Goal: Task Accomplishment & Management: Manage account settings

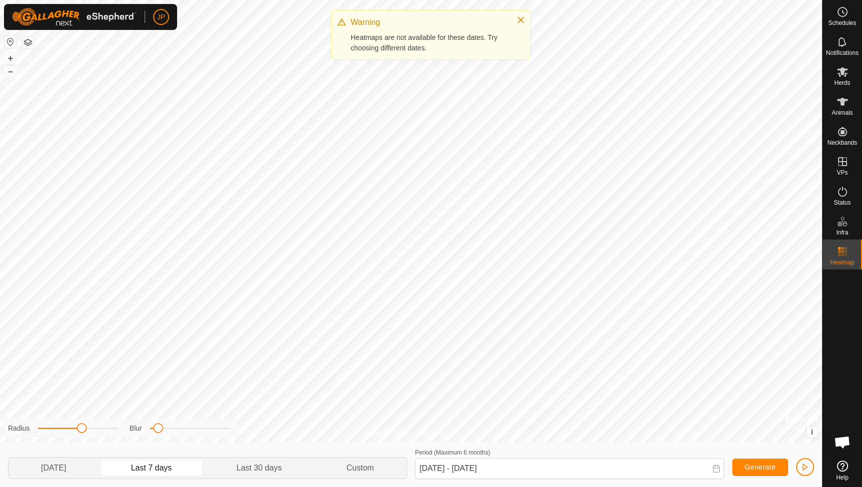
scroll to position [443, 0]
click at [521, 16] on icon "Close" at bounding box center [521, 20] width 8 height 8
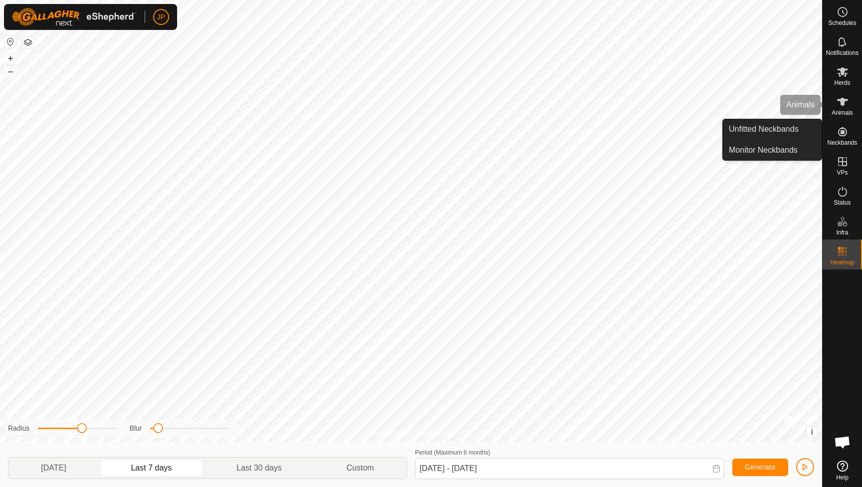
click at [842, 110] on span "Animals" at bounding box center [842, 113] width 21 height 6
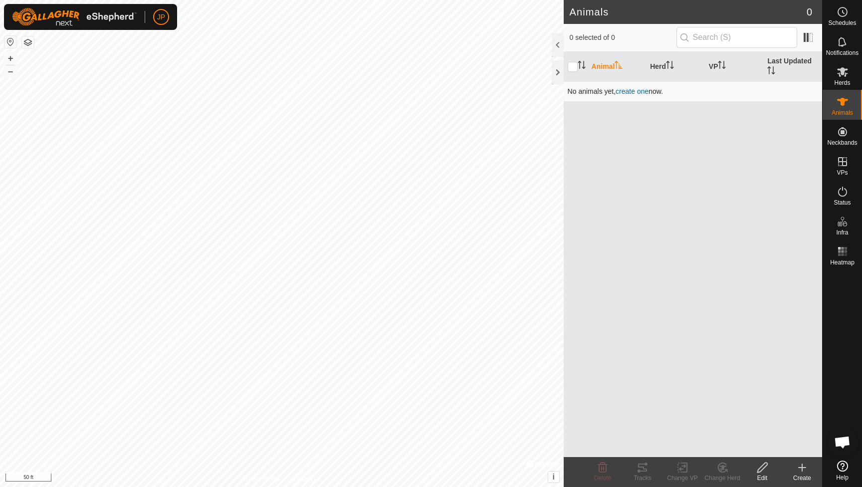
click at [636, 85] on td "No animals yet, create one now." at bounding box center [693, 91] width 258 height 20
click at [636, 86] on td "No animals yet, create one now." at bounding box center [693, 91] width 258 height 20
click at [636, 87] on span "create one" at bounding box center [632, 91] width 33 height 8
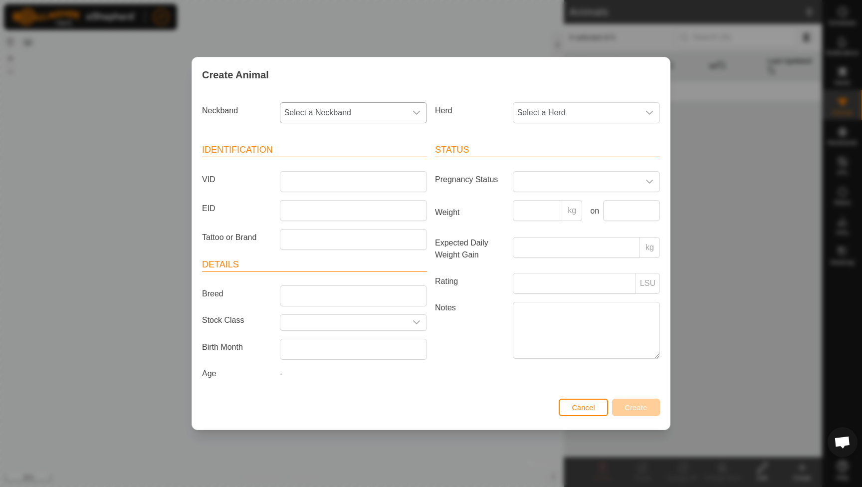
click at [422, 108] on div "dropdown trigger" at bounding box center [417, 113] width 20 height 20
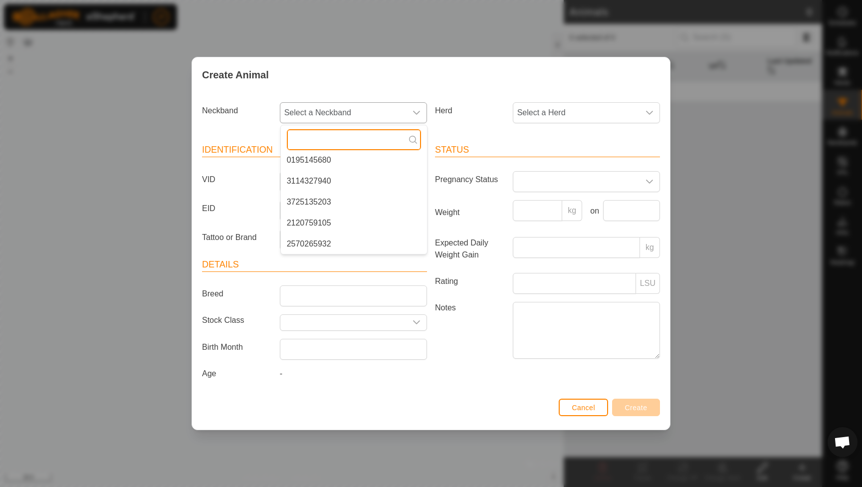
scroll to position [130, 0]
click at [327, 222] on li "2120759105" at bounding box center [354, 223] width 146 height 20
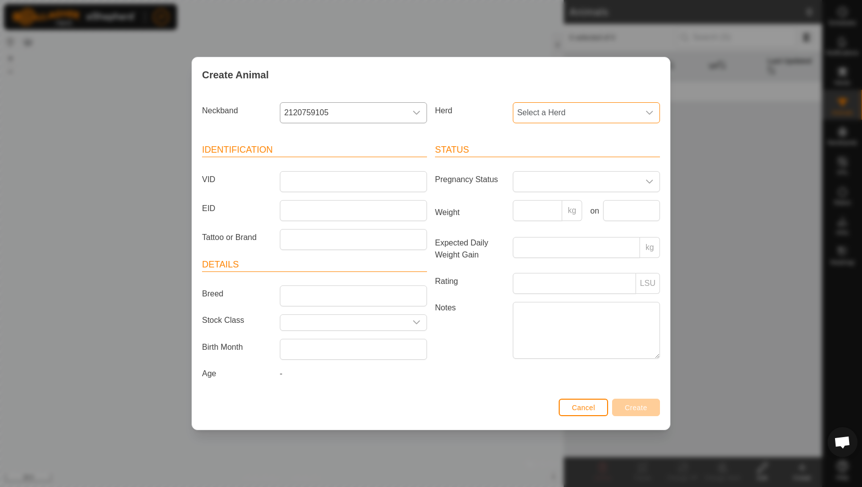
click at [532, 115] on span "Select a Herd" at bounding box center [576, 113] width 126 height 20
click at [552, 137] on input "text" at bounding box center [587, 139] width 134 height 21
type input "Bull"
click at [382, 181] on input "VID" at bounding box center [353, 181] width 147 height 21
click at [539, 114] on span "Select a Herd" at bounding box center [576, 113] width 126 height 20
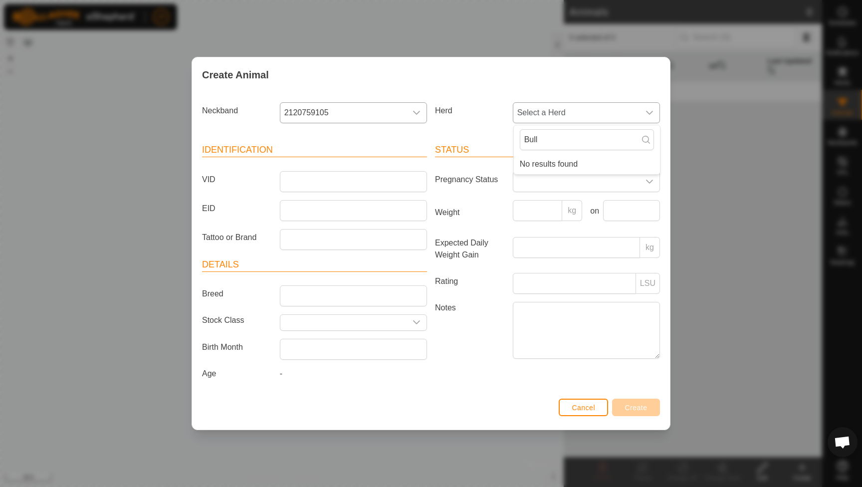
click at [531, 164] on li "No results found" at bounding box center [587, 164] width 146 height 20
click at [546, 142] on input "Bull" at bounding box center [587, 139] width 134 height 21
click at [489, 133] on div "Status Pregnancy Status Weight kg on Expected Daily Weight Gain kg Rating LSU N…" at bounding box center [547, 263] width 233 height 264
click at [549, 107] on span "Select a Herd" at bounding box center [576, 113] width 126 height 20
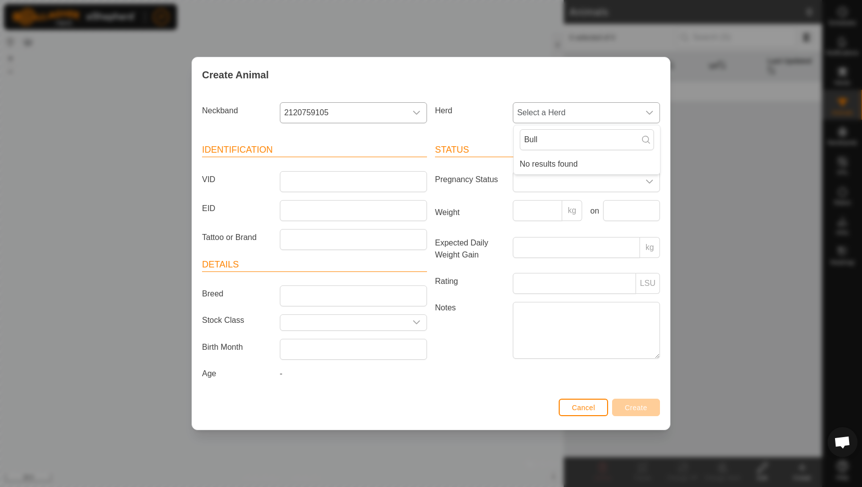
click at [549, 107] on span "Select a Herd" at bounding box center [576, 113] width 126 height 20
click at [578, 411] on span "Cancel" at bounding box center [583, 408] width 23 height 8
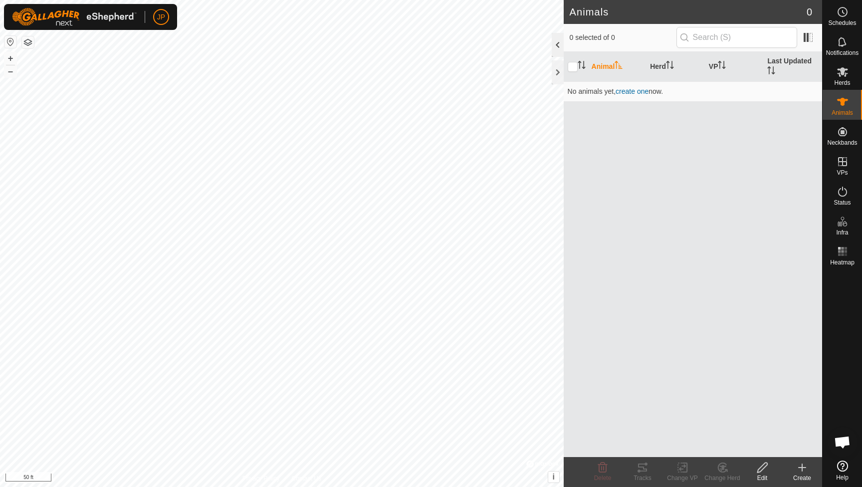
click at [559, 42] on div at bounding box center [558, 45] width 12 height 24
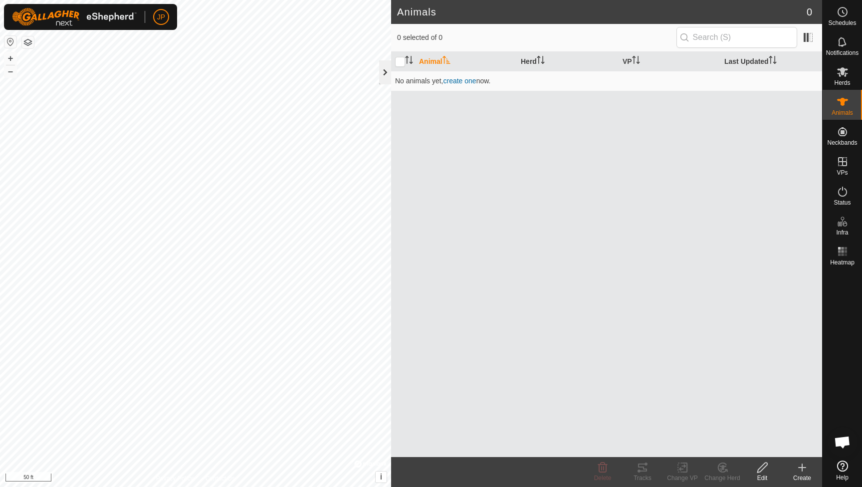
click at [383, 82] on div at bounding box center [385, 72] width 12 height 24
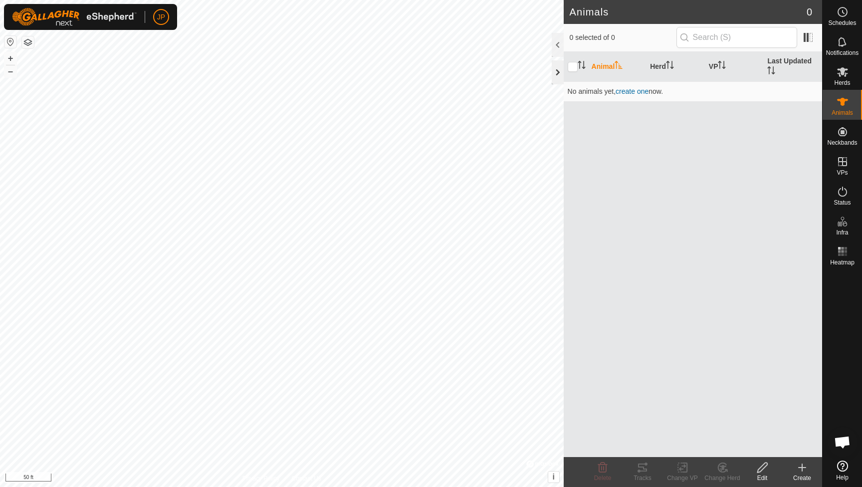
click at [555, 77] on div at bounding box center [558, 72] width 12 height 24
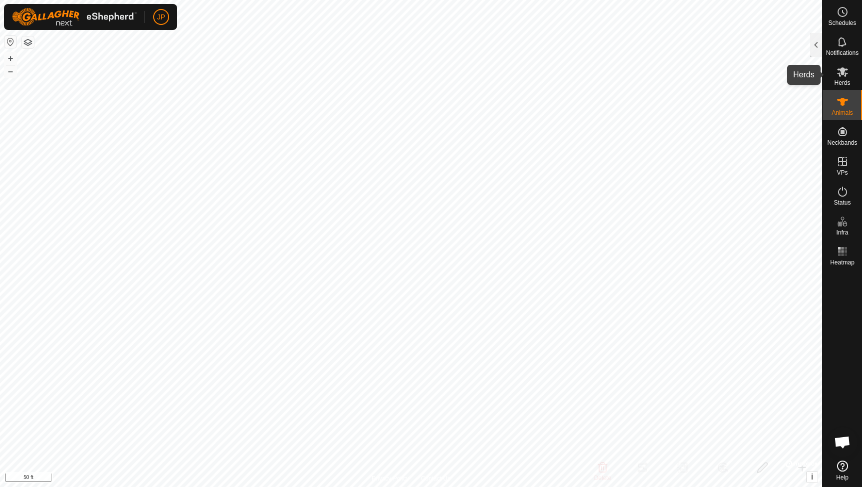
click at [840, 72] on icon at bounding box center [843, 72] width 12 height 12
click at [840, 75] on icon at bounding box center [842, 71] width 11 height 9
click at [841, 72] on icon at bounding box center [842, 71] width 11 height 9
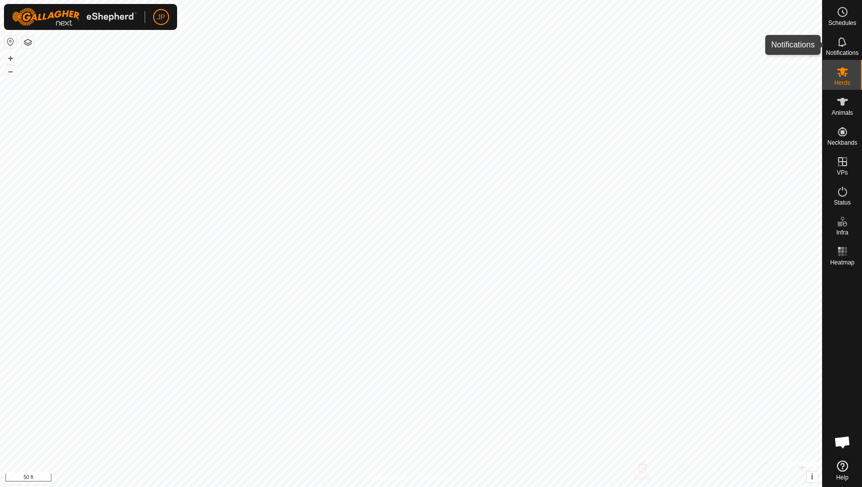
click at [844, 45] on icon at bounding box center [842, 41] width 8 height 9
click at [845, 83] on span "Herds" at bounding box center [842, 83] width 16 height 6
click at [835, 107] on es-animals-svg-icon at bounding box center [843, 102] width 18 height 16
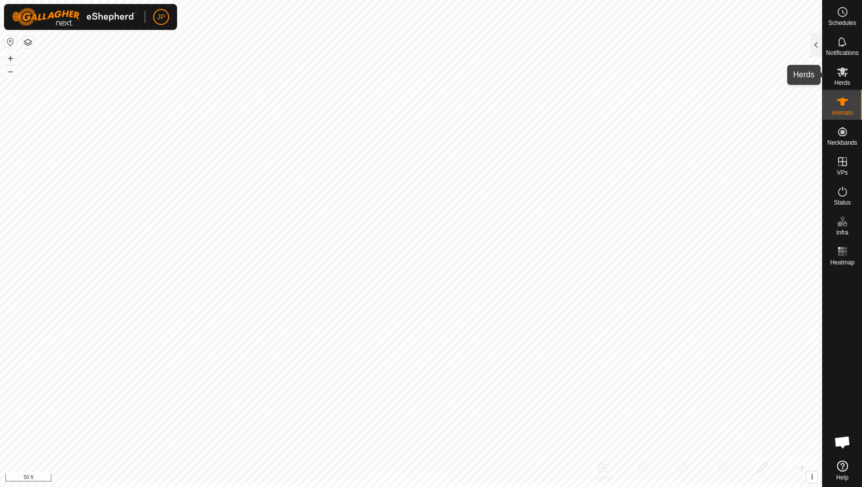
click at [847, 75] on icon at bounding box center [843, 72] width 12 height 12
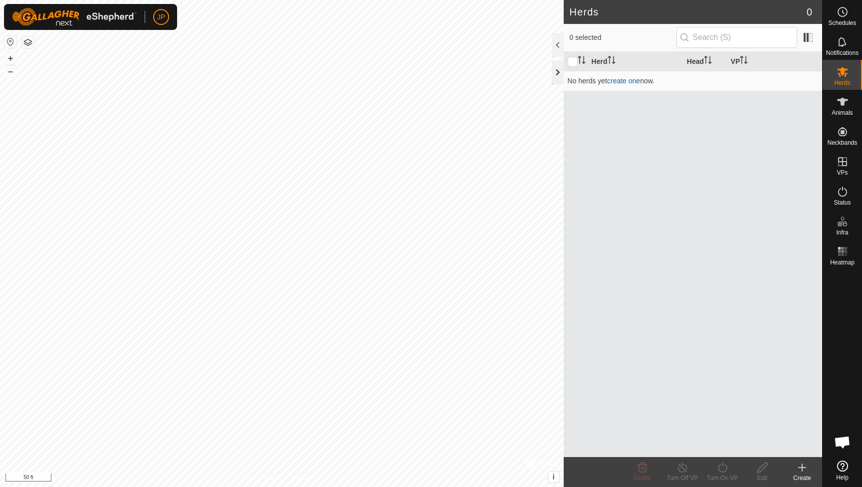
scroll to position [443, 0]
click at [555, 69] on div at bounding box center [558, 72] width 12 height 24
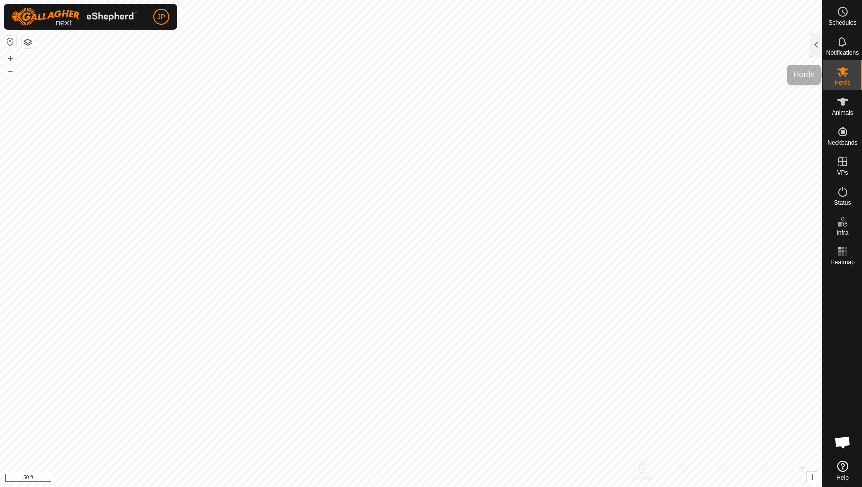
click at [842, 77] on icon at bounding box center [843, 72] width 12 height 12
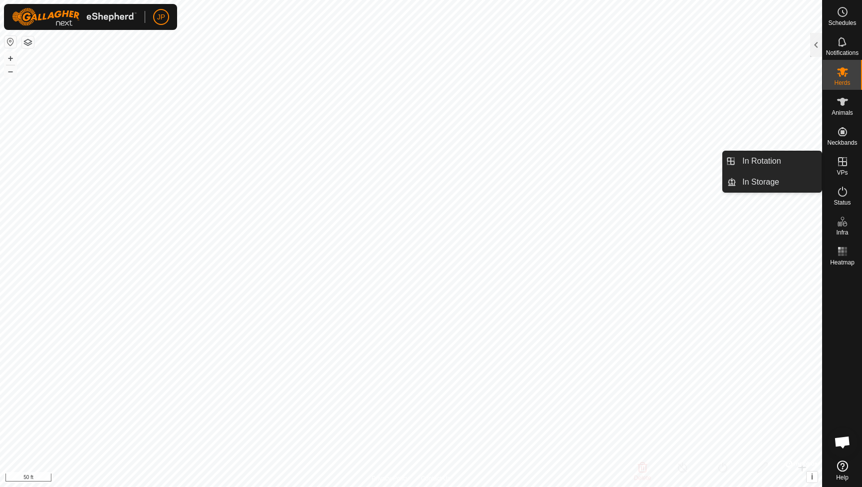
click at [832, 161] on div "VPs" at bounding box center [842, 165] width 39 height 30
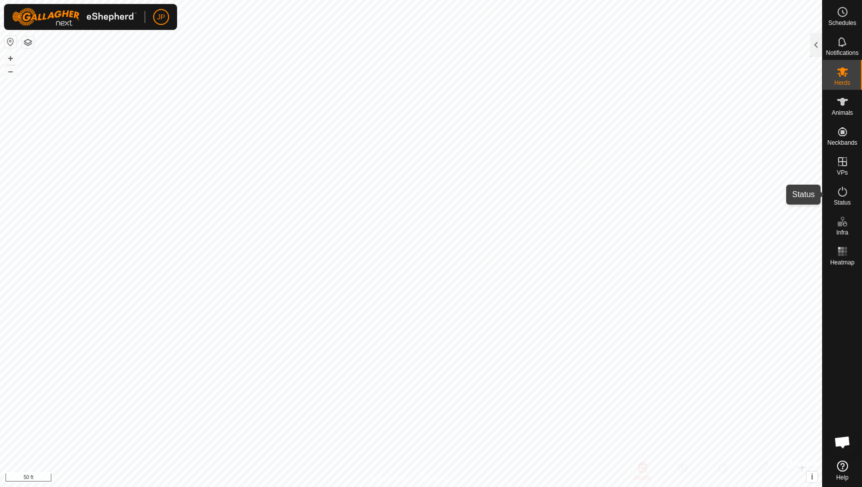
click at [843, 190] on icon at bounding box center [843, 192] width 12 height 12
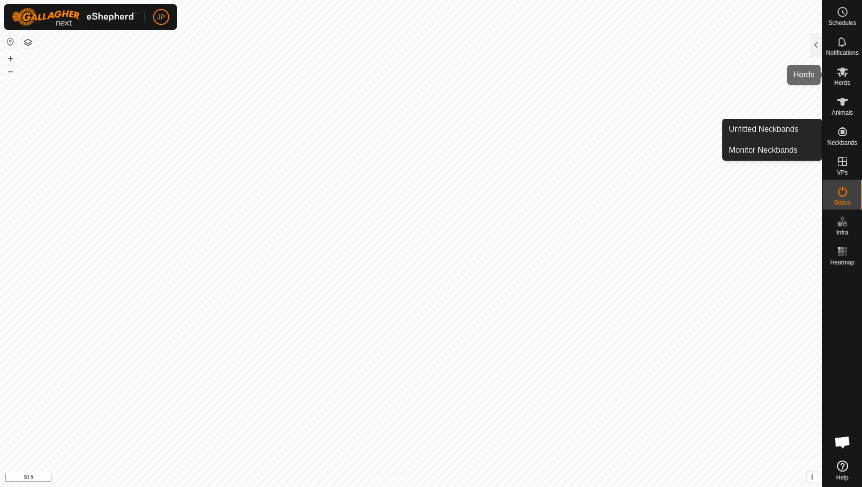
click at [843, 77] on icon at bounding box center [843, 72] width 12 height 12
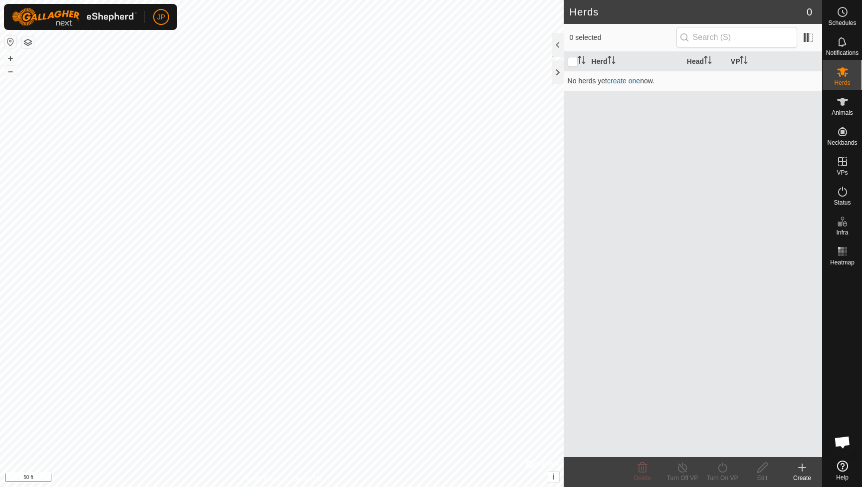
scroll to position [443, 0]
click at [625, 78] on link "create one" at bounding box center [623, 81] width 33 height 8
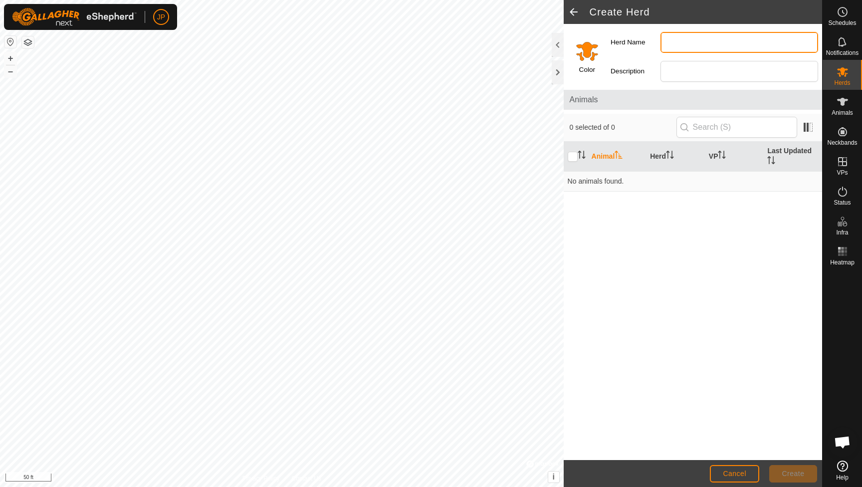
click at [677, 40] on input "Herd Name" at bounding box center [740, 42] width 158 height 21
type input "Bull"
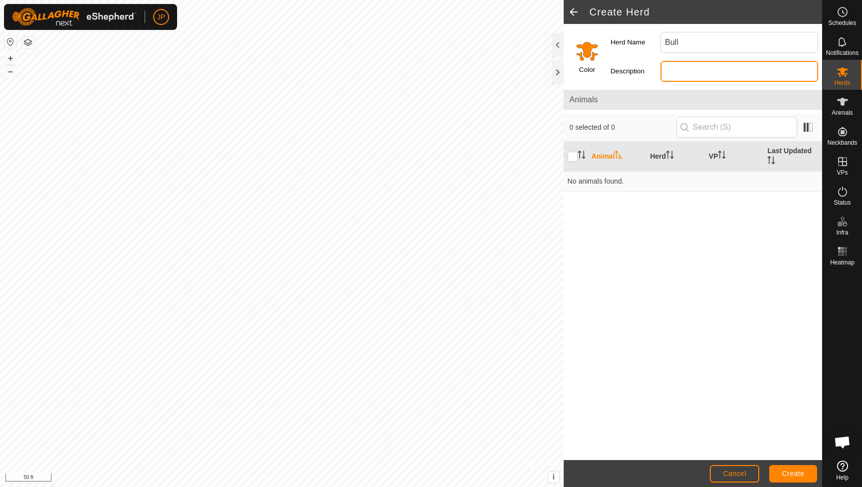
click at [781, 76] on input "Description" at bounding box center [740, 71] width 158 height 21
click at [780, 472] on button "Create" at bounding box center [793, 473] width 48 height 17
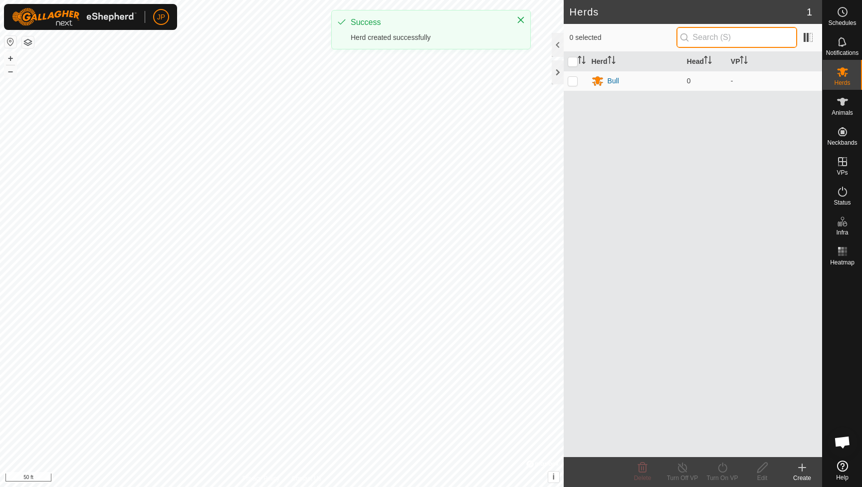
click at [704, 40] on input "text" at bounding box center [737, 37] width 121 height 21
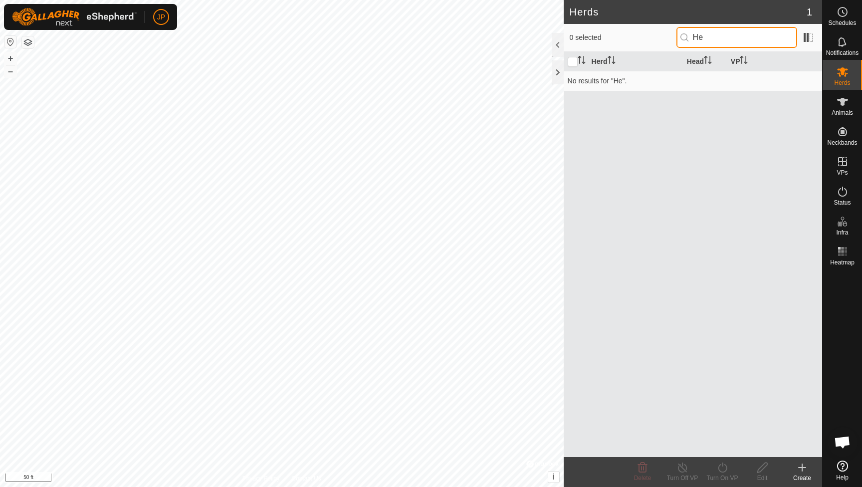
type input "H"
click at [806, 42] on span at bounding box center [808, 37] width 16 height 16
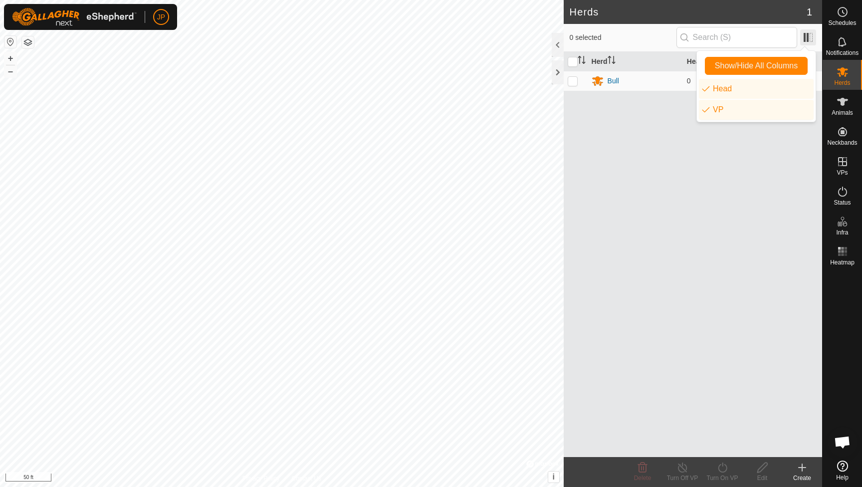
click at [806, 42] on span at bounding box center [808, 37] width 16 height 16
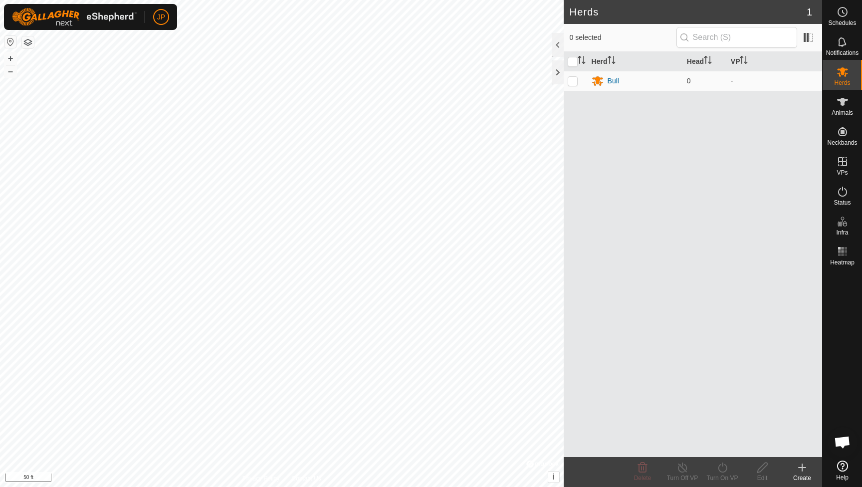
click at [803, 470] on icon at bounding box center [802, 468] width 12 height 12
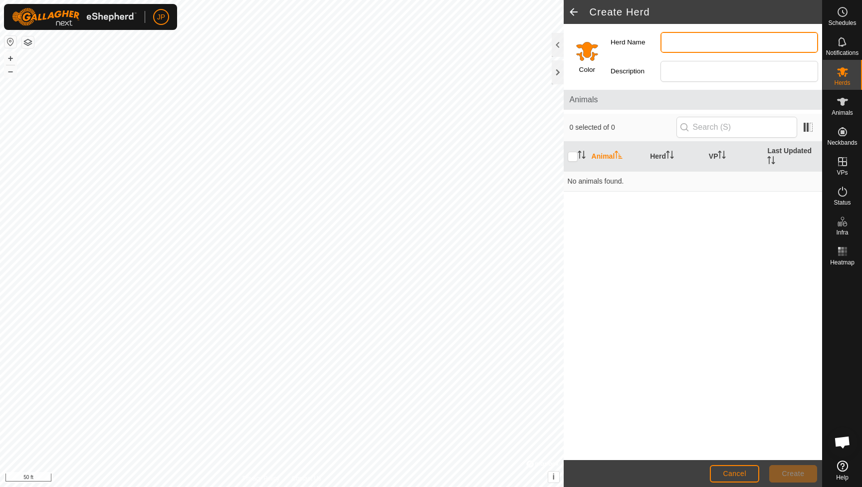
click at [685, 45] on input "Herd Name" at bounding box center [740, 42] width 158 height 21
type input "Heifers"
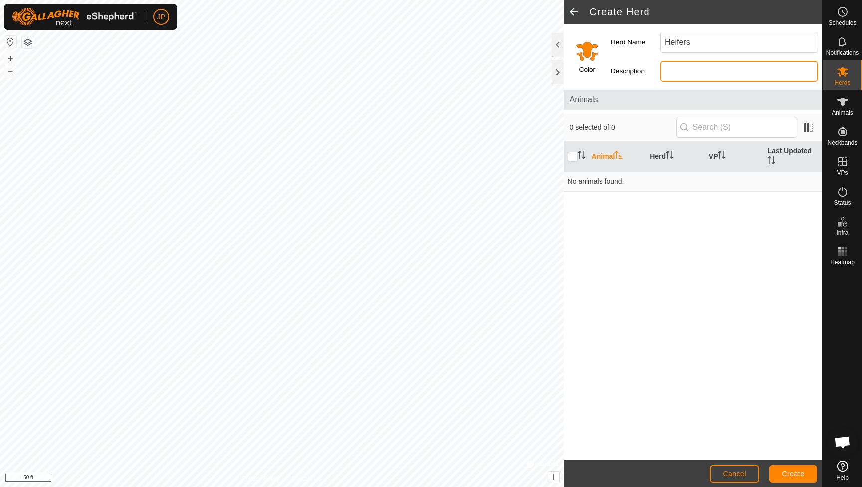
click at [690, 71] on input "Description" at bounding box center [740, 71] width 158 height 21
click at [789, 468] on button "Create" at bounding box center [793, 473] width 48 height 17
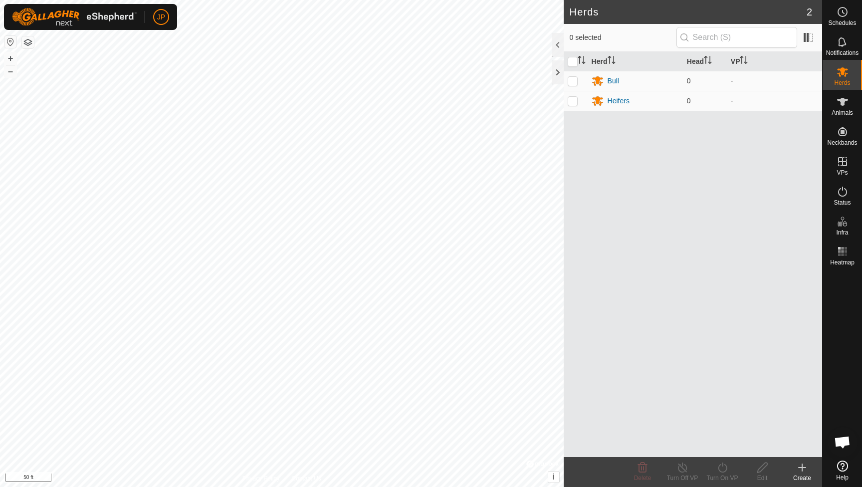
click at [654, 135] on div "Herd Head VP Bull 0 - Heifers 0 -" at bounding box center [693, 254] width 258 height 405
click at [800, 472] on icon at bounding box center [802, 468] width 12 height 12
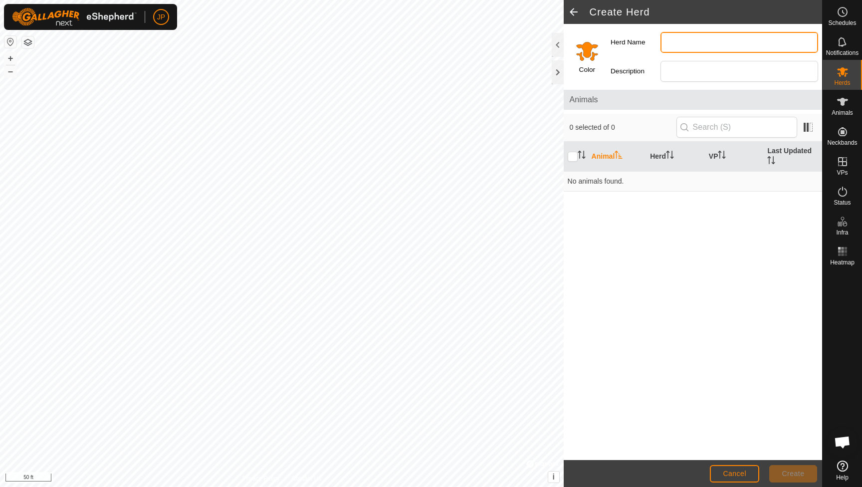
click at [681, 38] on input "Herd Name" at bounding box center [740, 42] width 158 height 21
type input "Cows"
click at [794, 473] on span "Create" at bounding box center [793, 474] width 22 height 8
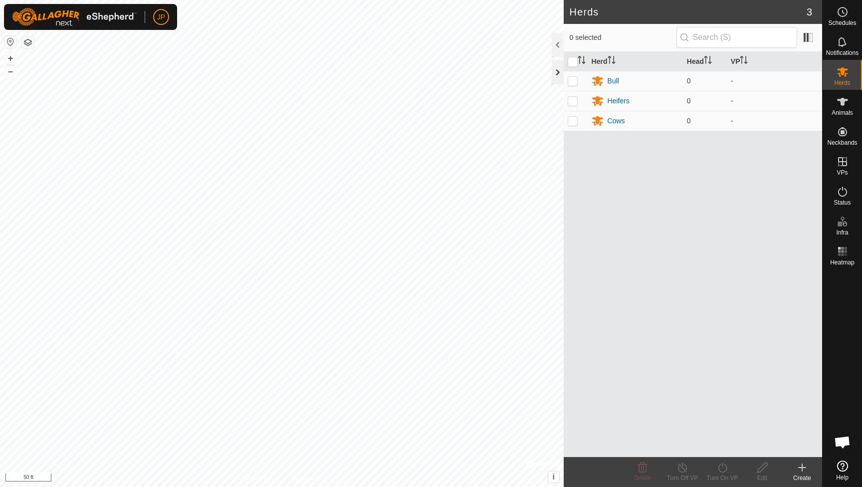
click at [560, 73] on div at bounding box center [558, 72] width 12 height 24
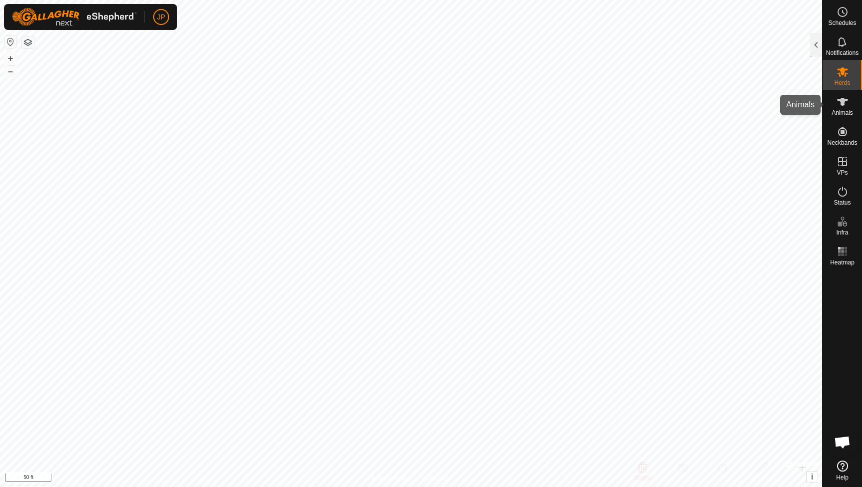
click at [838, 105] on icon at bounding box center [843, 102] width 12 height 12
click at [834, 106] on es-animals-svg-icon at bounding box center [843, 102] width 18 height 16
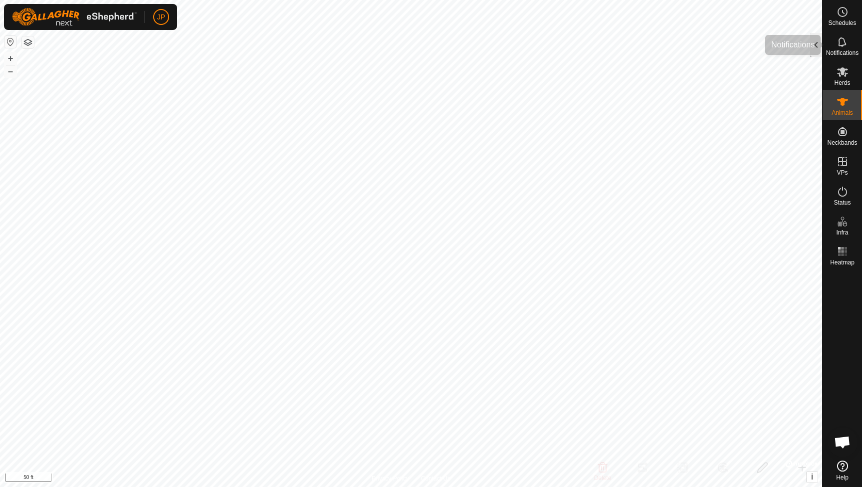
click at [820, 48] on div at bounding box center [816, 45] width 12 height 24
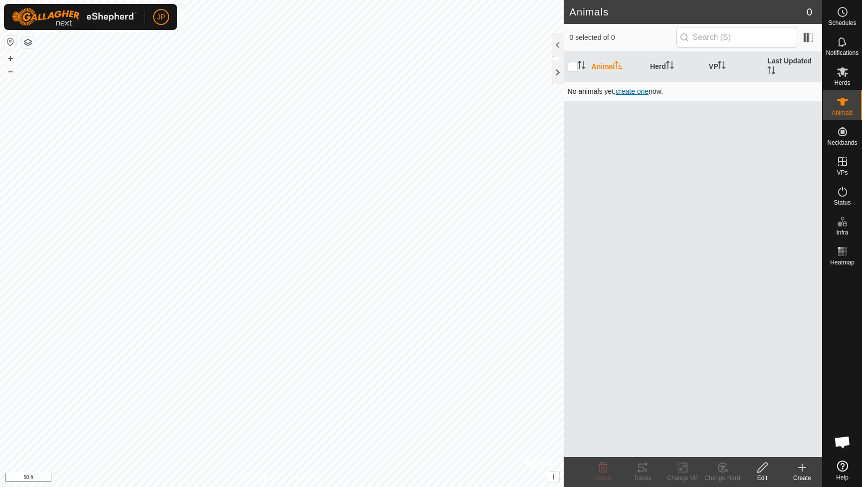
click at [641, 94] on span "create one" at bounding box center [632, 91] width 33 height 8
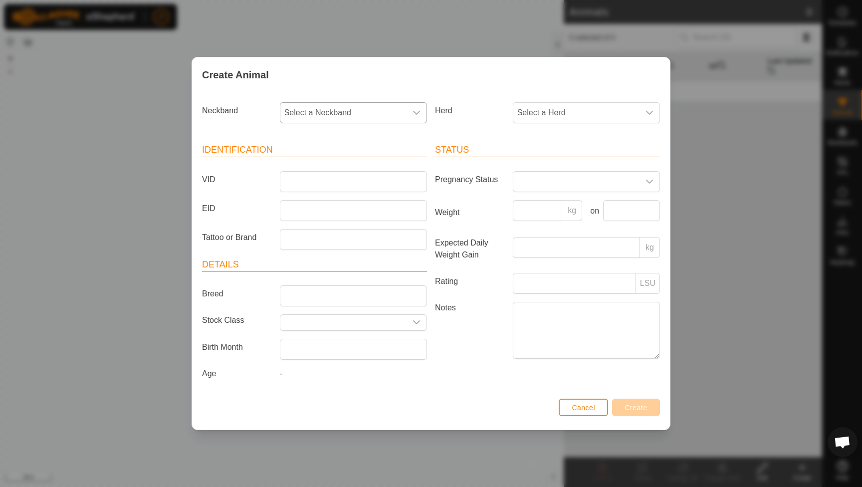
click at [378, 120] on span "Select a Neckband" at bounding box center [343, 113] width 126 height 20
click at [347, 220] on li "2120759105" at bounding box center [354, 223] width 146 height 20
click at [560, 108] on span "Select a Herd" at bounding box center [576, 113] width 126 height 20
click at [520, 181] on li "Bull" at bounding box center [587, 185] width 146 height 20
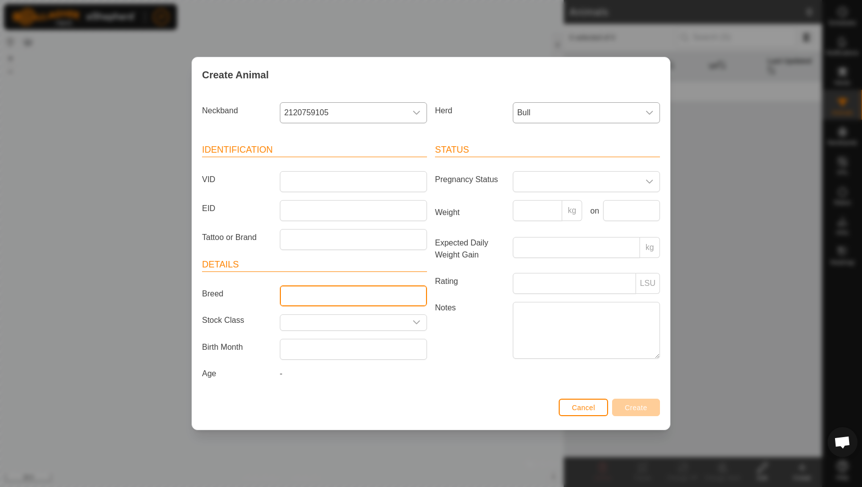
click at [354, 294] on input "Breed" at bounding box center [353, 295] width 147 height 21
click at [321, 293] on input "Coriente" at bounding box center [353, 295] width 147 height 21
type input "Corriente"
click at [362, 317] on input "Select or enter a Stock Class" at bounding box center [343, 322] width 126 height 15
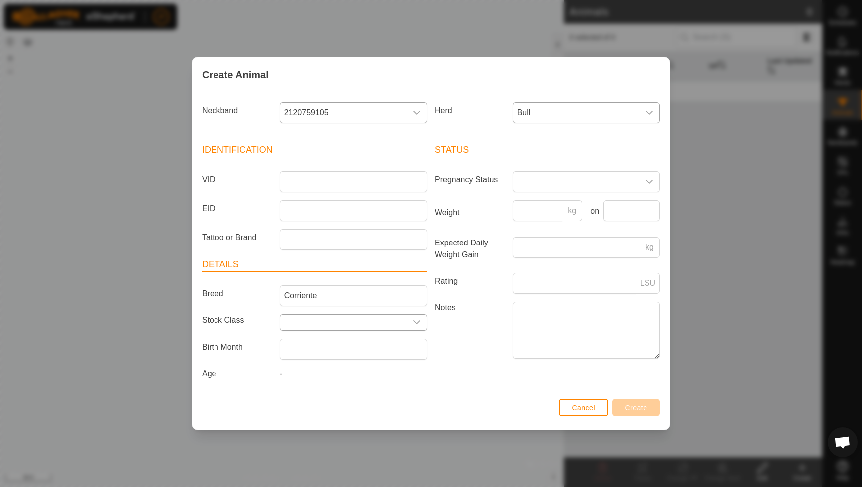
click at [413, 321] on icon "dropdown trigger" at bounding box center [417, 322] width 8 height 8
click at [422, 319] on div "dropdown trigger" at bounding box center [417, 322] width 20 height 15
click at [443, 334] on label "Notes" at bounding box center [470, 330] width 78 height 56
click at [513, 334] on textarea "Notes" at bounding box center [586, 330] width 147 height 57
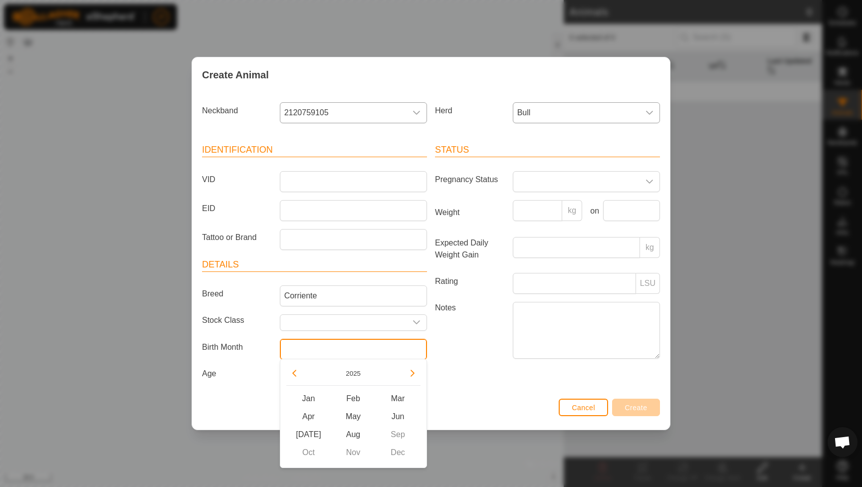
click at [367, 356] on input "text" at bounding box center [353, 349] width 147 height 21
click at [354, 374] on button "2025" at bounding box center [353, 373] width 23 height 11
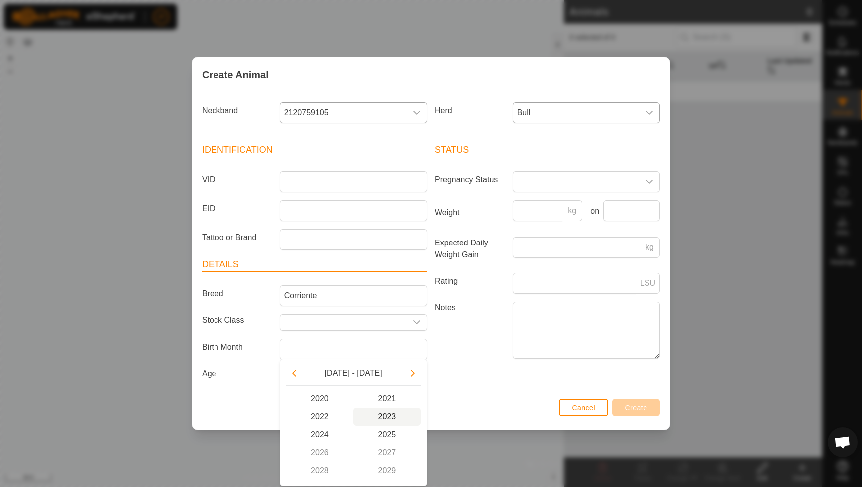
click at [391, 412] on span "2023" at bounding box center [386, 417] width 67 height 18
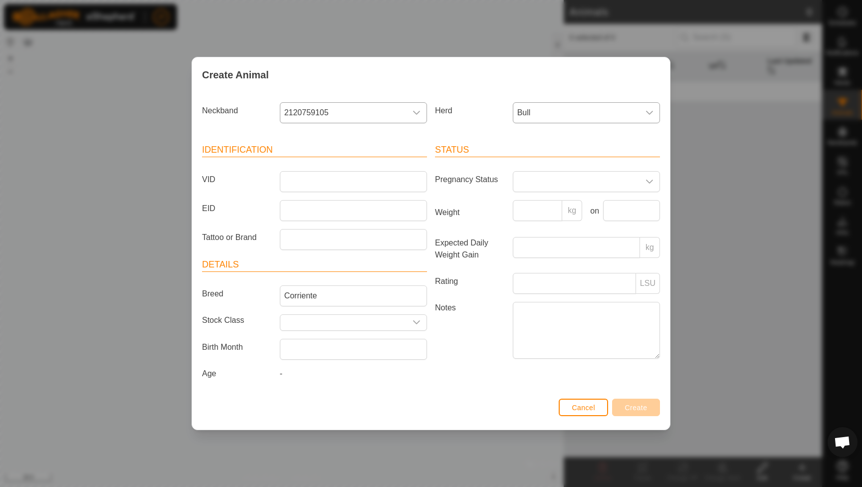
click at [445, 377] on div "Status Pregnancy Status Weight kg on Expected Daily Weight Gain kg Rating LSU N…" at bounding box center [547, 263] width 233 height 264
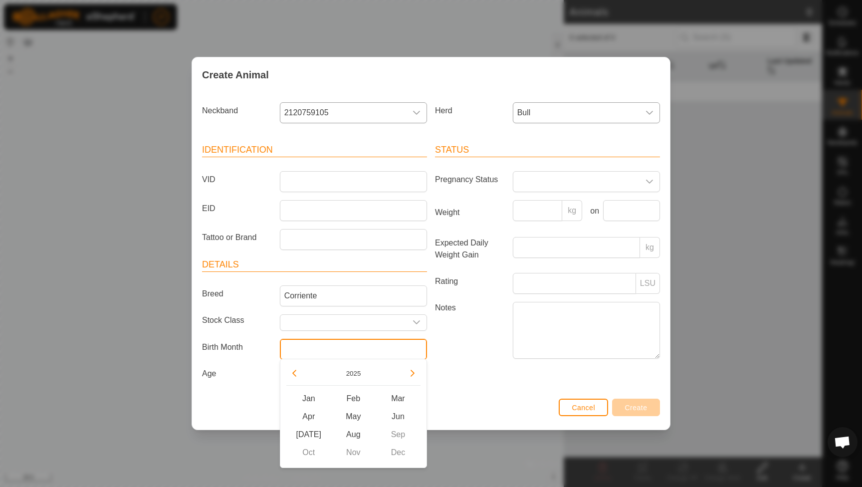
click at [400, 350] on input "text" at bounding box center [353, 349] width 147 height 21
click at [352, 376] on button "2025" at bounding box center [353, 373] width 23 height 11
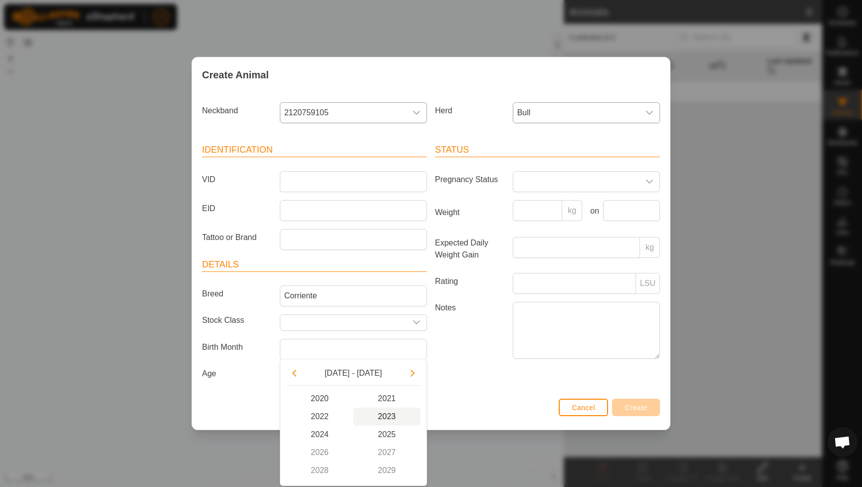
click at [390, 416] on span "2023" at bounding box center [386, 417] width 67 height 18
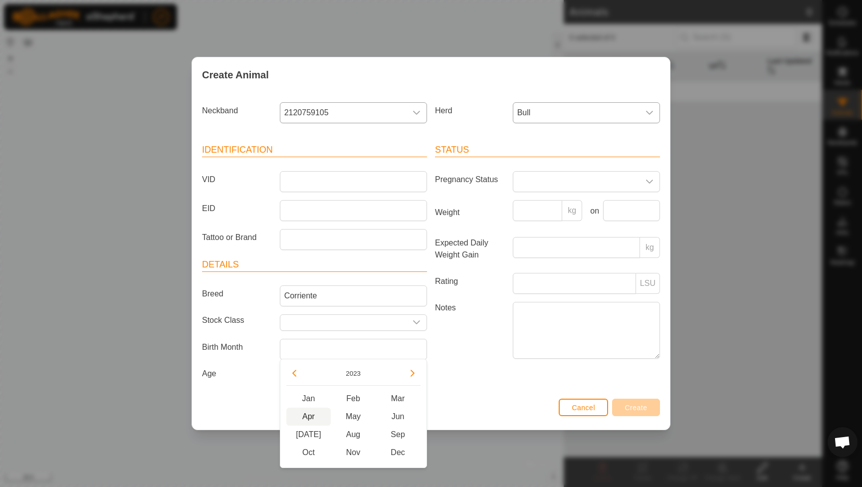
click at [309, 415] on span "Apr" at bounding box center [308, 417] width 45 height 18
type input "[DATE]"
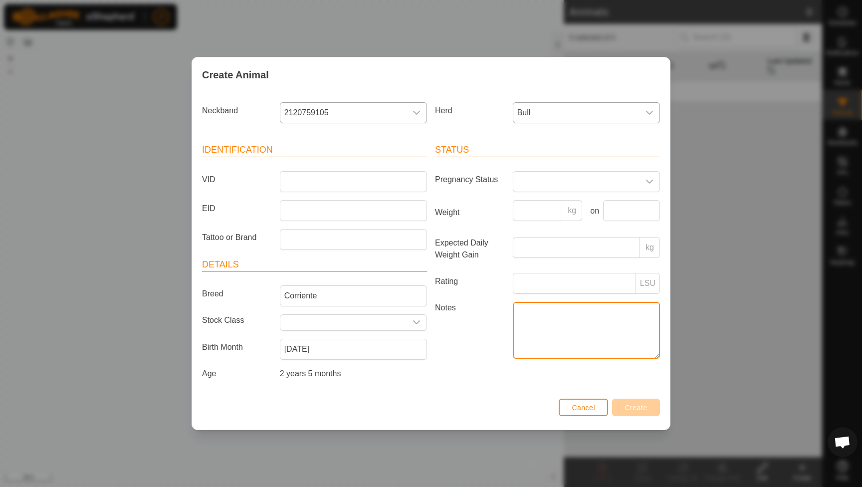
click at [558, 333] on textarea "Notes" at bounding box center [586, 330] width 147 height 57
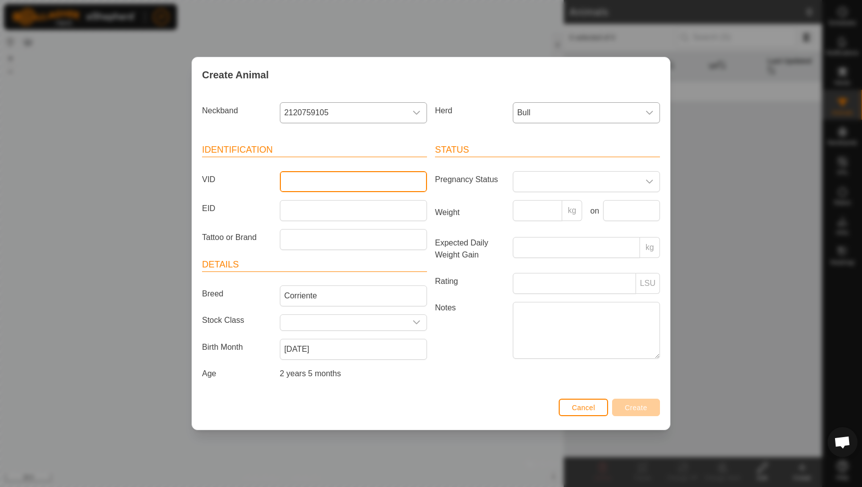
click at [360, 186] on input "VID" at bounding box center [353, 181] width 147 height 21
type input "8"
click at [314, 176] on input "VID" at bounding box center [353, 181] width 147 height 21
click at [315, 209] on input "EID" at bounding box center [353, 210] width 147 height 21
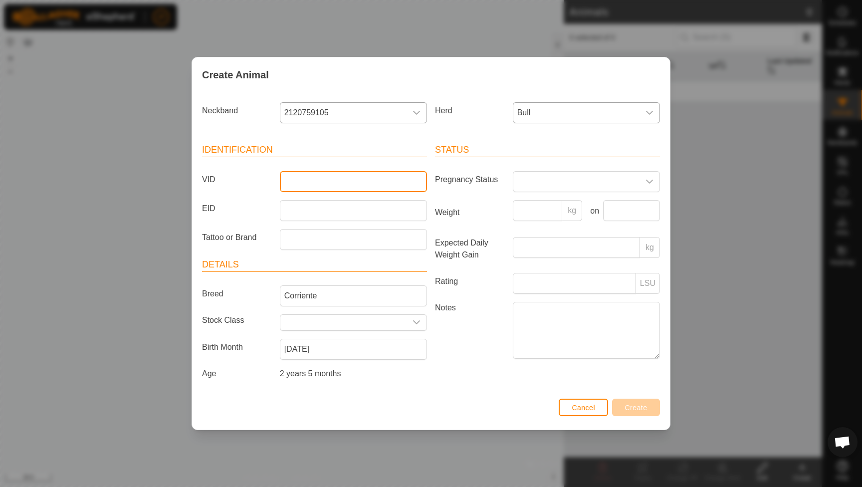
click at [399, 189] on div at bounding box center [353, 181] width 155 height 21
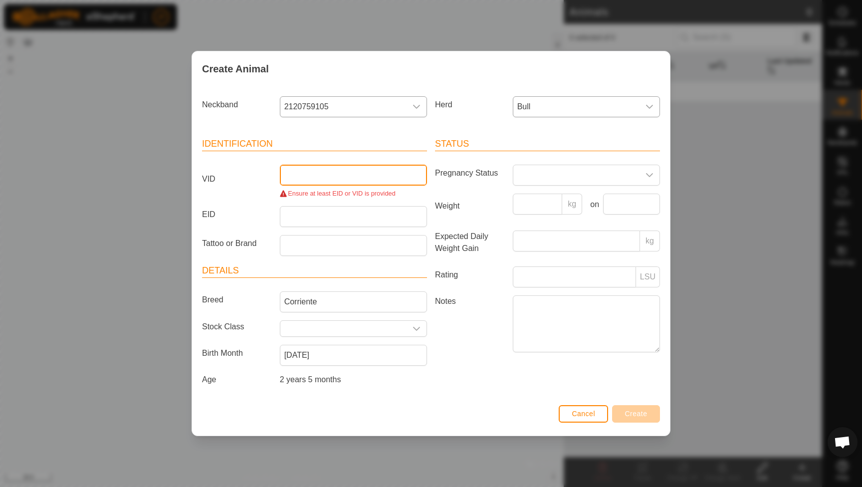
click at [390, 180] on input "VID" at bounding box center [353, 175] width 147 height 21
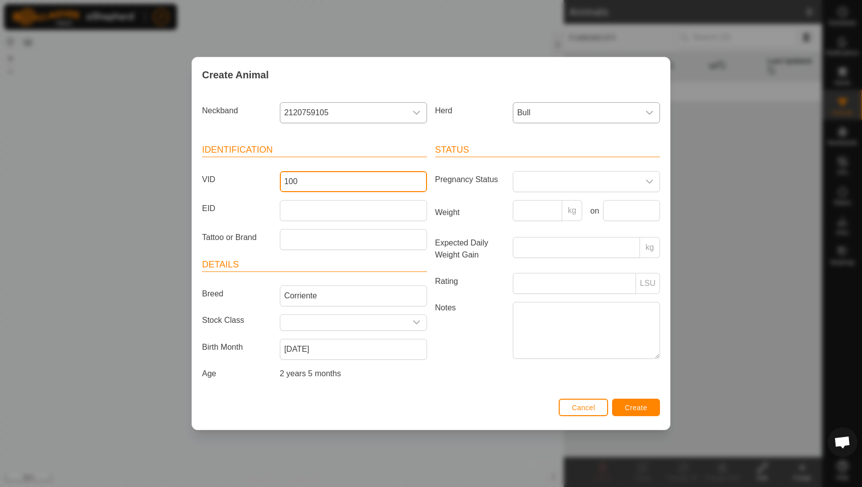
type input "100"
click at [639, 404] on button "Create" at bounding box center [636, 407] width 48 height 17
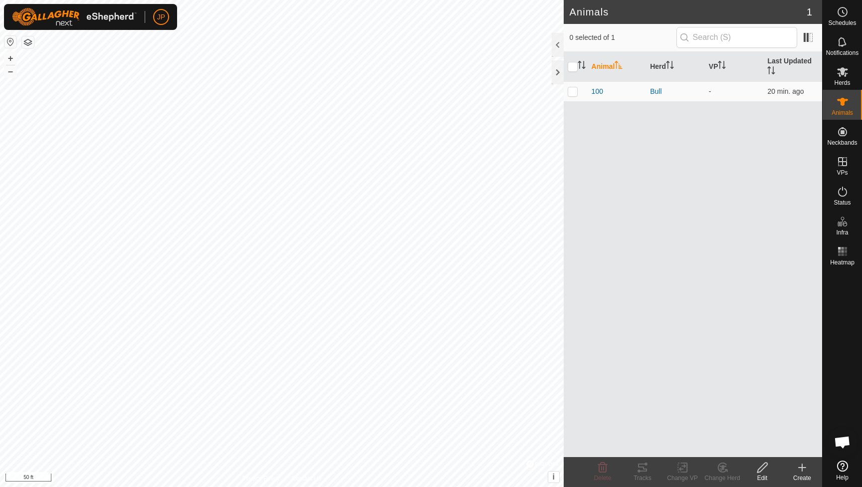
click at [735, 132] on div "Animal Herd VP Last Updated 100 Bull - 20 min. ago" at bounding box center [693, 254] width 258 height 405
click at [749, 171] on div "Animal Herd VP Last Updated 100 Bull - 20 min. ago" at bounding box center [693, 254] width 258 height 405
click at [797, 471] on icon at bounding box center [802, 468] width 12 height 12
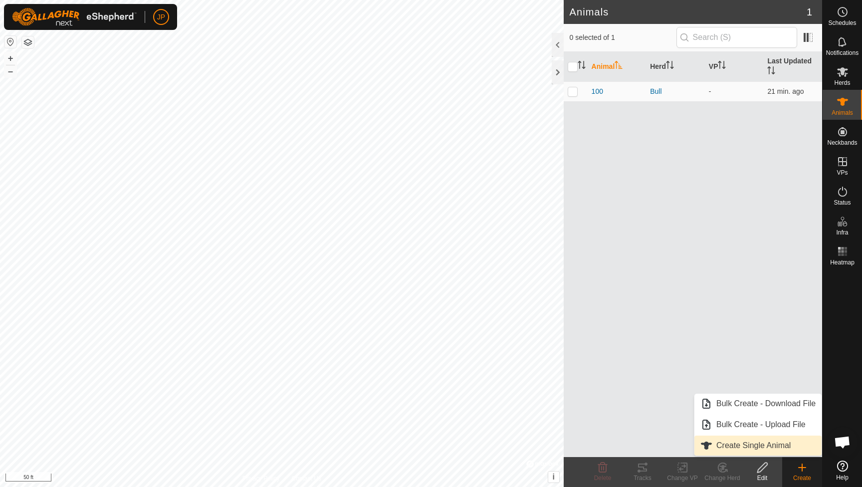
click at [724, 441] on link "Create Single Animal" at bounding box center [758, 446] width 127 height 20
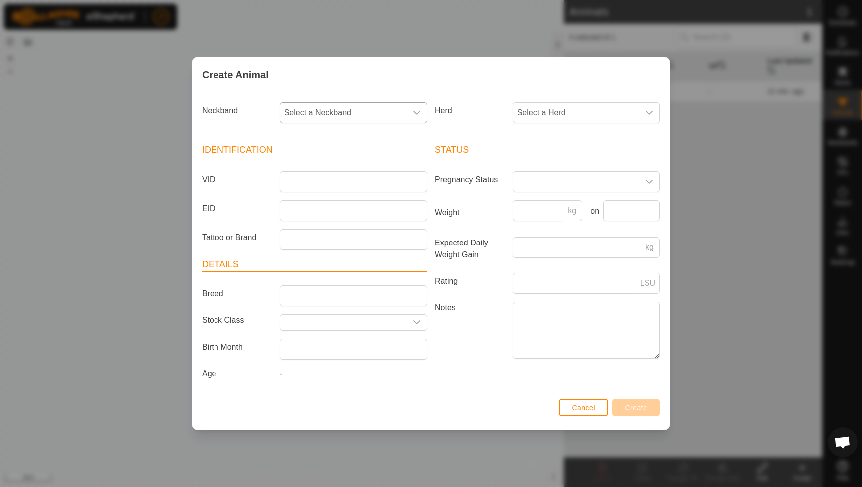
click at [401, 113] on span "Select a Neckband" at bounding box center [343, 113] width 126 height 20
click at [348, 200] on li "3114327940" at bounding box center [354, 202] width 146 height 20
click at [543, 115] on span "Select a Herd" at bounding box center [576, 113] width 126 height 20
click at [543, 220] on li "Cows" at bounding box center [587, 227] width 146 height 20
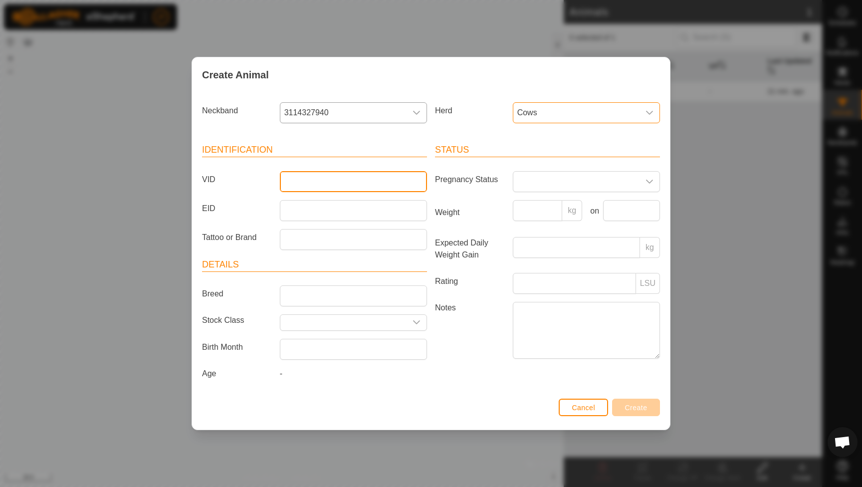
click at [405, 185] on input "VID" at bounding box center [353, 181] width 147 height 21
type input "B1"
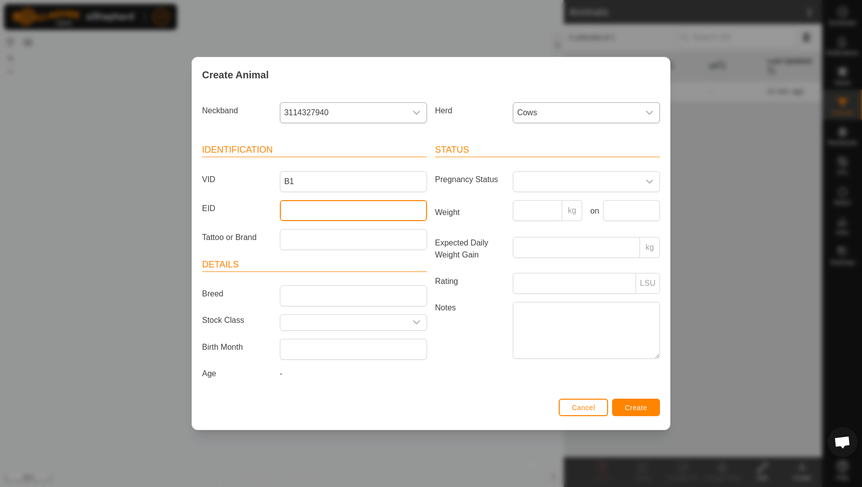
click at [410, 210] on input "EID" at bounding box center [353, 210] width 147 height 21
click at [400, 205] on input "EID" at bounding box center [353, 210] width 147 height 21
click at [558, 179] on span at bounding box center [576, 182] width 126 height 20
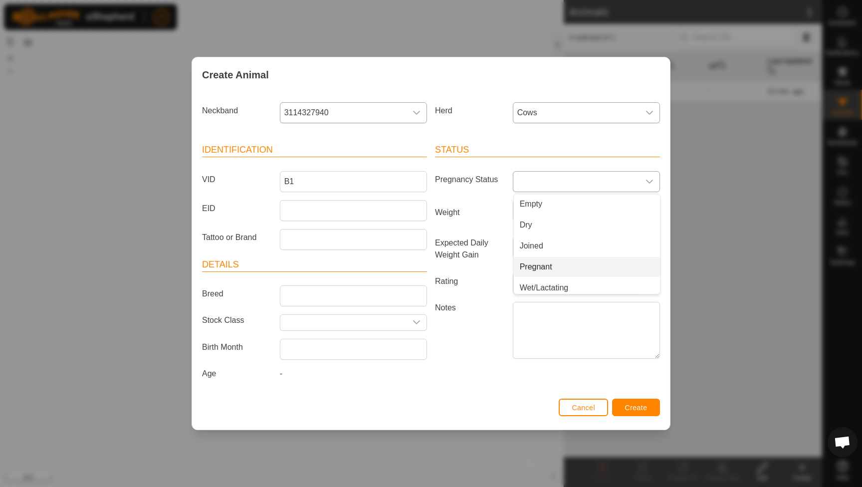
click at [537, 260] on li "Pregnant" at bounding box center [587, 267] width 146 height 20
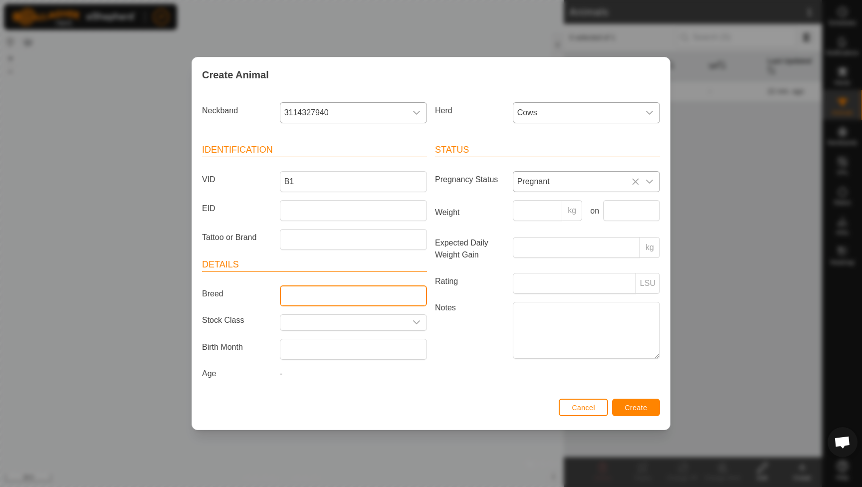
click at [377, 292] on input "Breed" at bounding box center [353, 295] width 147 height 21
type input "Corriente"
click at [635, 408] on span "Create" at bounding box center [636, 408] width 22 height 8
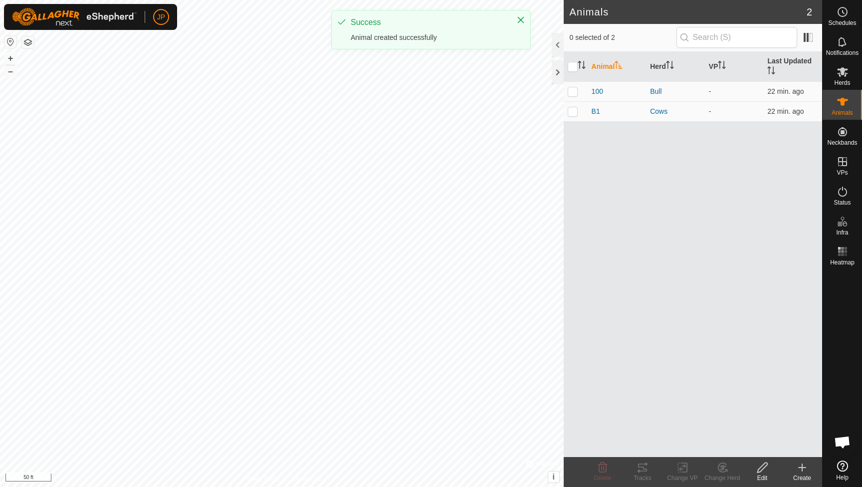
click at [801, 472] on icon at bounding box center [802, 468] width 12 height 12
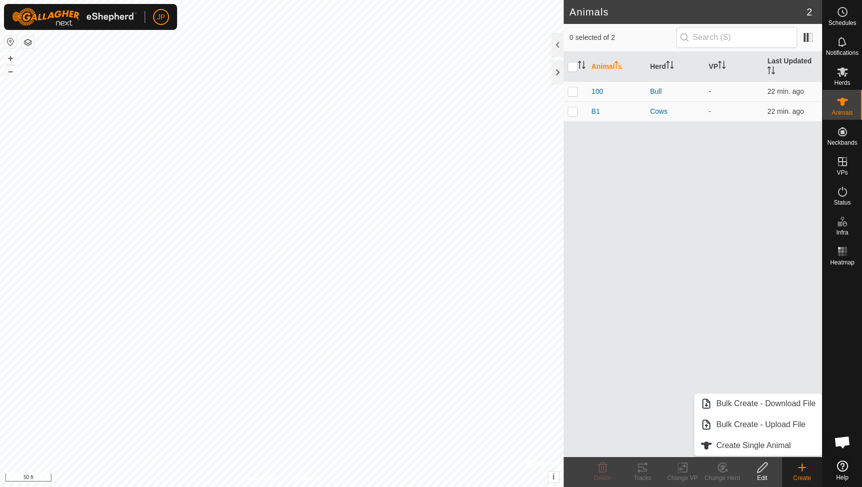
click at [695, 283] on div "Animal Herd VP Last Updated 100 Bull - 22 min. ago B1 Cows - 22 min. ago" at bounding box center [693, 254] width 258 height 405
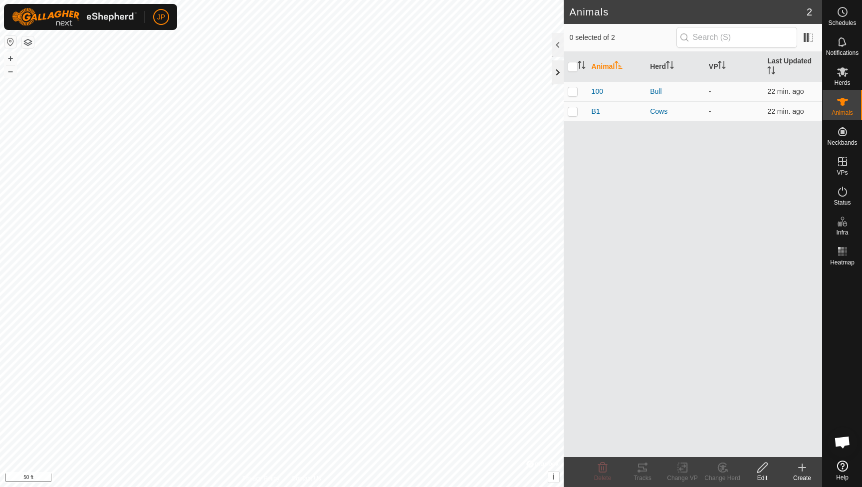
click at [559, 67] on div at bounding box center [558, 72] width 12 height 24
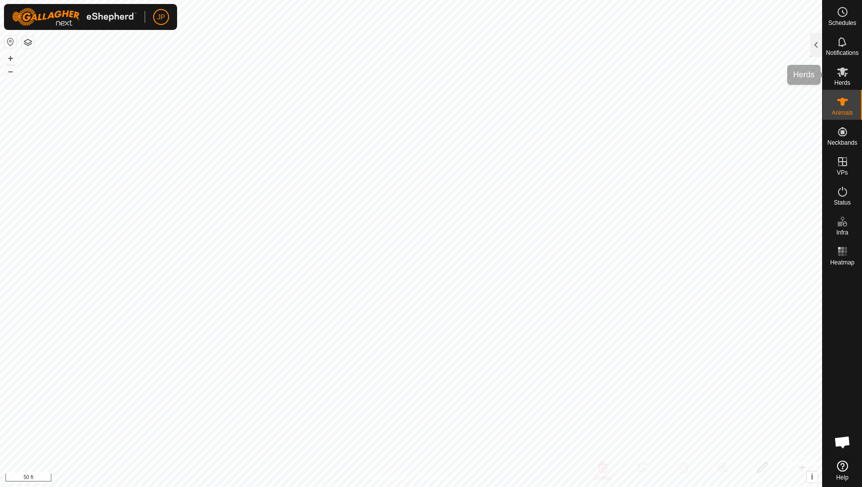
click at [837, 77] on icon at bounding box center [843, 72] width 12 height 12
click at [817, 52] on div at bounding box center [816, 45] width 12 height 24
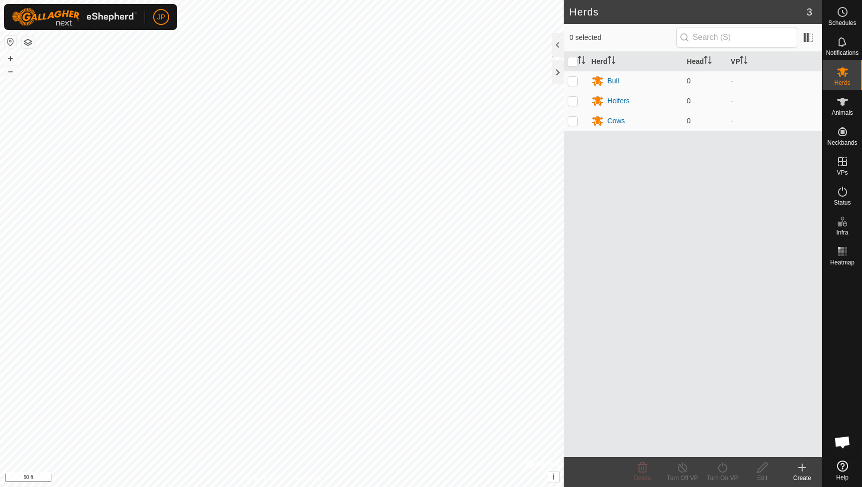
click at [800, 475] on div "Create" at bounding box center [802, 478] width 40 height 9
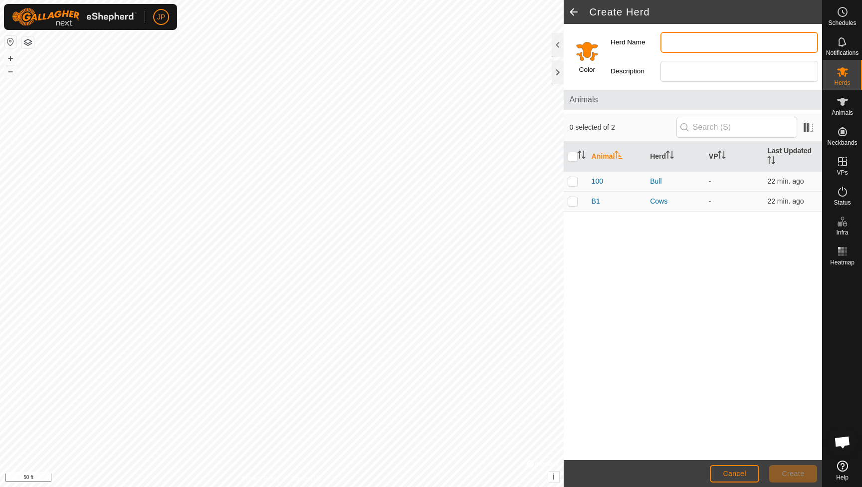
click at [680, 47] on input "Herd Name" at bounding box center [740, 42] width 158 height 21
click at [680, 47] on input "St" at bounding box center [740, 42] width 158 height 21
click at [680, 47] on input "Steer" at bounding box center [740, 42] width 158 height 21
type input "Steers"
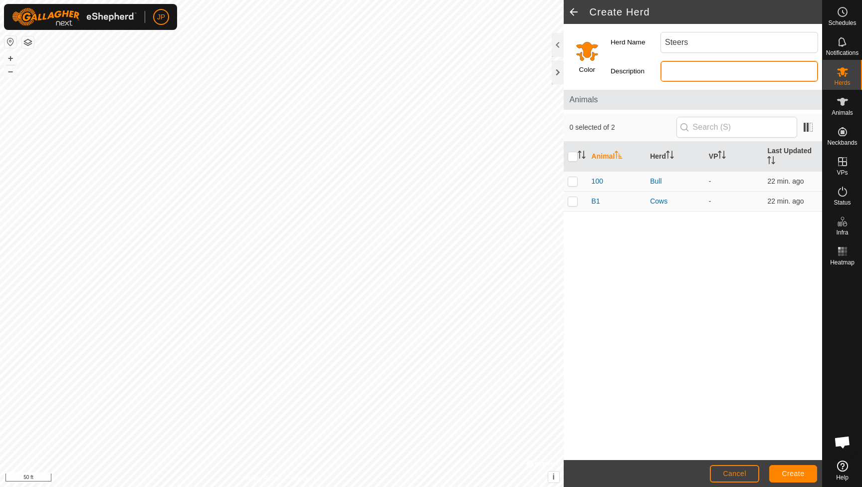
click at [681, 68] on input "Description" at bounding box center [740, 71] width 158 height 21
click at [800, 474] on span "Create" at bounding box center [793, 474] width 22 height 8
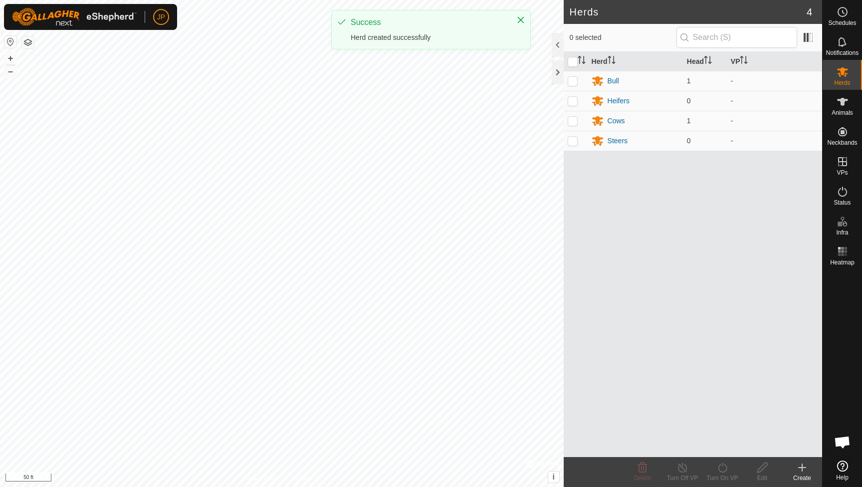
click at [839, 110] on span "Animals" at bounding box center [842, 113] width 21 height 6
click at [841, 102] on icon at bounding box center [842, 102] width 11 height 8
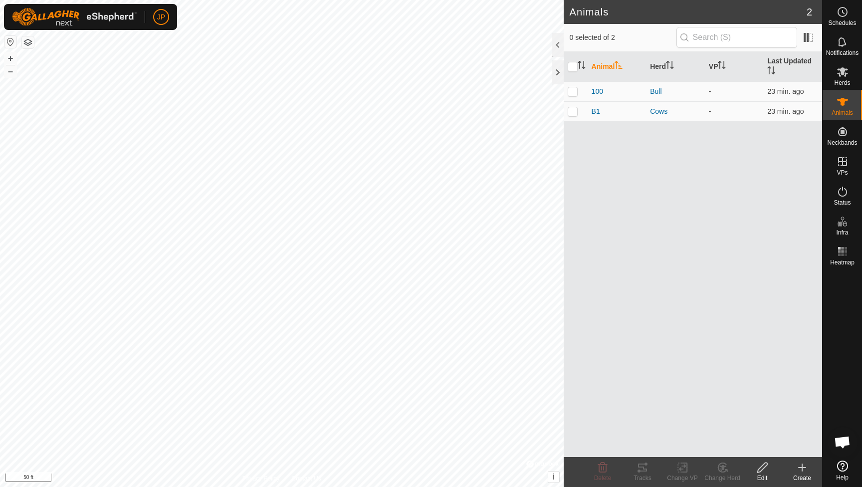
click at [673, 146] on div "Animal Herd VP Last Updated 100 Bull - 23 min. ago B1 Cows - 23 min. ago" at bounding box center [693, 254] width 258 height 405
click at [803, 472] on icon at bounding box center [802, 468] width 12 height 12
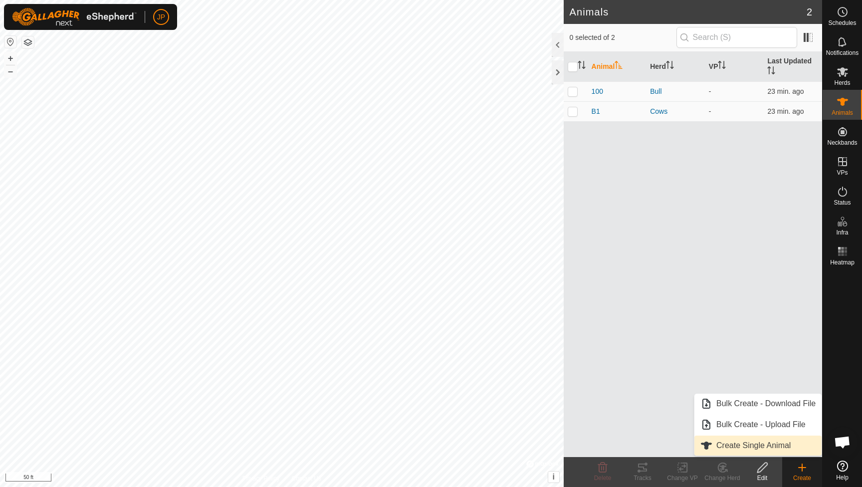
click at [746, 444] on link "Create Single Animal" at bounding box center [758, 446] width 127 height 20
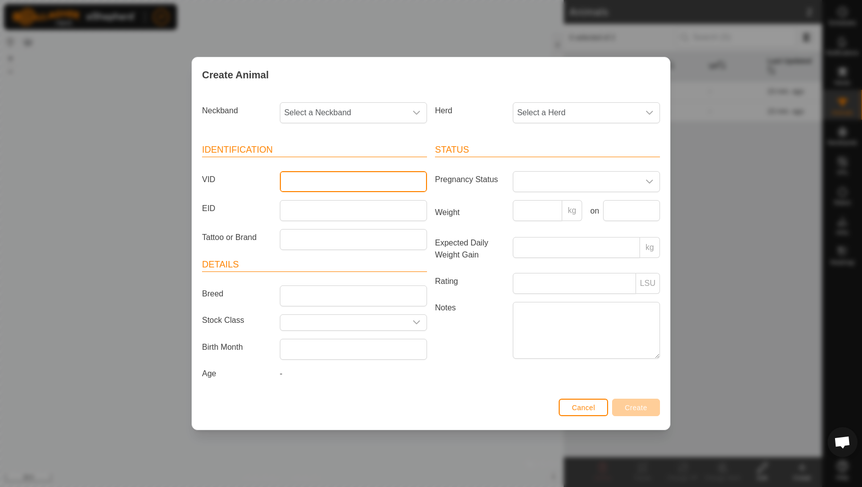
click at [363, 173] on input "VID" at bounding box center [353, 181] width 147 height 21
click at [375, 115] on span "Select a Neckband" at bounding box center [343, 113] width 126 height 20
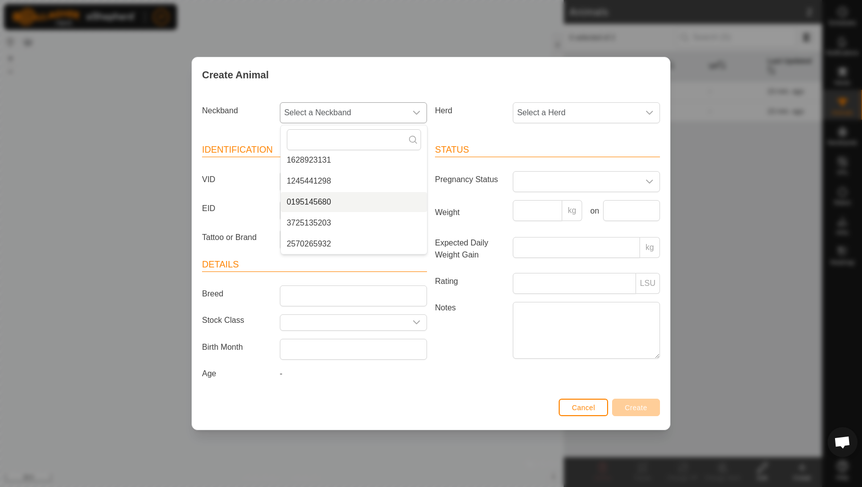
scroll to position [88, 0]
click at [339, 217] on li "3725135203" at bounding box center [354, 223] width 146 height 20
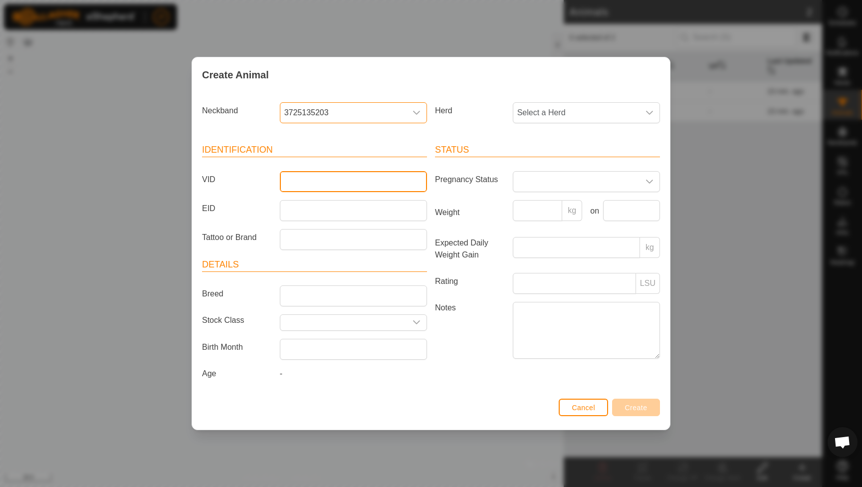
click at [335, 178] on input "VID" at bounding box center [353, 181] width 147 height 21
type input "J1"
click at [553, 117] on span "Select a Herd" at bounding box center [576, 113] width 126 height 20
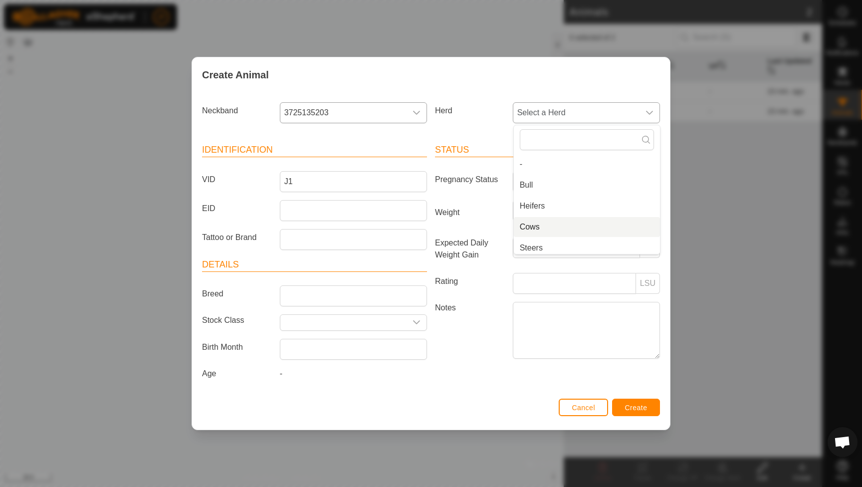
click at [543, 222] on li "Cows" at bounding box center [587, 227] width 146 height 20
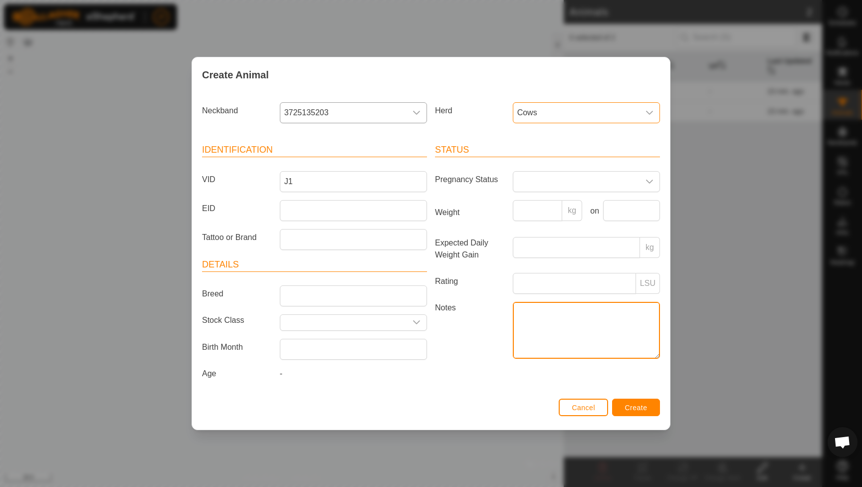
click at [561, 336] on textarea "Notes" at bounding box center [586, 330] width 147 height 57
click at [572, 181] on span at bounding box center [576, 182] width 126 height 20
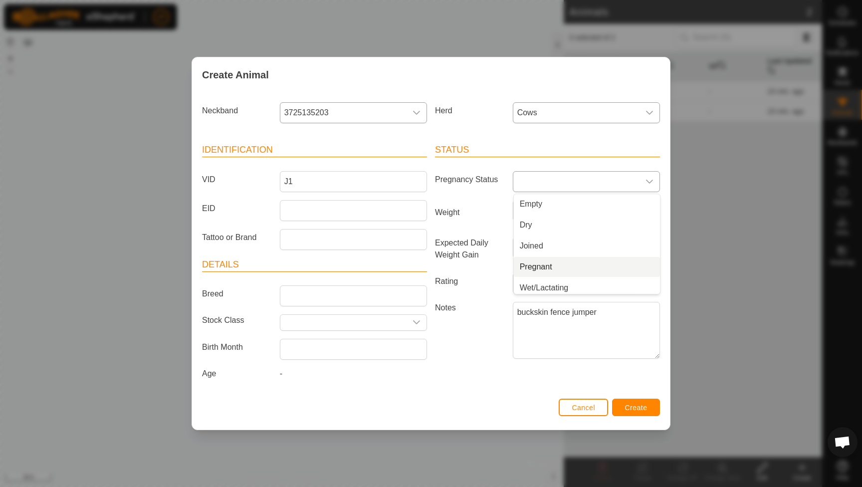
click at [551, 264] on li "Pregnant" at bounding box center [587, 267] width 146 height 20
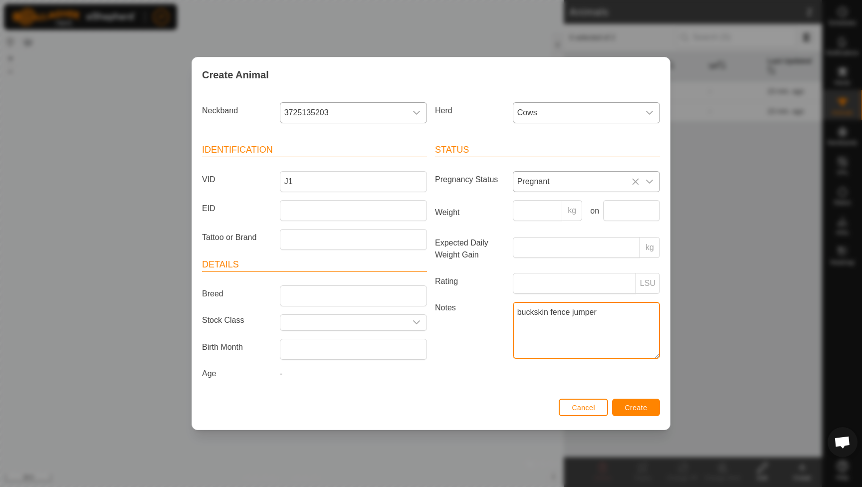
click at [611, 326] on textarea "buckskin fence jumper" at bounding box center [586, 330] width 147 height 57
type textarea "buckskin fence jumper corriente bull"
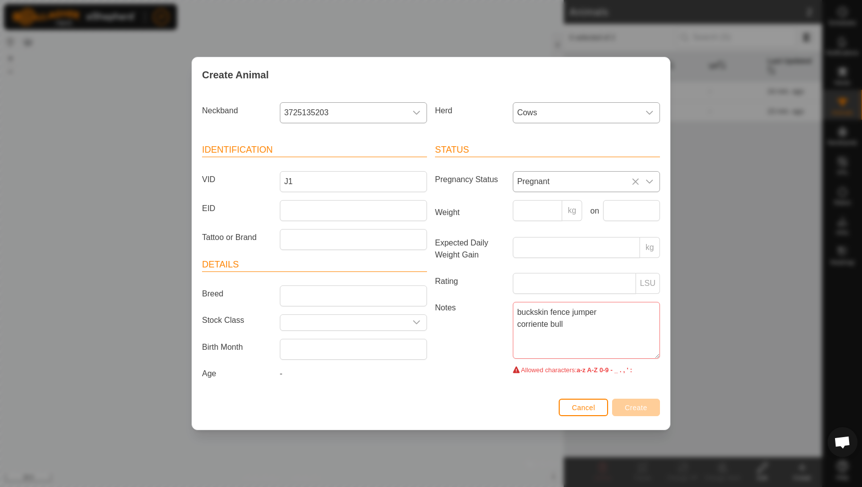
click at [521, 225] on div "kg on" at bounding box center [586, 214] width 155 height 29
click at [363, 174] on input "J1" at bounding box center [353, 181] width 147 height 21
click at [305, 289] on input "Breed" at bounding box center [353, 295] width 147 height 21
type input "Corriente"
click at [311, 327] on p-select at bounding box center [353, 322] width 147 height 16
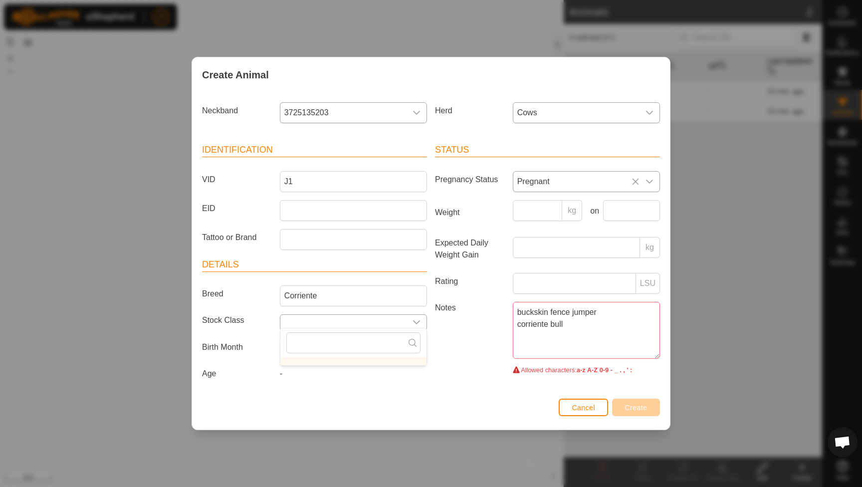
click at [312, 321] on input "text" at bounding box center [343, 322] width 126 height 15
click at [447, 305] on label "Notes" at bounding box center [470, 336] width 78 height 69
click at [513, 305] on textarea "buckskin fence jumper corriente bull" at bounding box center [586, 330] width 147 height 57
click at [445, 329] on label "Notes" at bounding box center [470, 336] width 78 height 69
click at [513, 329] on textarea "buckskin fence jumper corriente bull" at bounding box center [586, 330] width 147 height 57
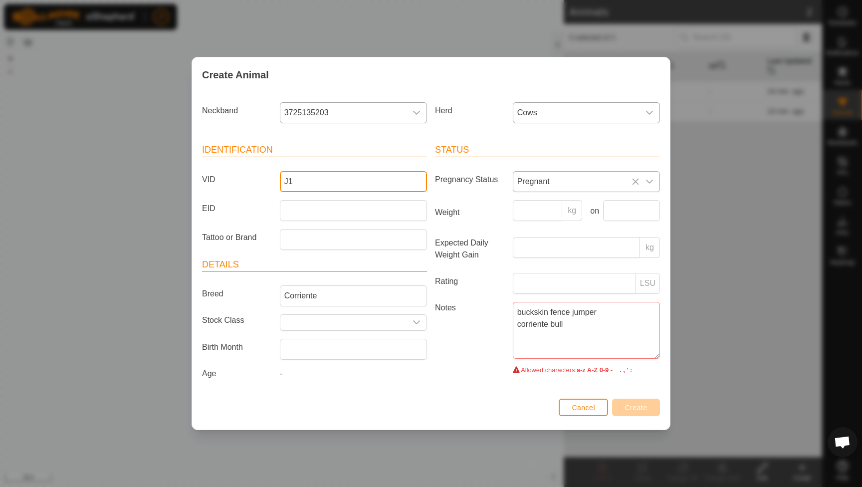
click at [311, 185] on input "J1" at bounding box center [353, 181] width 147 height 21
type input "J"
type input "J1"
click at [392, 221] on article "Identification VID J1 EID Tattoo or Brand" at bounding box center [314, 196] width 225 height 106
click at [542, 182] on span "Pregnant" at bounding box center [576, 182] width 126 height 20
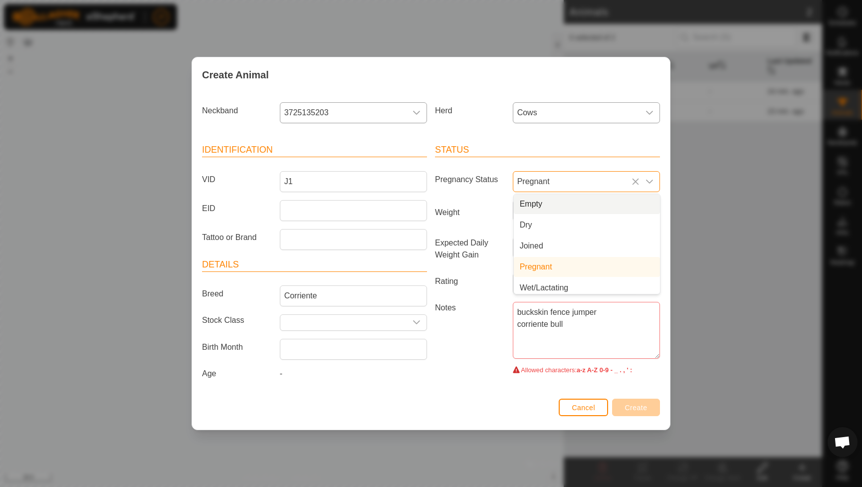
click at [539, 200] on li "Empty" at bounding box center [587, 204] width 146 height 20
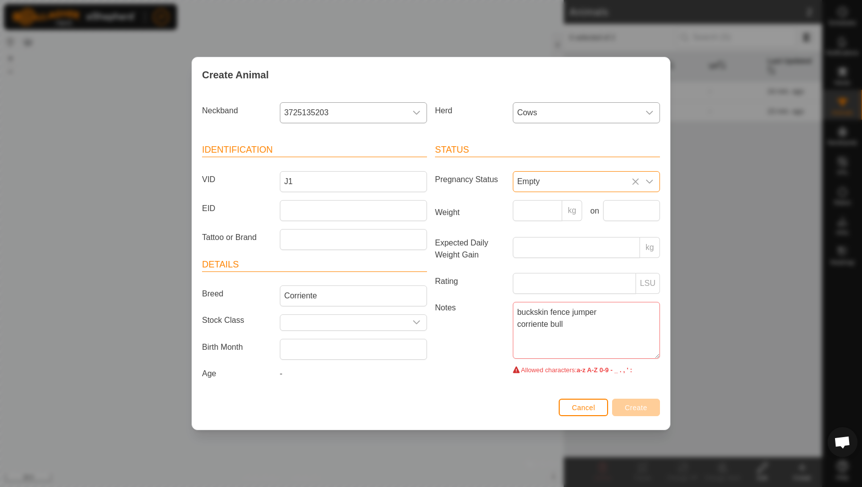
click at [543, 176] on span "Empty" at bounding box center [576, 182] width 126 height 20
click at [538, 258] on li "Pregnant" at bounding box center [587, 267] width 146 height 20
click at [587, 327] on textarea "buckskin fence jumper corriente bull" at bounding box center [586, 330] width 147 height 57
click at [598, 282] on input "Rating" at bounding box center [574, 283] width 123 height 21
click at [597, 247] on input "Expected Daily Weight Gain" at bounding box center [576, 247] width 127 height 21
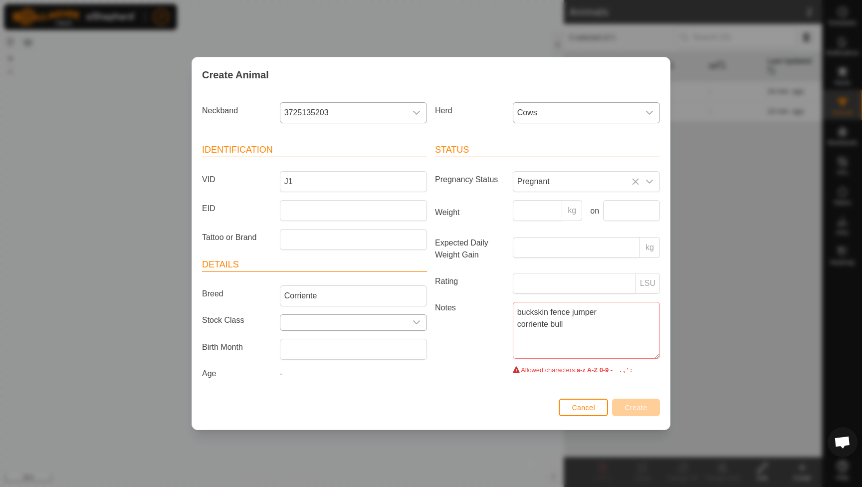
click at [398, 321] on input "text" at bounding box center [343, 322] width 126 height 15
click at [399, 347] on input "text" at bounding box center [353, 349] width 147 height 21
click at [570, 369] on span "Allowed characters:" at bounding box center [549, 369] width 56 height 7
drag, startPoint x: 581, startPoint y: 346, endPoint x: 403, endPoint y: 252, distance: 201.3
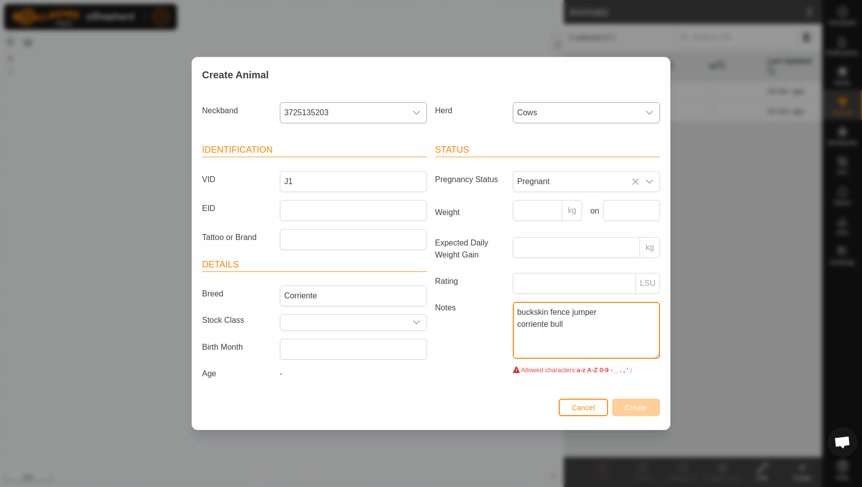
click at [403, 252] on div "Identification VID J1 EID Tattoo or Brand Details Breed Corriente Stock Class B…" at bounding box center [431, 263] width 466 height 264
paste textarea "buckskin fence jumper corriente bull"
click at [518, 325] on textarea "buckskin fence jumper corriente bull" at bounding box center [586, 330] width 147 height 57
click at [654, 314] on textarea "buckskin fence jumper, corriente bull" at bounding box center [586, 330] width 147 height 57
click at [547, 327] on textarea "buckskin fence jumper, prego with Corriente bull" at bounding box center [586, 330] width 147 height 57
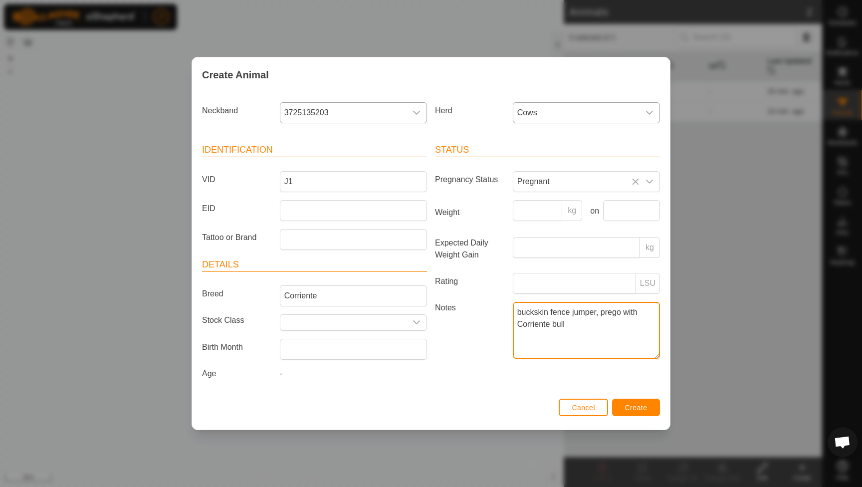
click at [552, 326] on textarea "buckskin fence jumper, prego with Corriente bull" at bounding box center [586, 330] width 147 height 57
type textarea "buckskin fence jumper, prego with Corriente 100 bull"
click at [629, 406] on span "Create" at bounding box center [636, 408] width 22 height 8
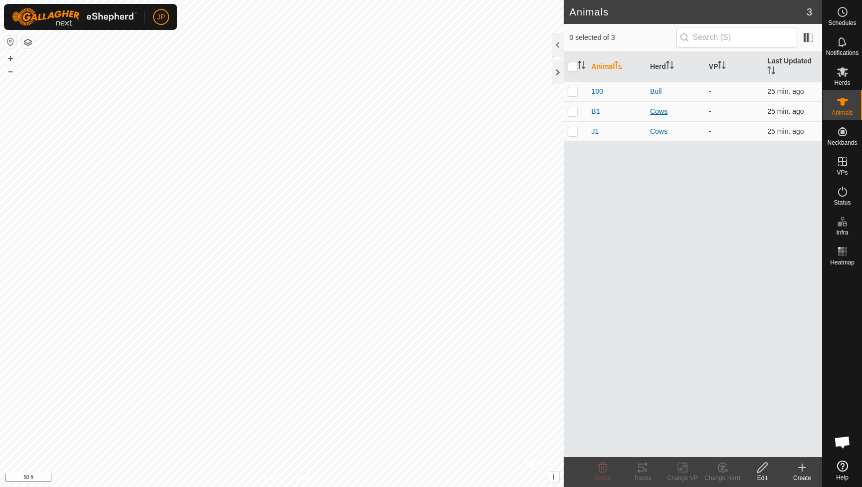
click at [665, 113] on div "Cows" at bounding box center [675, 111] width 51 height 10
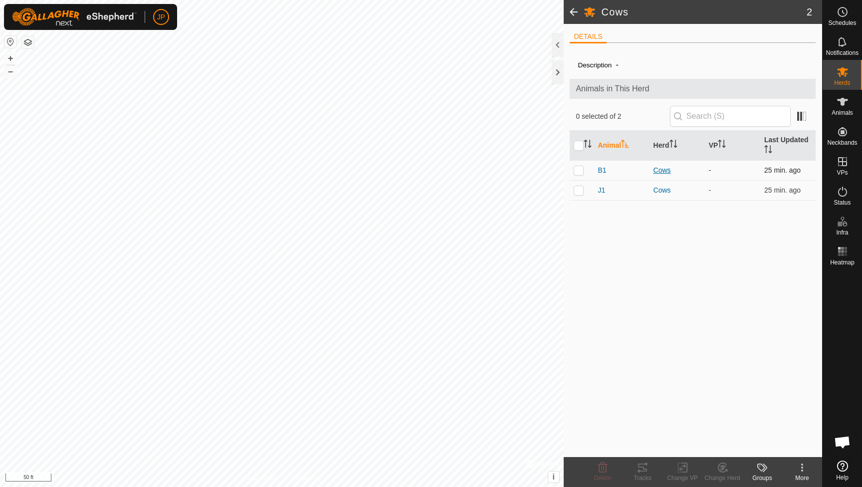
click at [665, 167] on div "Cows" at bounding box center [677, 170] width 47 height 10
click at [574, 13] on span at bounding box center [574, 12] width 20 height 24
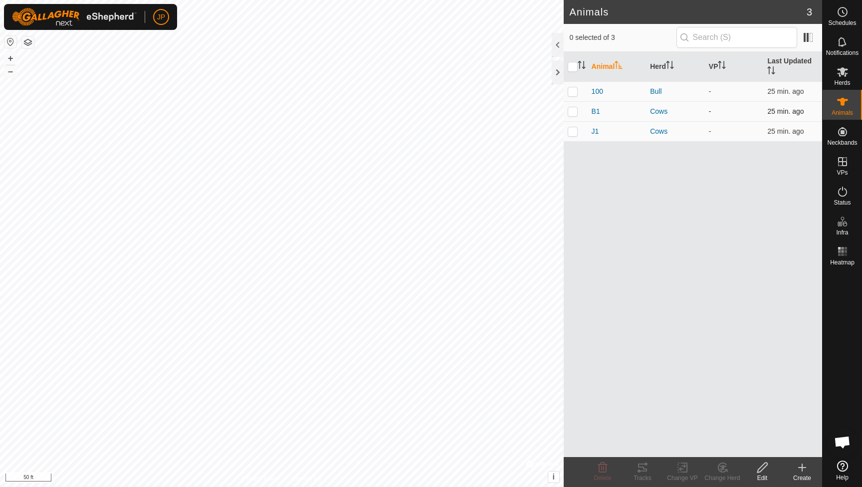
click at [576, 112] on p-checkbox at bounding box center [573, 111] width 10 height 8
checkbox input "true"
click at [765, 462] on icon at bounding box center [762, 468] width 12 height 12
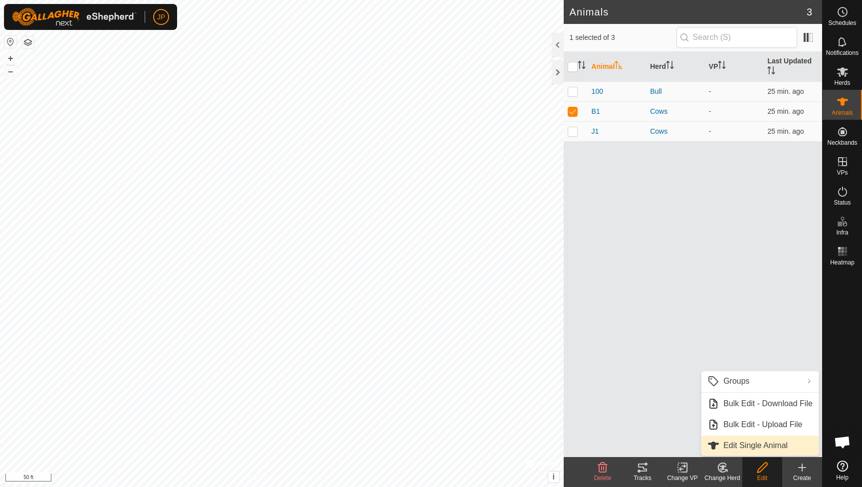
click at [751, 443] on link "Edit Single Animal" at bounding box center [760, 446] width 117 height 20
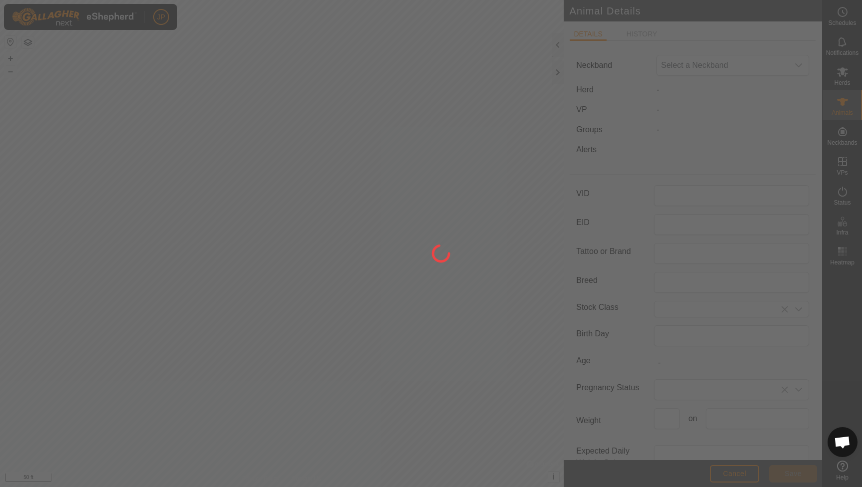
type input "B1"
type input "Corriente"
type input "0"
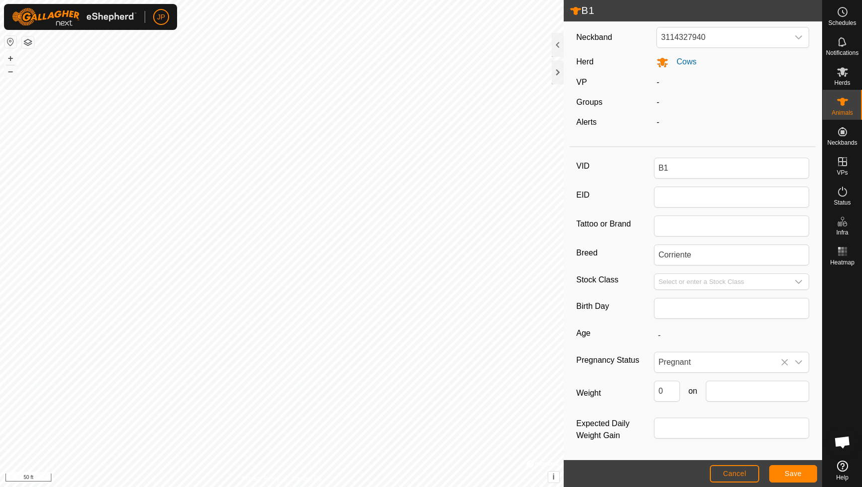
scroll to position [34, 0]
click at [688, 161] on input "B1" at bounding box center [731, 168] width 155 height 21
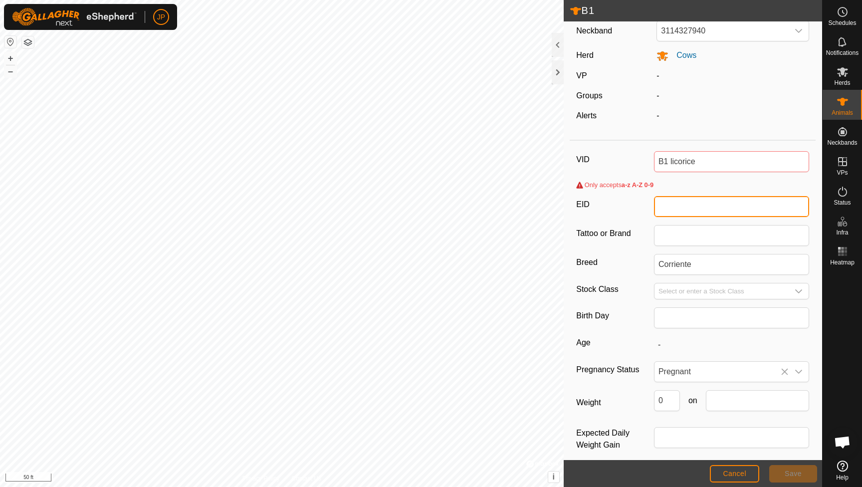
click at [707, 211] on input "EID" at bounding box center [731, 206] width 155 height 21
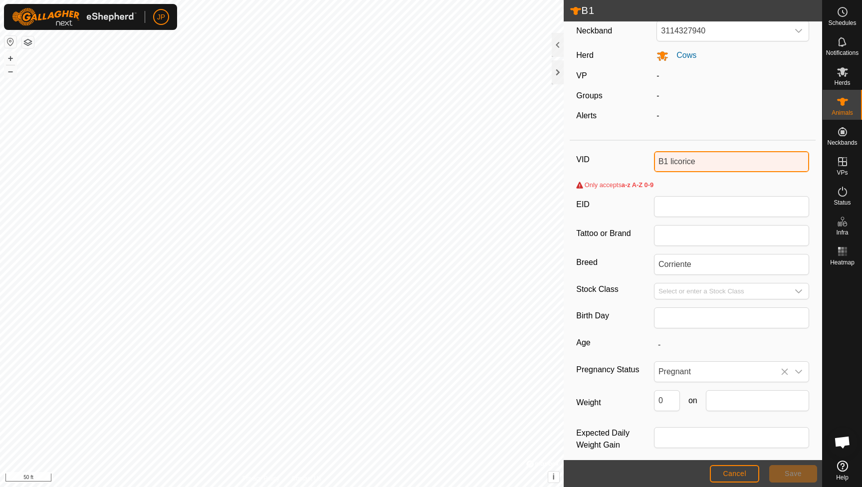
click at [696, 155] on input "B1 licorice" at bounding box center [731, 161] width 155 height 21
click at [696, 158] on input "B1 licorice" at bounding box center [731, 161] width 155 height 21
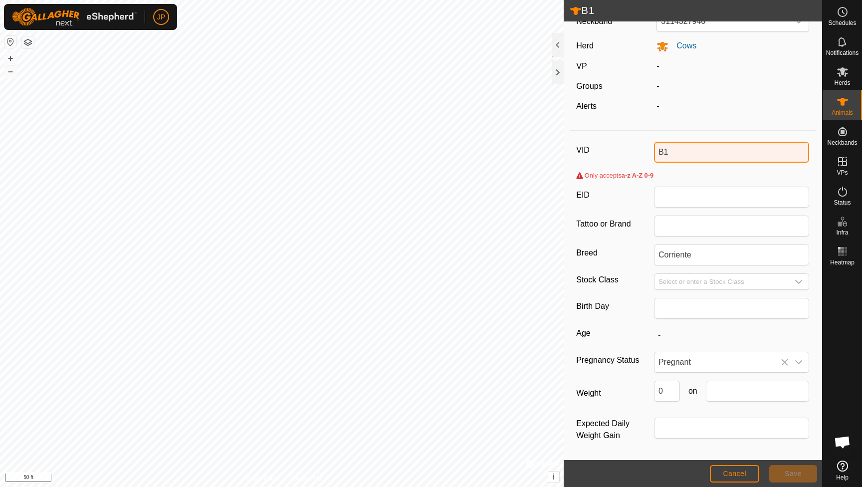
scroll to position [50, 0]
type input "B1"
click at [746, 468] on button "Cancel" at bounding box center [734, 473] width 49 height 17
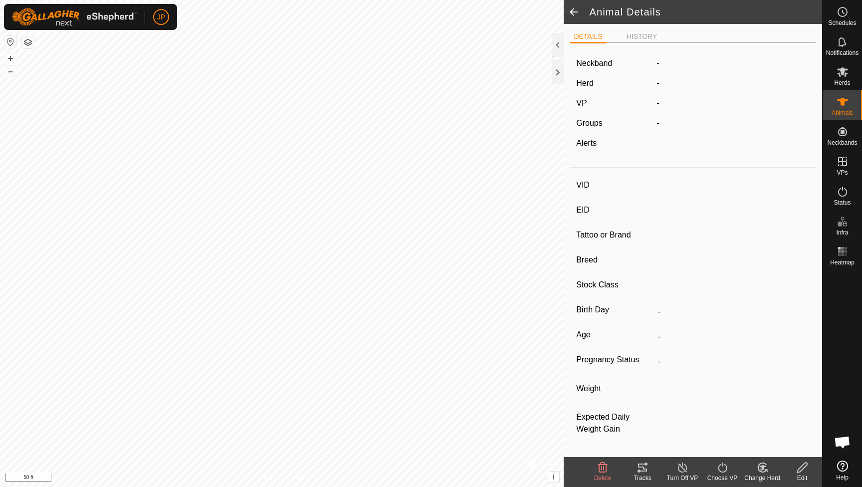
type input "B1"
type input "-"
type input "Corriente"
type input "-"
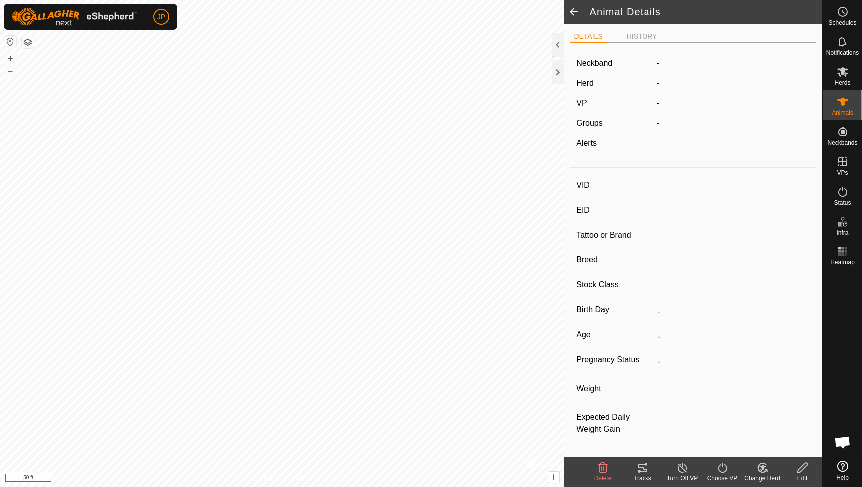
type input "Pregnant"
type input "0 kg"
type input "-"
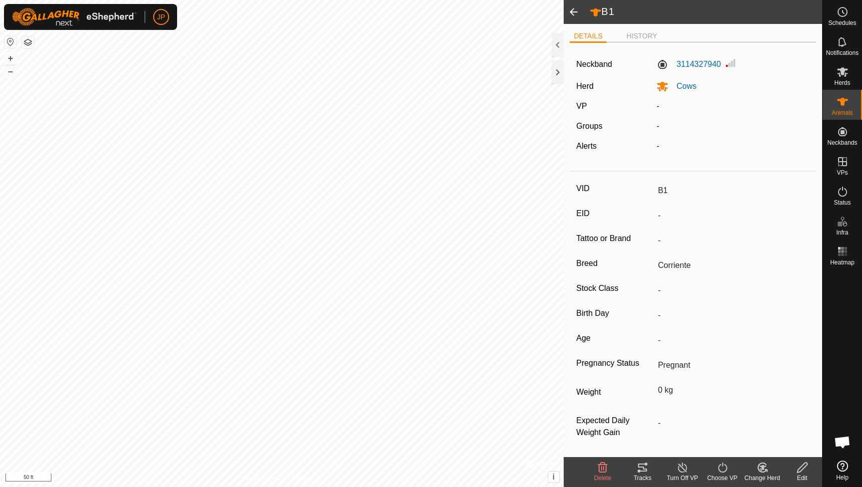
scroll to position [0, 0]
click at [801, 470] on icon at bounding box center [802, 468] width 12 height 12
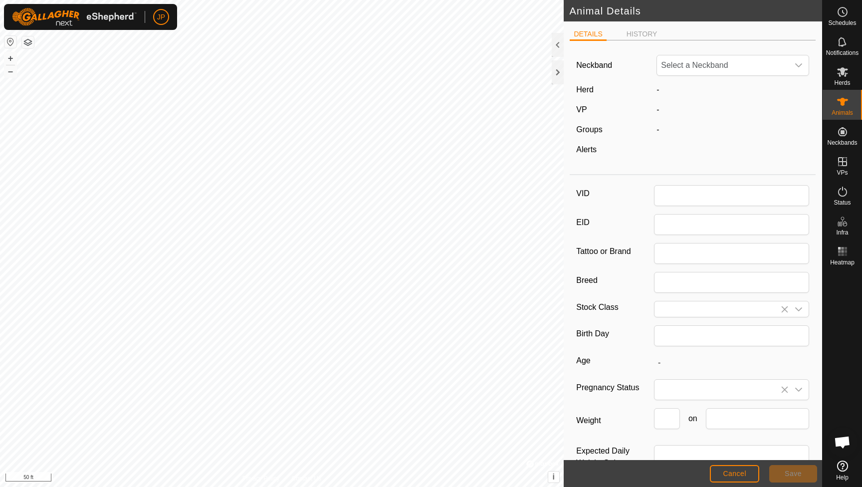
type input "B1"
type input "Corriente"
type input "0"
drag, startPoint x: 740, startPoint y: 470, endPoint x: 716, endPoint y: 451, distance: 30.9
click at [716, 451] on article "B1 DETAILS HISTORY Neckband 3114327940 Herd Cows VP - Groups - Alerts - VID B1 …" at bounding box center [693, 243] width 258 height 487
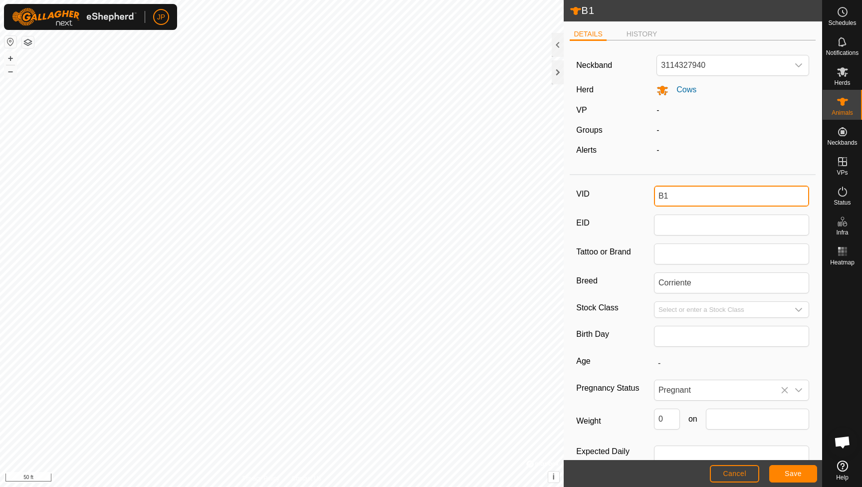
click at [689, 200] on input "B1" at bounding box center [731, 196] width 155 height 21
click at [796, 474] on span "Save" at bounding box center [793, 474] width 17 height 8
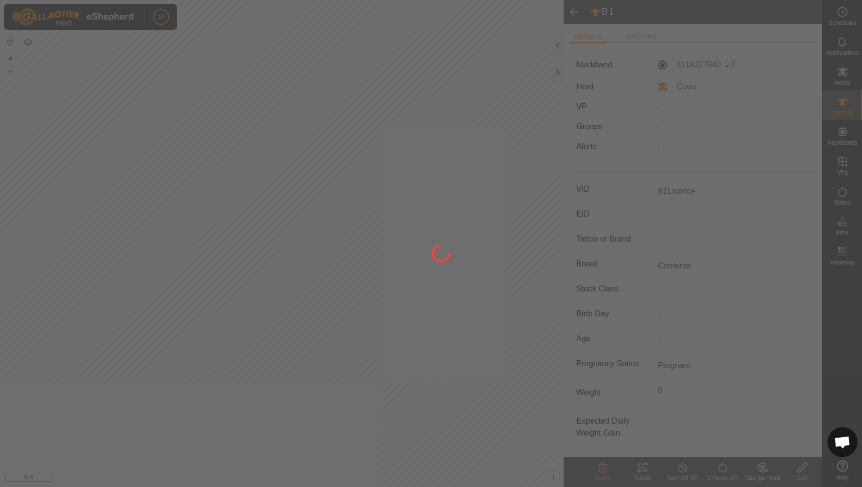
type input "B1Licorice"
type input "-"
type input "0 kg"
type input "-"
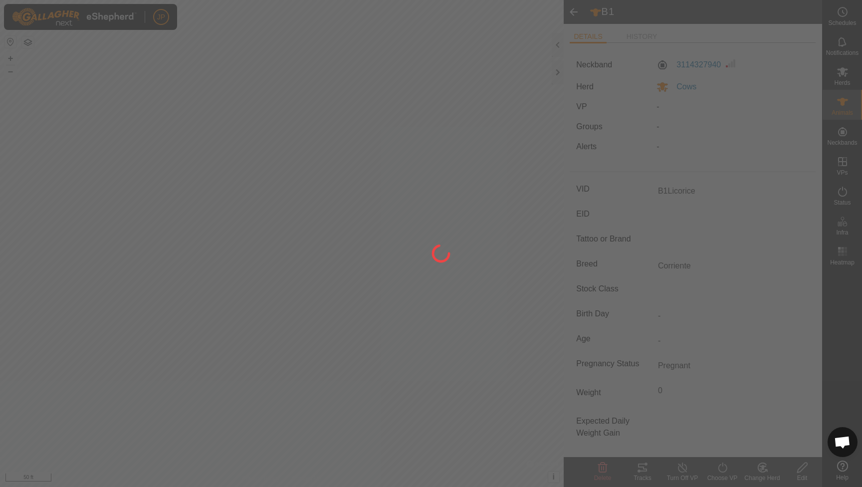
type input "-"
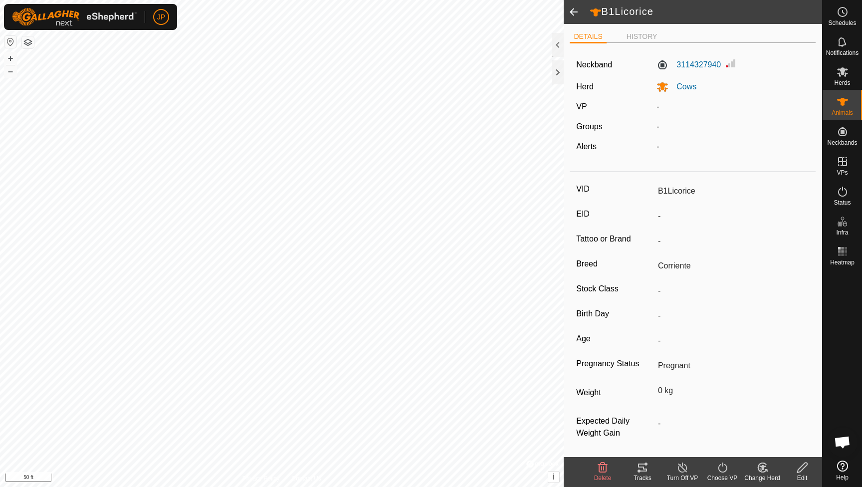
click at [573, 9] on span at bounding box center [574, 12] width 20 height 24
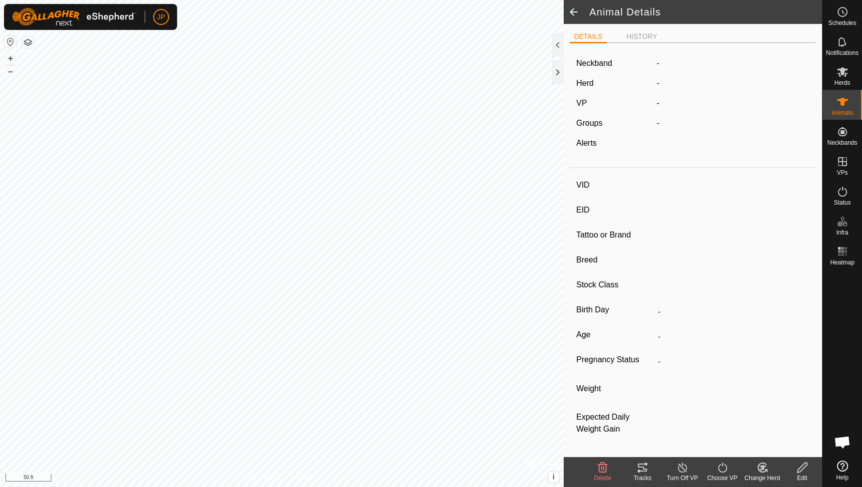
type input "B1Licorice"
type input "-"
type input "Corriente"
type input "-"
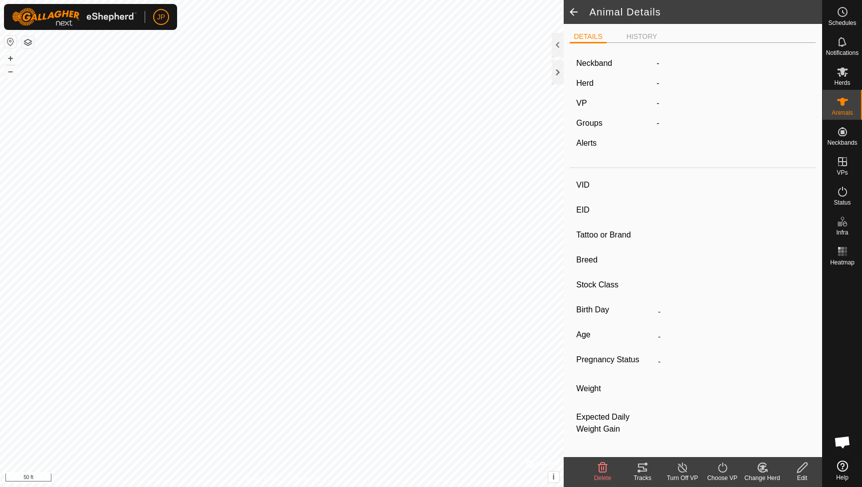
type input "Pregnant"
type input "0 kg"
type input "-"
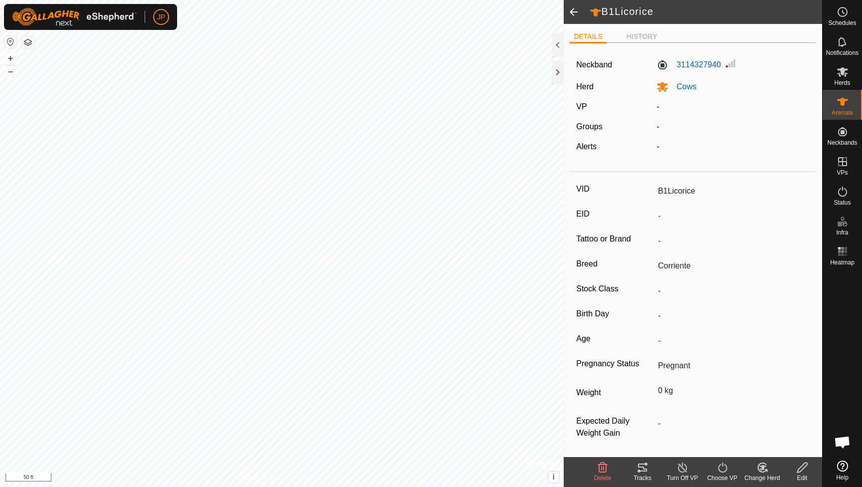
click at [568, 14] on span at bounding box center [574, 12] width 20 height 24
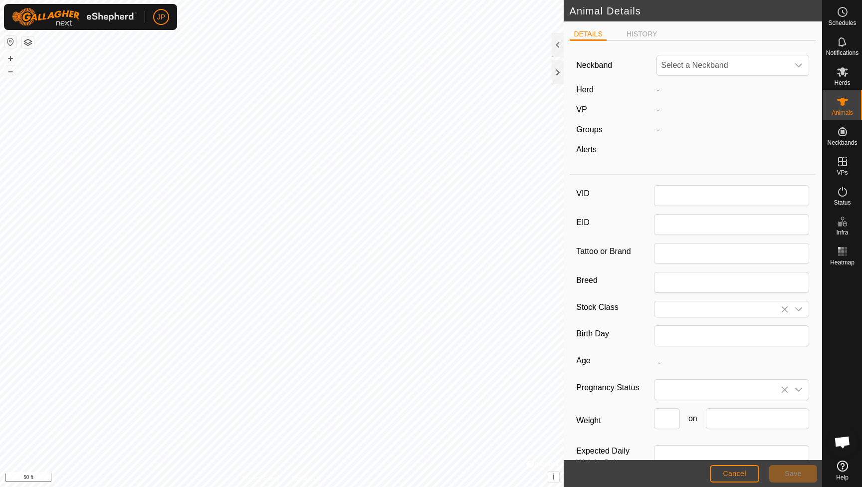
type input "B1Licorice"
type input "Corriente"
type input "0"
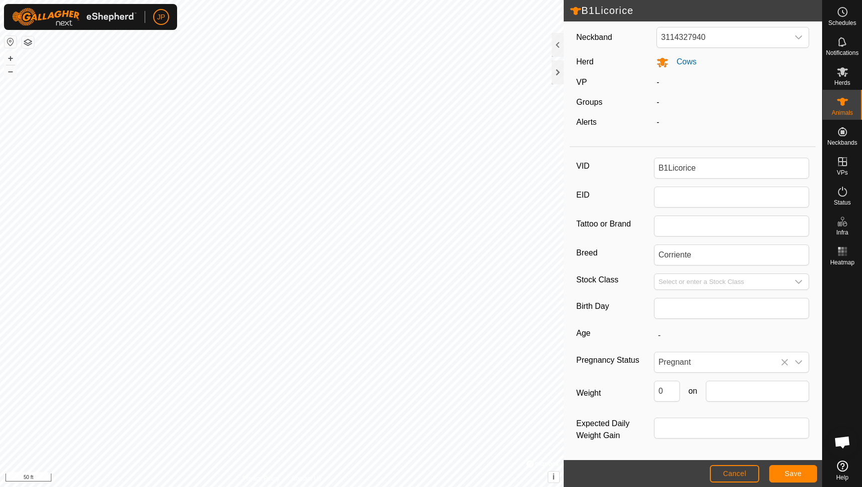
scroll to position [34, 0]
click at [787, 477] on span "Save" at bounding box center [793, 474] width 17 height 8
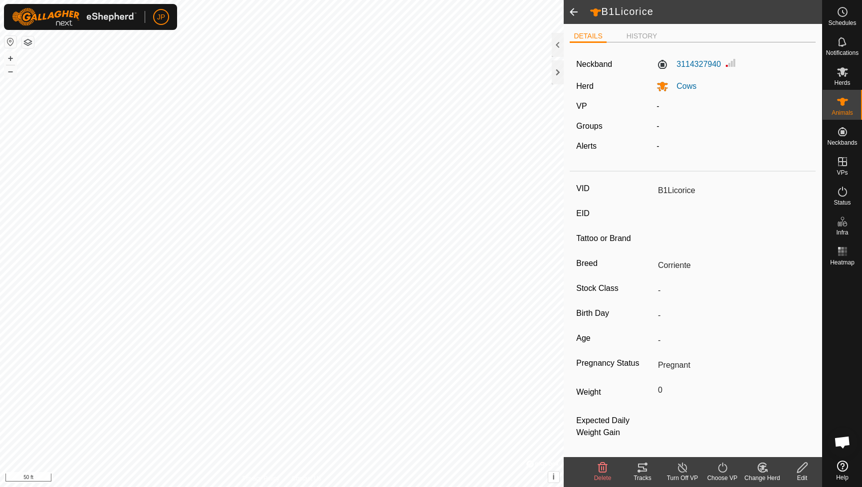
type input "-"
type input "0 kg"
type input "-"
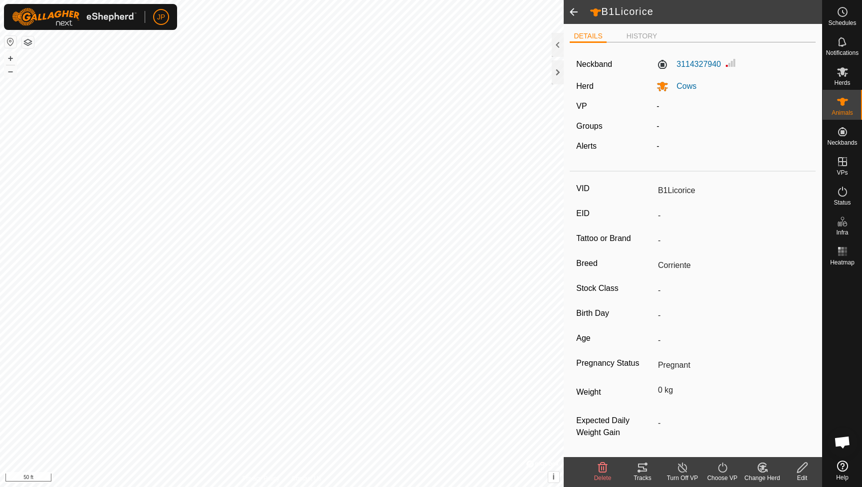
click at [570, 11] on span at bounding box center [574, 12] width 20 height 24
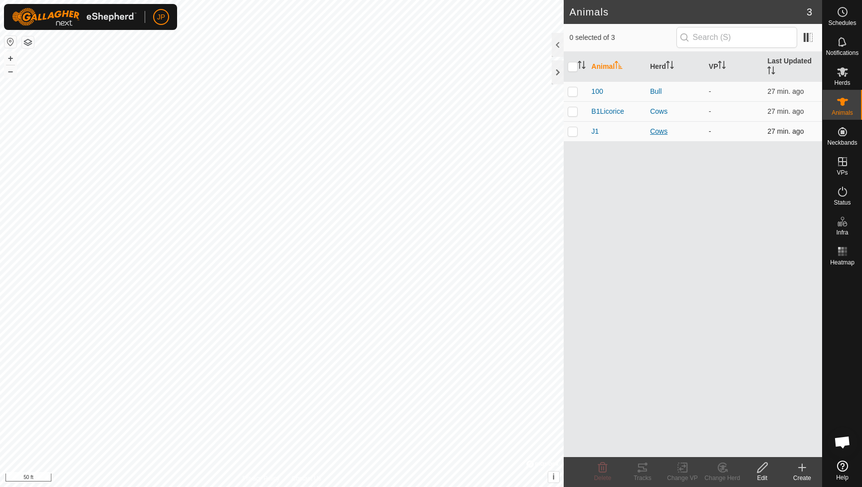
click at [657, 131] on div "Cows" at bounding box center [675, 131] width 51 height 10
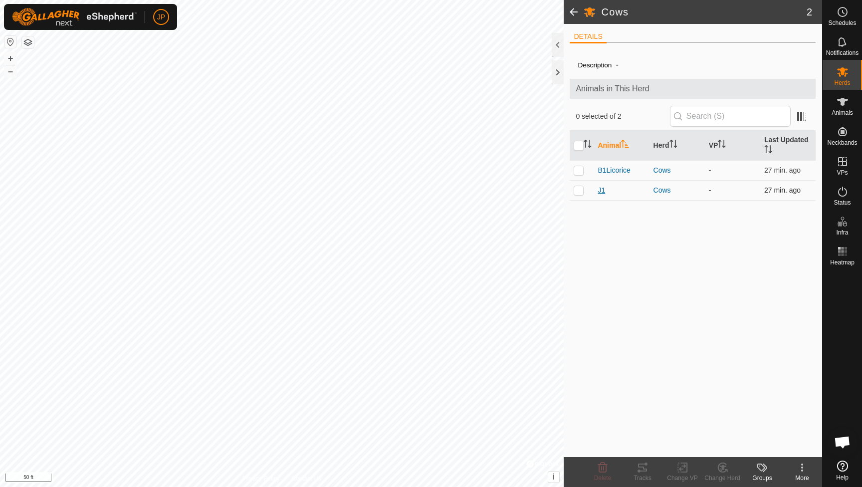
click at [605, 191] on span "J1" at bounding box center [601, 190] width 7 height 10
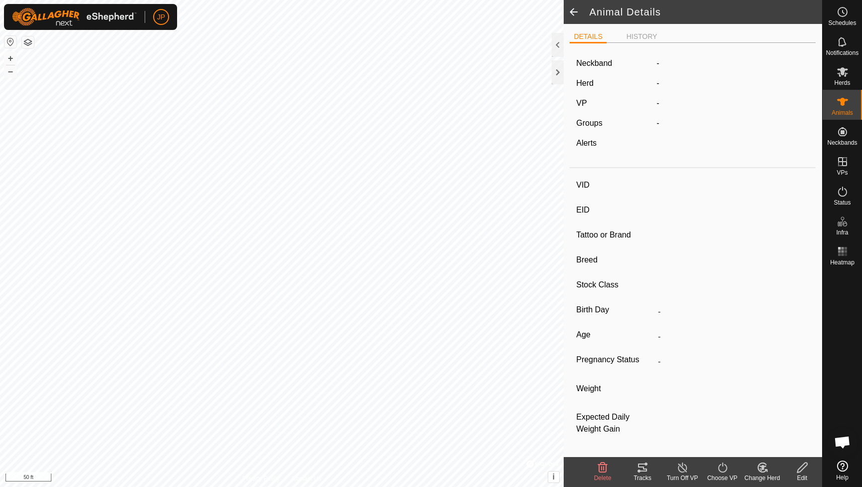
type input "J1"
type input "-"
type input "Corriente"
type input "-"
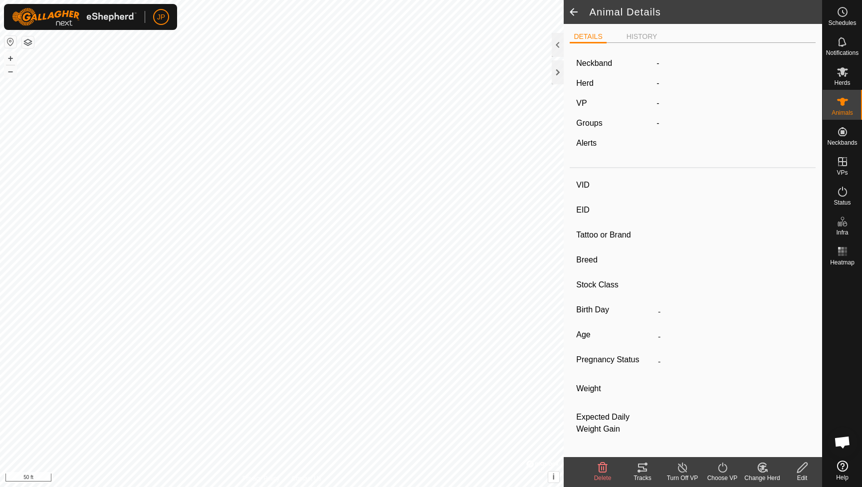
type input "Pregnant"
type input "0 kg"
type input "-"
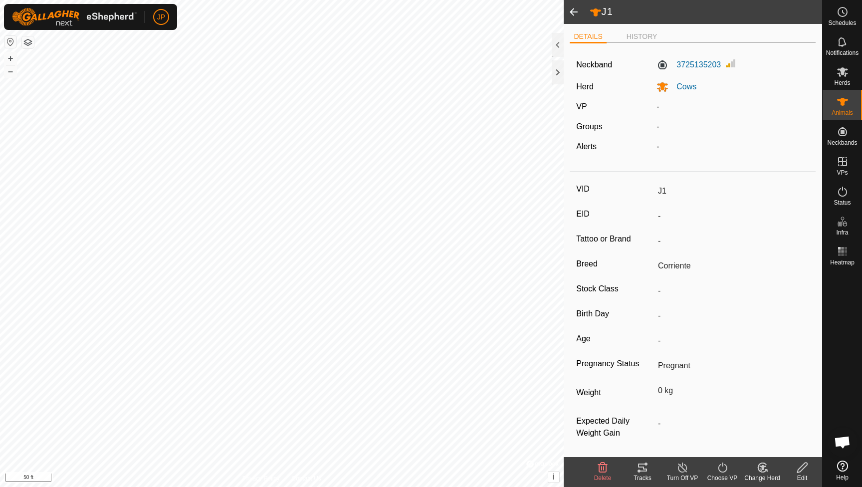
click at [805, 471] on icon at bounding box center [802, 468] width 12 height 12
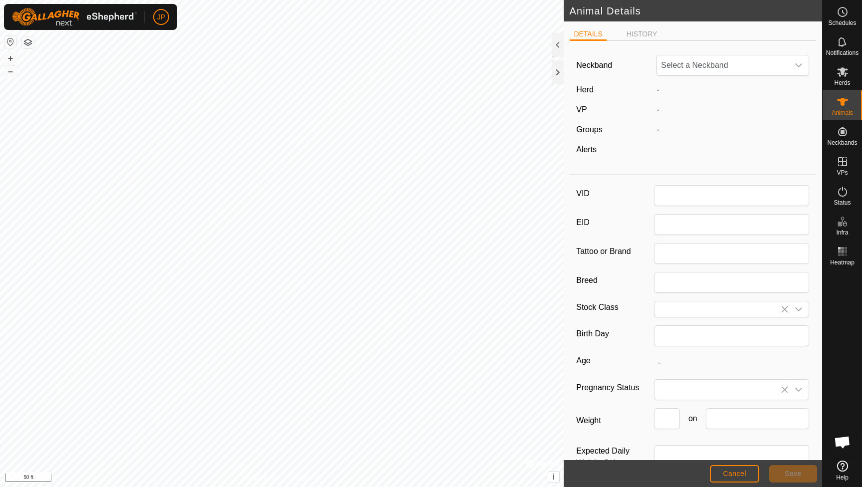
type input "J1"
type input "Corriente"
type input "0"
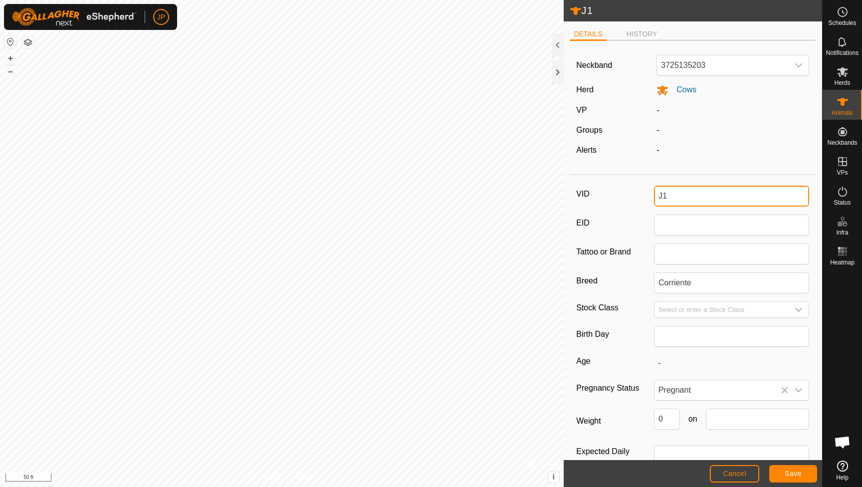
click at [688, 198] on input "J1" at bounding box center [731, 196] width 155 height 21
type input "J1BuckskinJumper"
click at [793, 473] on span "Save" at bounding box center [793, 474] width 17 height 8
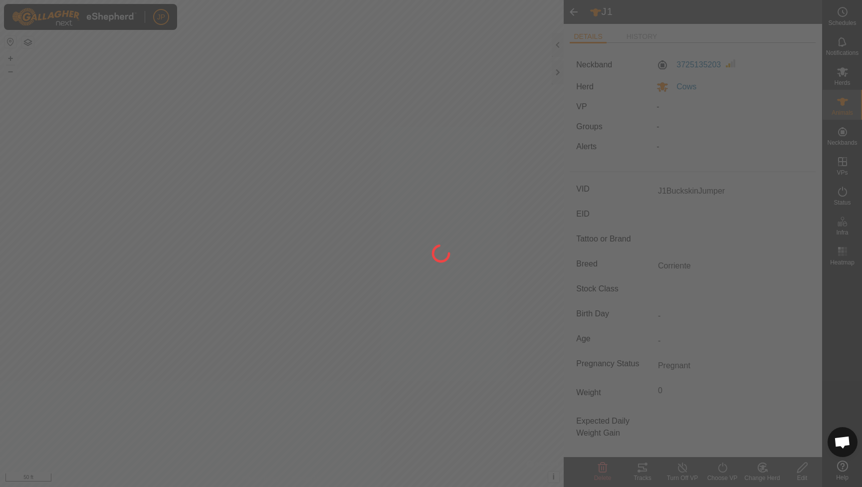
type input "-"
type input "0 kg"
type input "-"
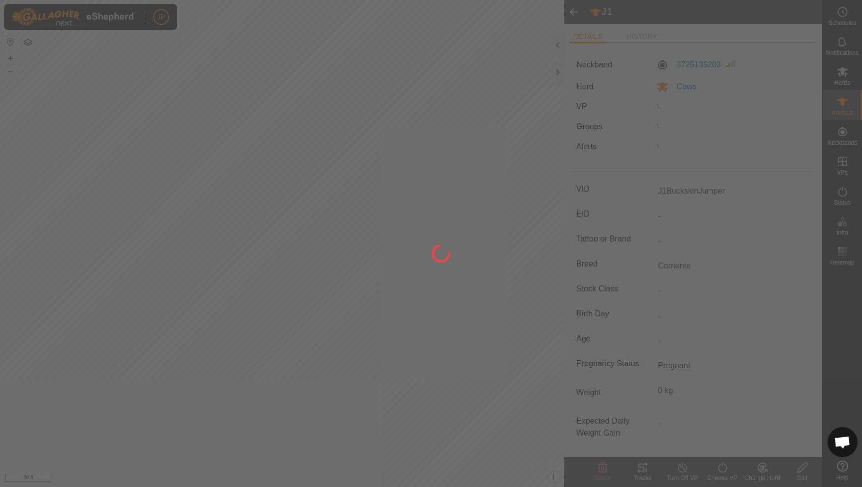
type input "J1"
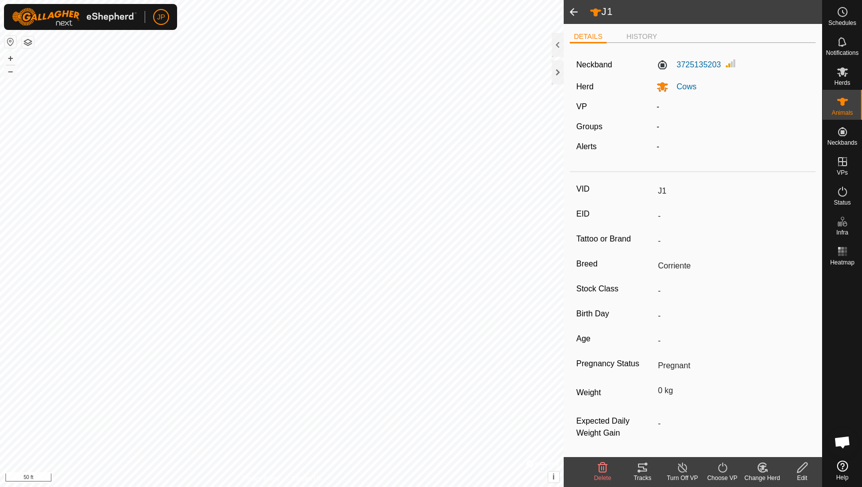
click at [575, 10] on span at bounding box center [574, 12] width 20 height 24
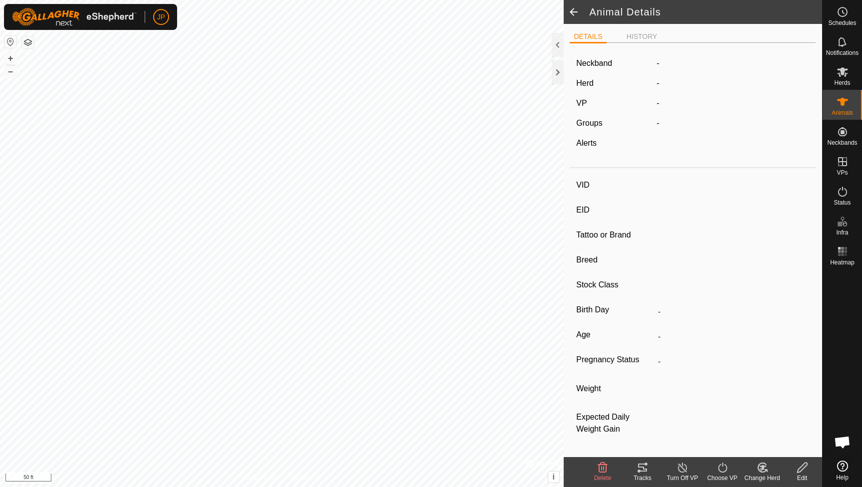
type input "J1BuckskinJumper"
type input "-"
type input "Corriente"
type input "-"
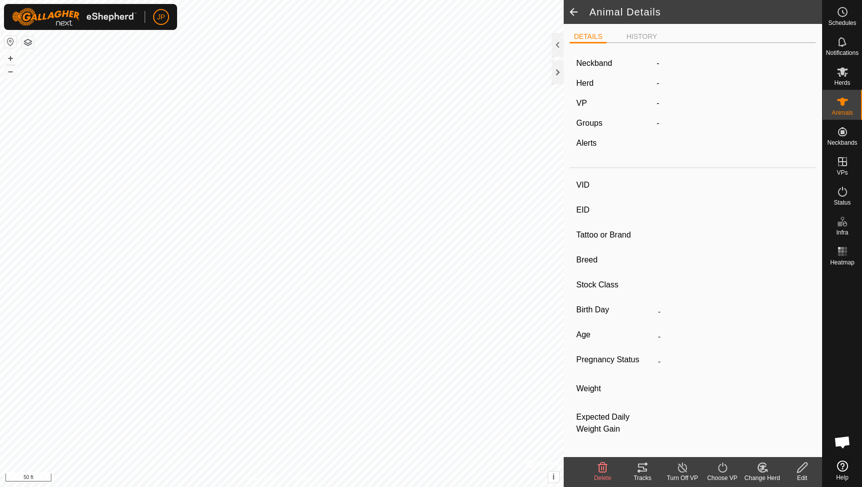
type input "Pregnant"
type input "0 kg"
type input "-"
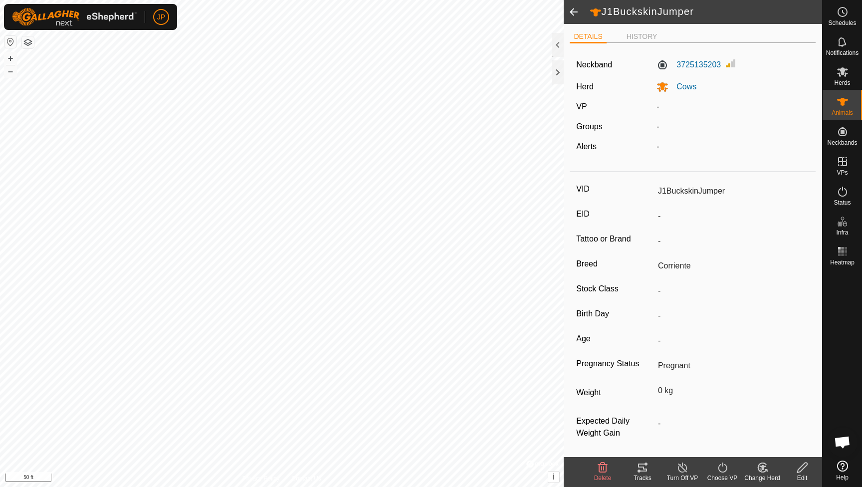
click at [575, 10] on span at bounding box center [574, 12] width 20 height 24
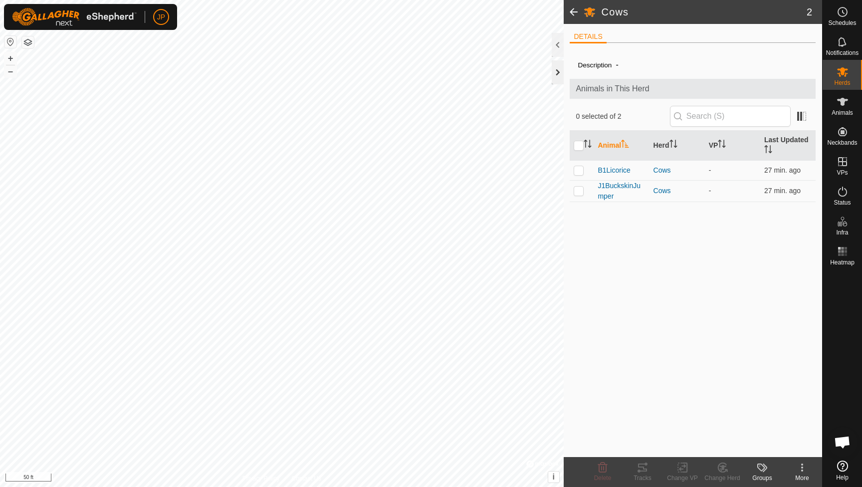
click at [560, 66] on div at bounding box center [558, 72] width 12 height 24
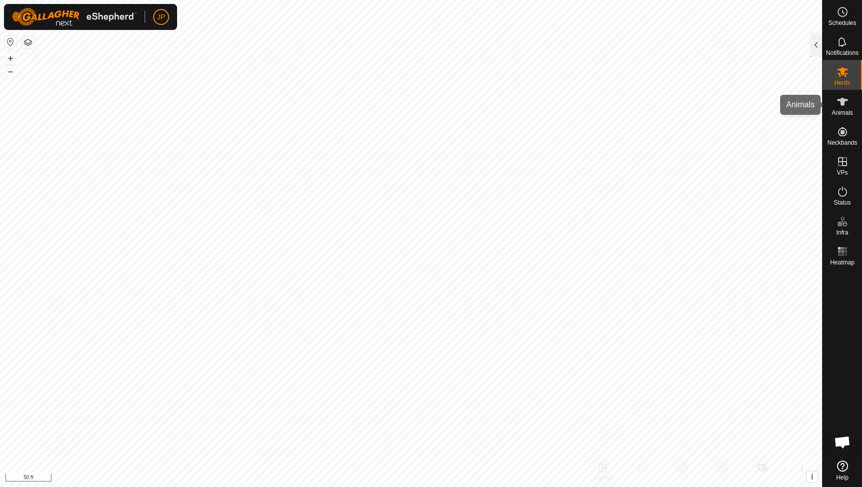
click at [845, 99] on icon at bounding box center [843, 102] width 12 height 12
click at [841, 104] on icon at bounding box center [842, 102] width 11 height 8
click at [818, 49] on div at bounding box center [816, 45] width 12 height 24
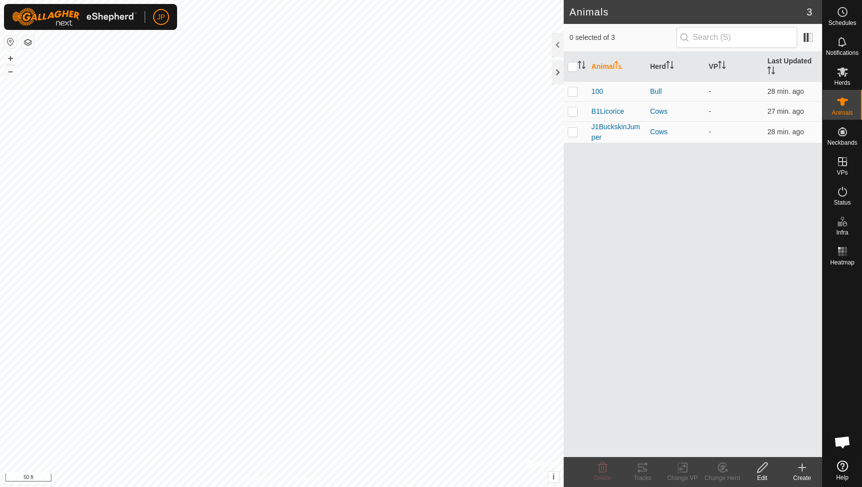
click at [802, 472] on icon at bounding box center [802, 468] width 12 height 12
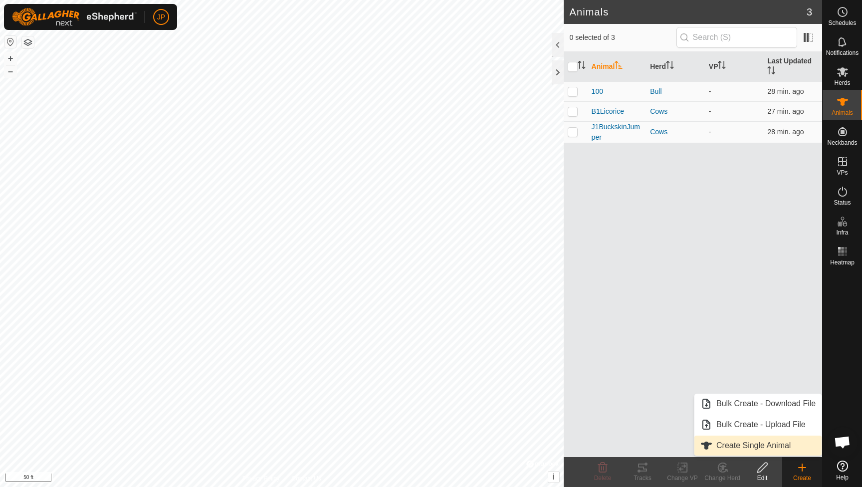
click at [737, 439] on link "Create Single Animal" at bounding box center [758, 446] width 127 height 20
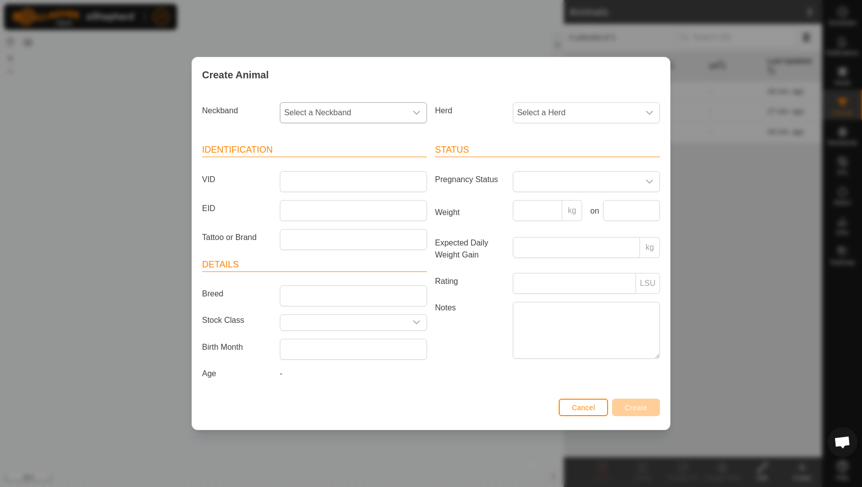
click at [373, 108] on span "Select a Neckband" at bounding box center [343, 113] width 126 height 20
click at [333, 242] on li "2570265932" at bounding box center [354, 244] width 146 height 20
click at [362, 181] on input "VID" at bounding box center [353, 181] width 147 height 21
type input "B2Coco"
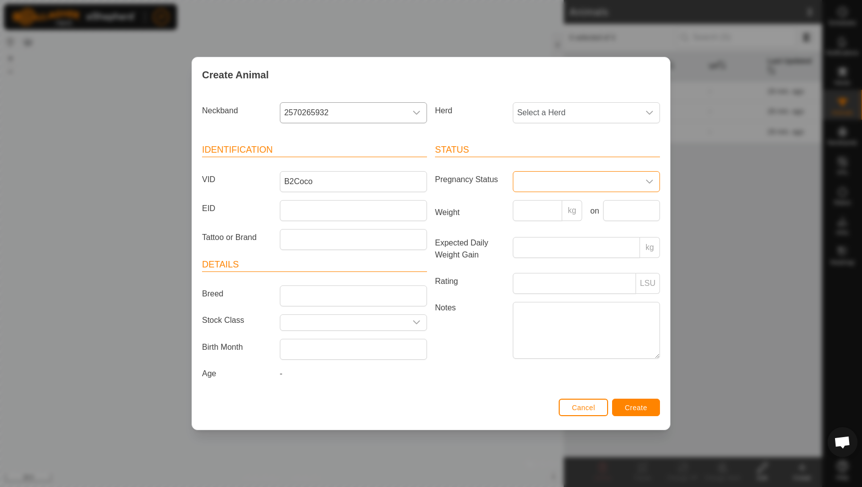
click at [532, 186] on span at bounding box center [576, 182] width 126 height 20
click at [537, 260] on li "Pregnant" at bounding box center [587, 267] width 146 height 20
click at [552, 340] on textarea "Notes" at bounding box center [586, 330] width 147 height 57
type textarea "B"
type textarea "prego with bull 100 2025"
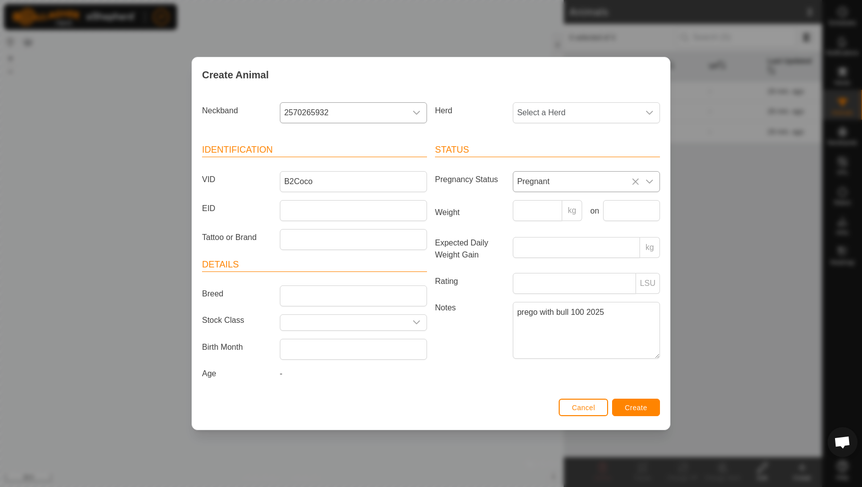
click at [588, 407] on span "Cancel" at bounding box center [583, 408] width 23 height 8
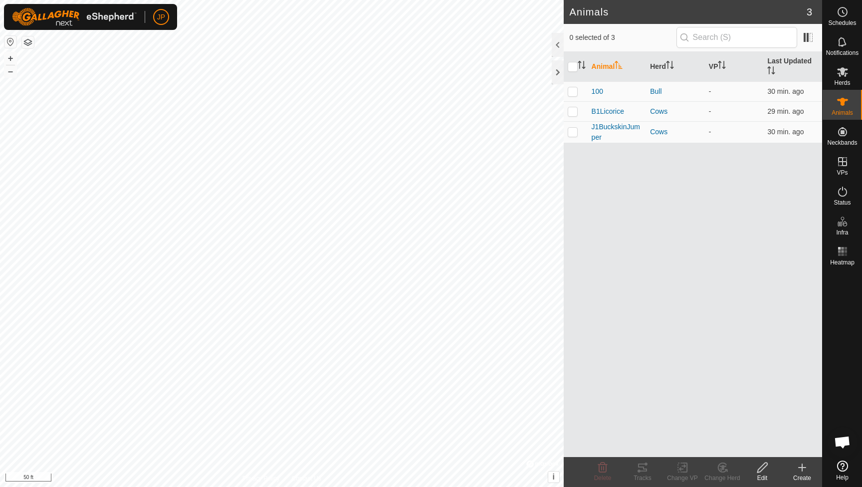
click at [802, 470] on icon at bounding box center [802, 467] width 0 height 7
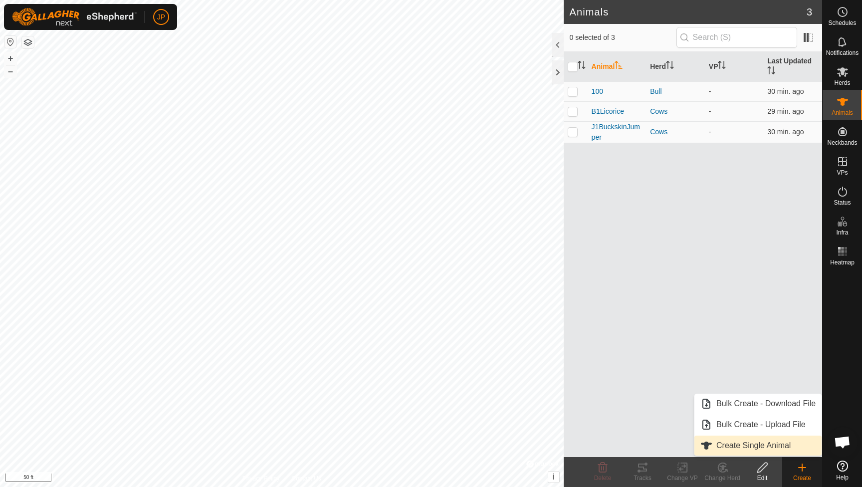
click at [777, 445] on link "Create Single Animal" at bounding box center [758, 446] width 127 height 20
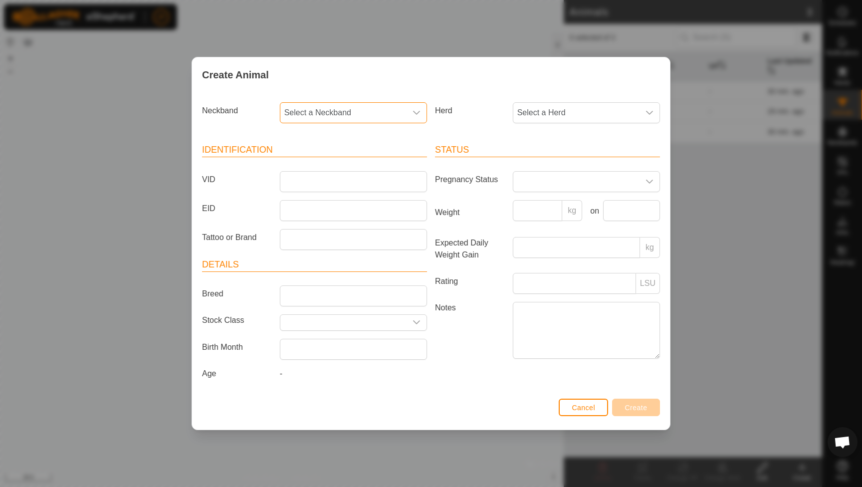
click at [309, 115] on span "Select a Neckband" at bounding box center [343, 113] width 126 height 20
click at [317, 222] on li "0195145680" at bounding box center [354, 223] width 146 height 20
click at [358, 183] on input "VID" at bounding box center [353, 181] width 147 height 21
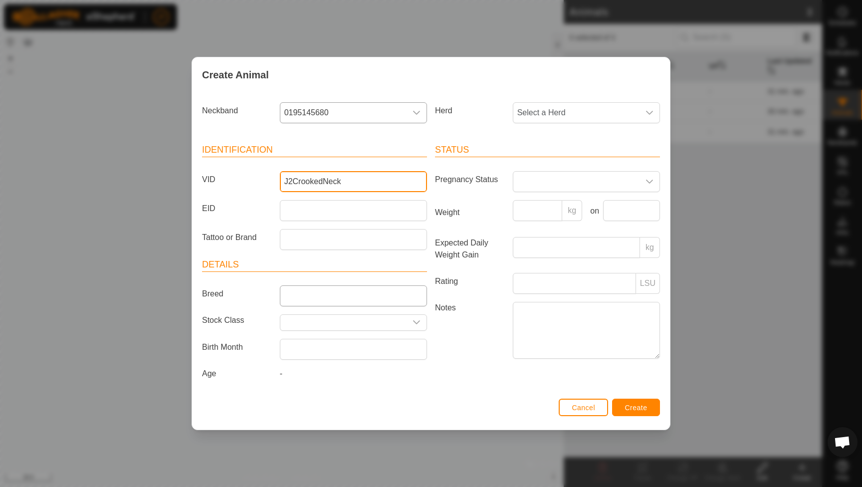
type input "J2CrookedNeck"
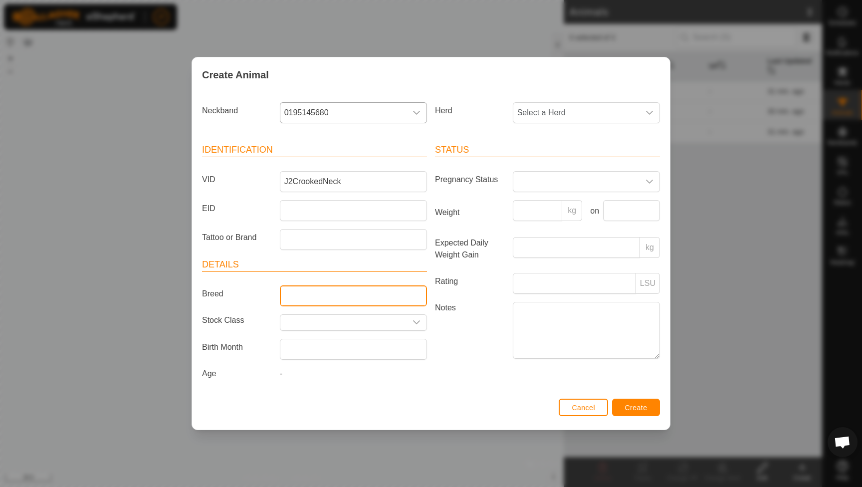
click at [401, 298] on input "Breed" at bounding box center [353, 295] width 147 height 21
type input "Corriente"
click at [572, 114] on span "Select a Herd" at bounding box center [576, 113] width 126 height 20
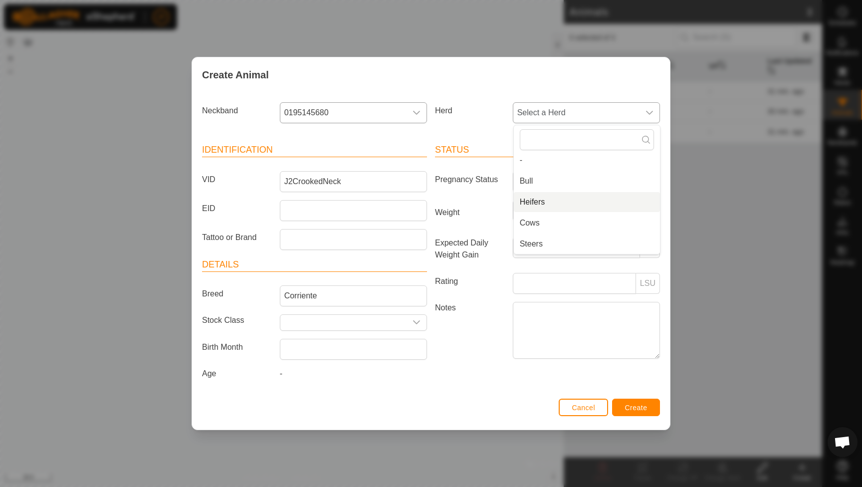
scroll to position [4, 0]
click at [547, 199] on li "Heifers" at bounding box center [587, 202] width 146 height 20
click at [644, 405] on button "Create" at bounding box center [636, 407] width 48 height 17
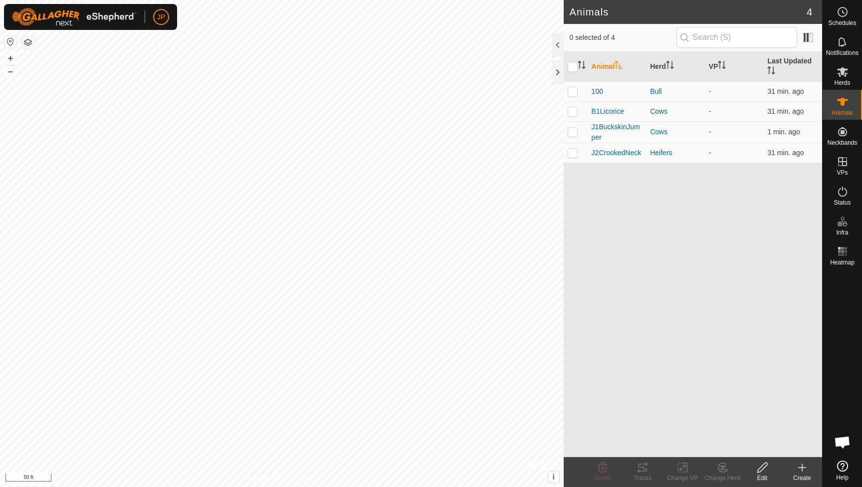
click at [806, 467] on icon at bounding box center [802, 468] width 12 height 12
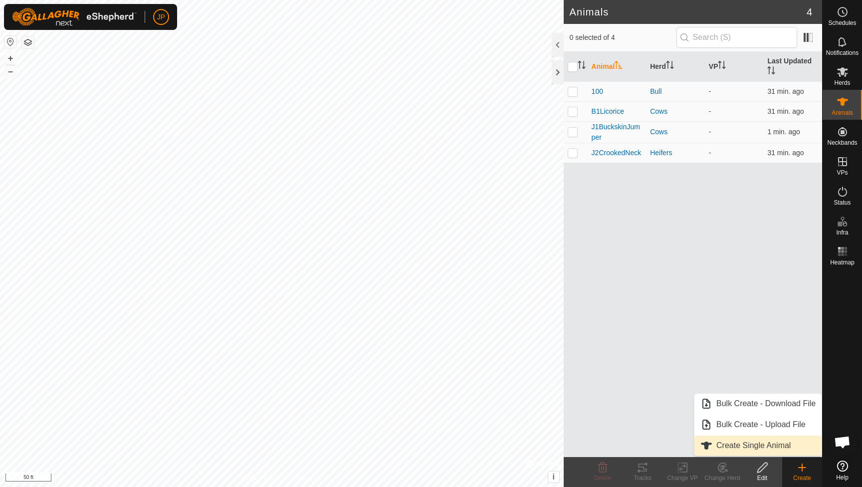
click at [792, 450] on link "Create Single Animal" at bounding box center [758, 446] width 127 height 20
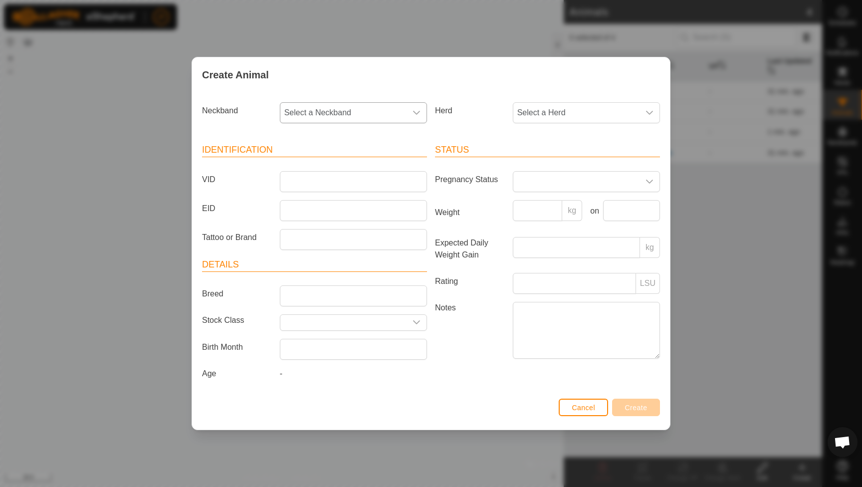
click at [414, 111] on icon "dropdown trigger" at bounding box center [416, 113] width 7 height 4
click at [308, 236] on li "2570265932" at bounding box center [354, 244] width 146 height 20
click at [528, 113] on span "Select a Herd" at bounding box center [576, 113] width 126 height 20
click at [502, 107] on label "Herd" at bounding box center [470, 110] width 78 height 17
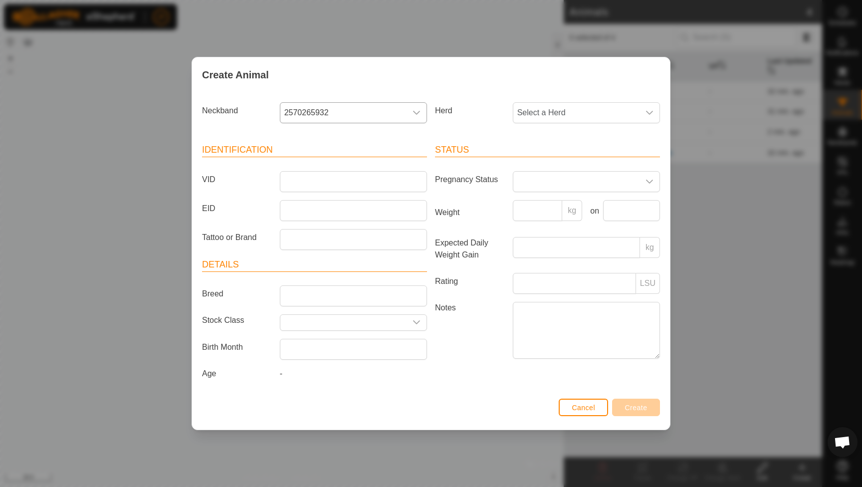
click at [419, 114] on icon "dropdown trigger" at bounding box center [417, 113] width 8 height 8
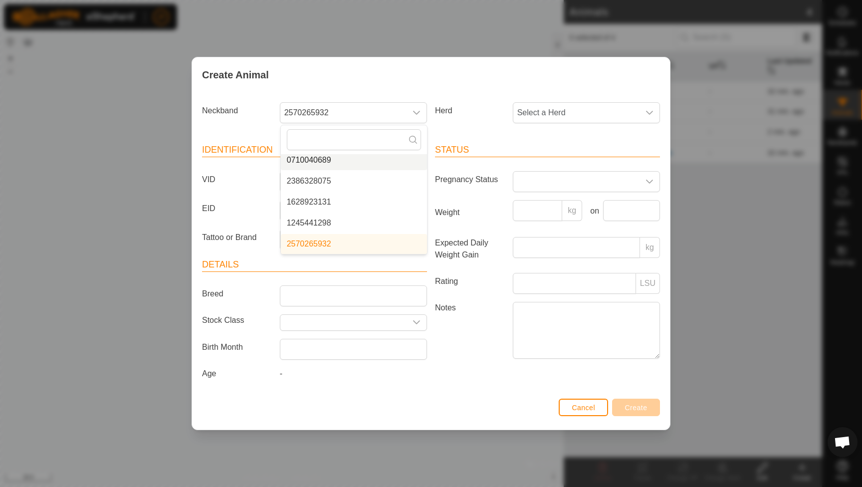
scroll to position [42, 0]
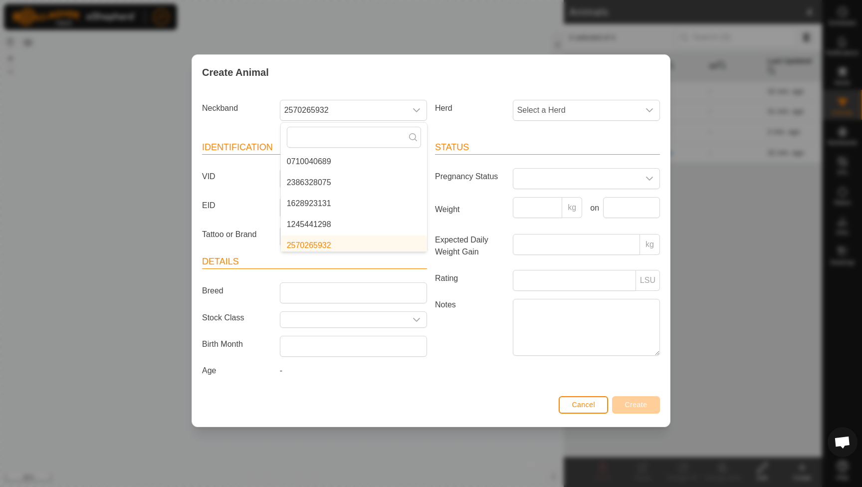
click at [469, 86] on div "Create Animal" at bounding box center [431, 72] width 478 height 35
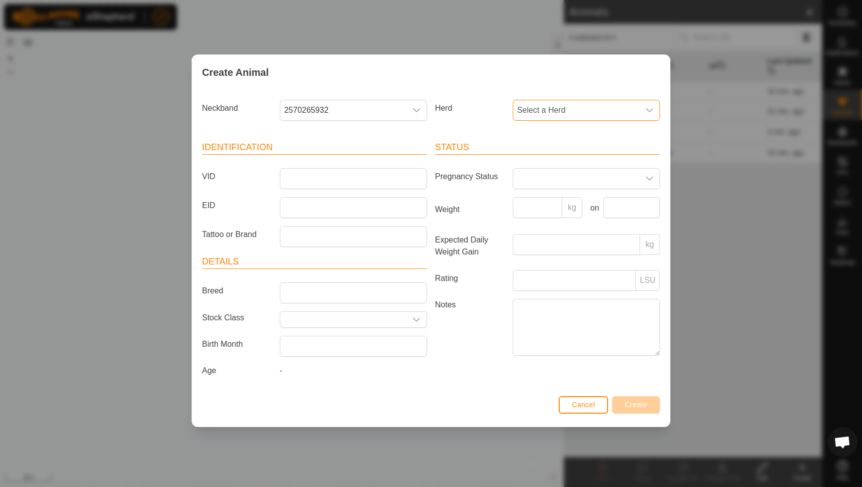
click at [527, 106] on span "Select a Herd" at bounding box center [576, 110] width 126 height 20
click at [524, 221] on li "Cows" at bounding box center [587, 225] width 146 height 20
click at [391, 180] on input "VID" at bounding box center [353, 178] width 147 height 21
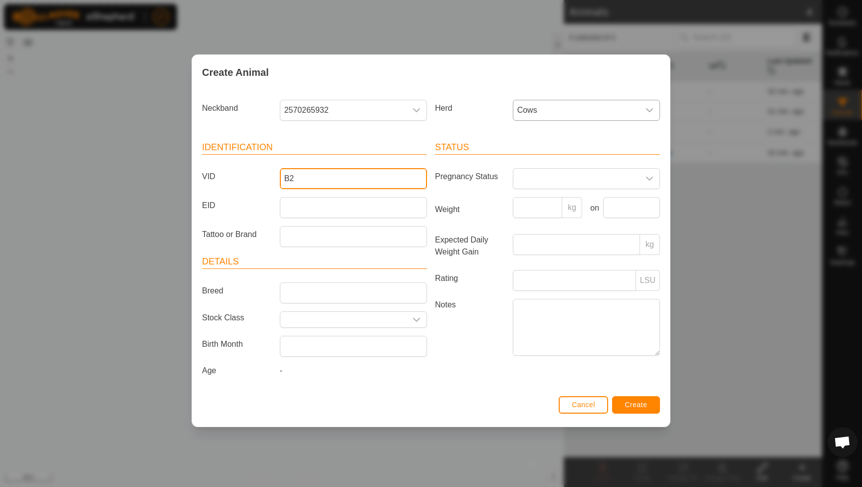
type input "B2"
click at [589, 414] on button "Cancel" at bounding box center [583, 404] width 49 height 17
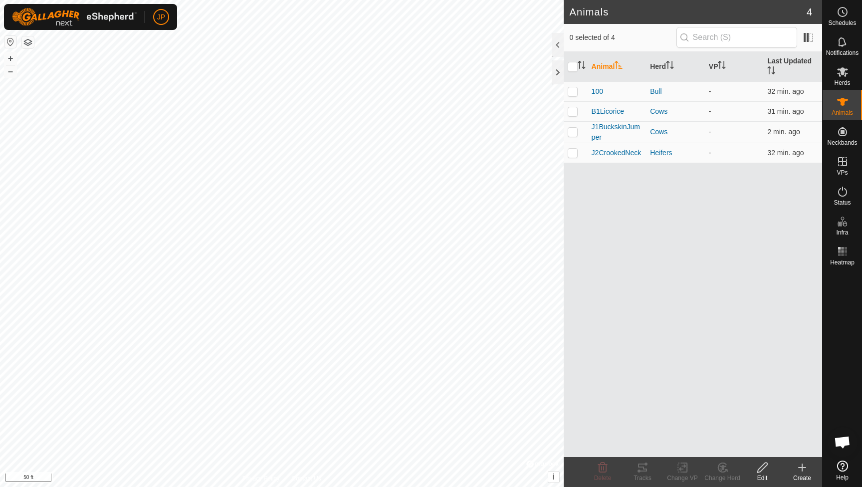
click at [803, 469] on icon at bounding box center [802, 468] width 12 height 12
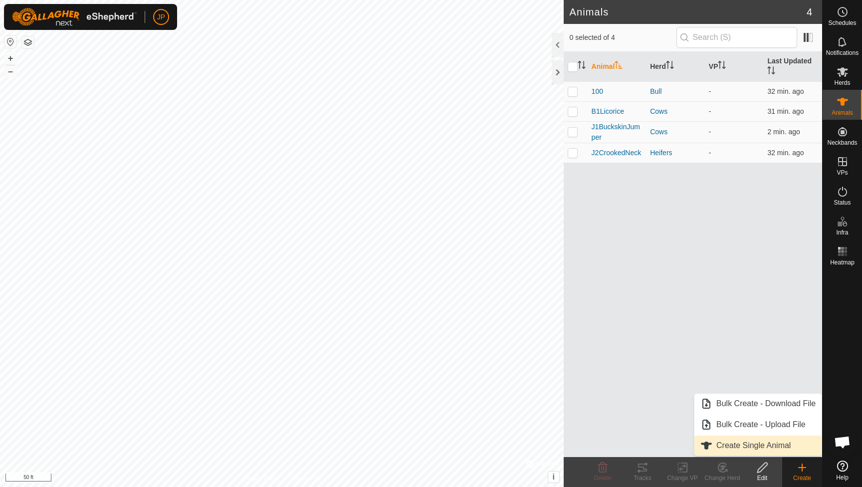
click at [760, 440] on link "Create Single Animal" at bounding box center [758, 446] width 127 height 20
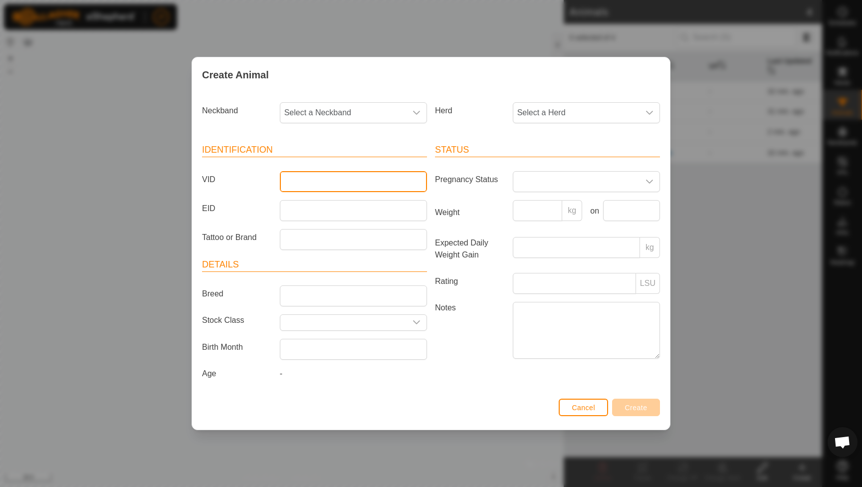
click at [329, 182] on input "VID" at bounding box center [353, 181] width 147 height 21
type input "B2CocoBaby"
click at [548, 179] on span at bounding box center [576, 182] width 126 height 20
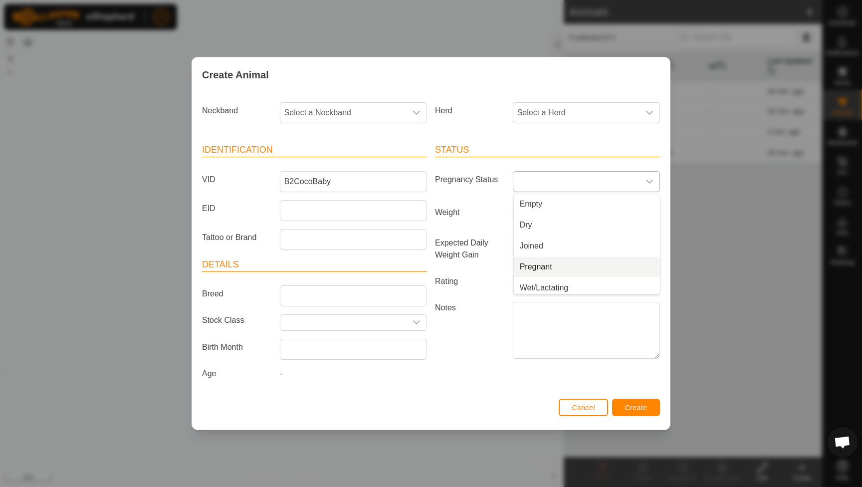
click at [543, 261] on li "Pregnant" at bounding box center [587, 267] width 146 height 20
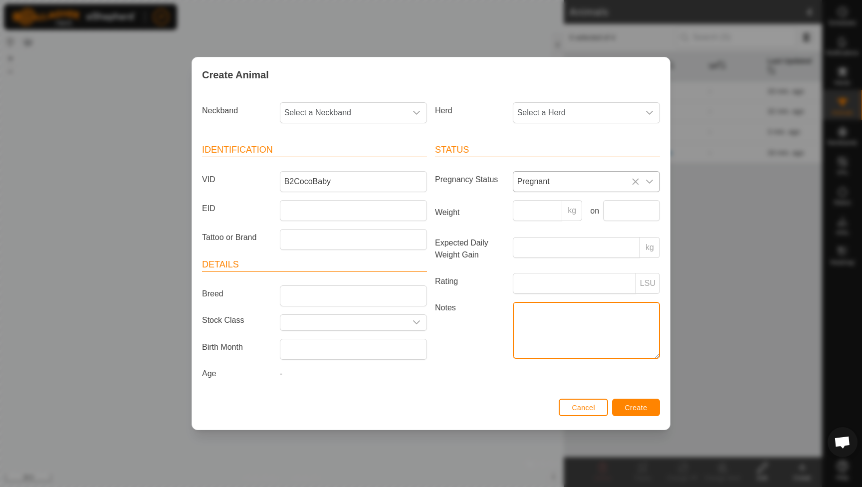
click at [541, 322] on textarea "Notes" at bounding box center [586, 330] width 147 height 57
type textarea "prego with bull 100"
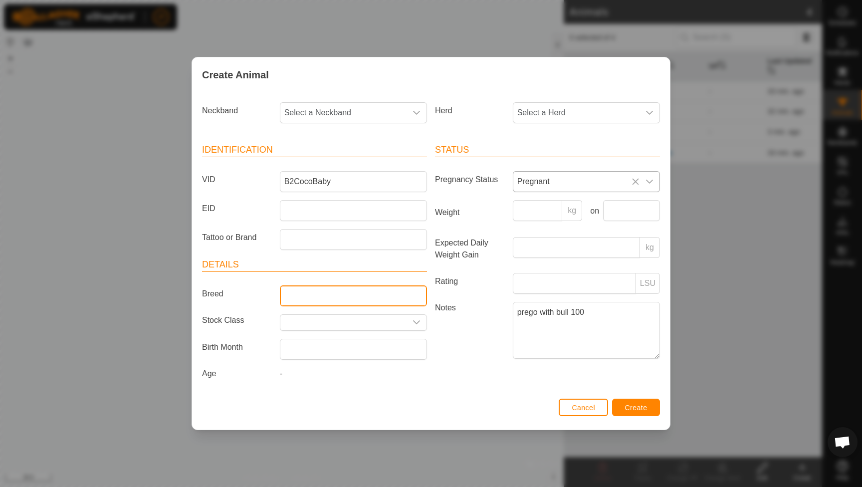
click at [415, 292] on input "Breed" at bounding box center [353, 295] width 147 height 21
type input "Corriente"
click at [484, 293] on div "Rating LSU" at bounding box center [547, 283] width 233 height 21
click at [393, 110] on span "Select a Neckband" at bounding box center [343, 113] width 126 height 20
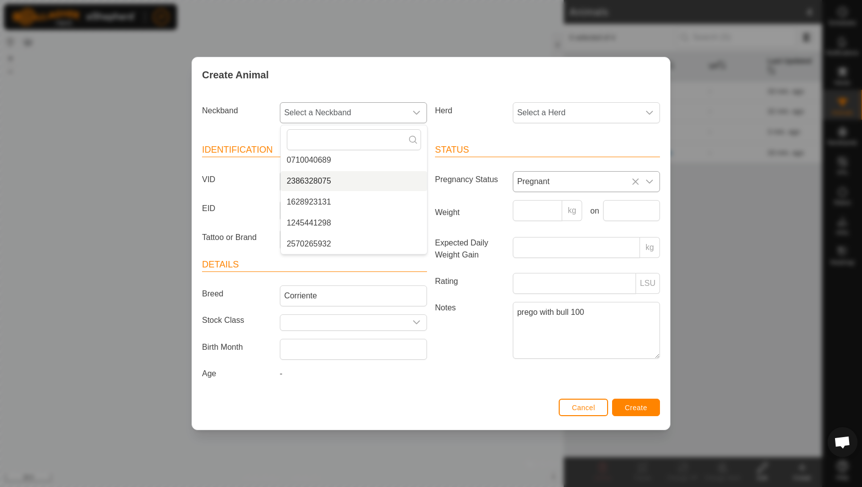
scroll to position [46, 0]
click at [358, 240] on li "2570265932" at bounding box center [354, 244] width 146 height 20
click at [536, 124] on div "Herd Select a Herd" at bounding box center [547, 116] width 233 height 37
click at [536, 116] on span "Select a Herd" at bounding box center [576, 113] width 126 height 20
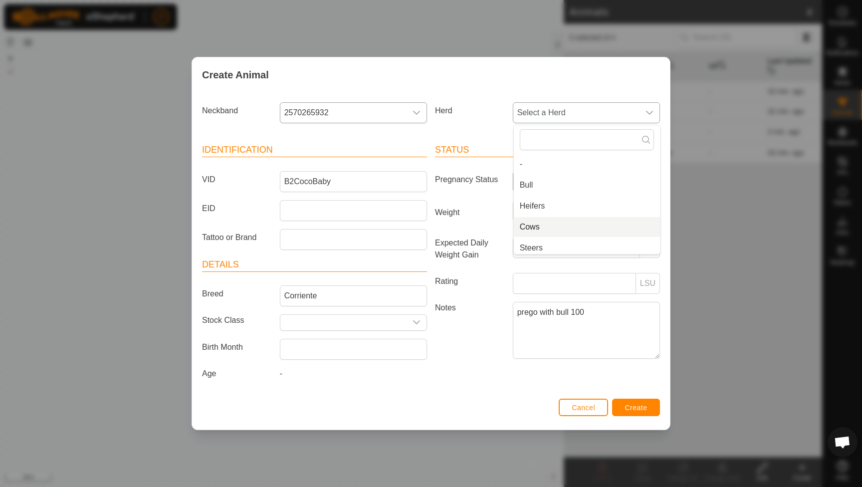
click at [529, 219] on li "Cows" at bounding box center [587, 227] width 146 height 20
click at [639, 412] on span "Create" at bounding box center [636, 408] width 22 height 8
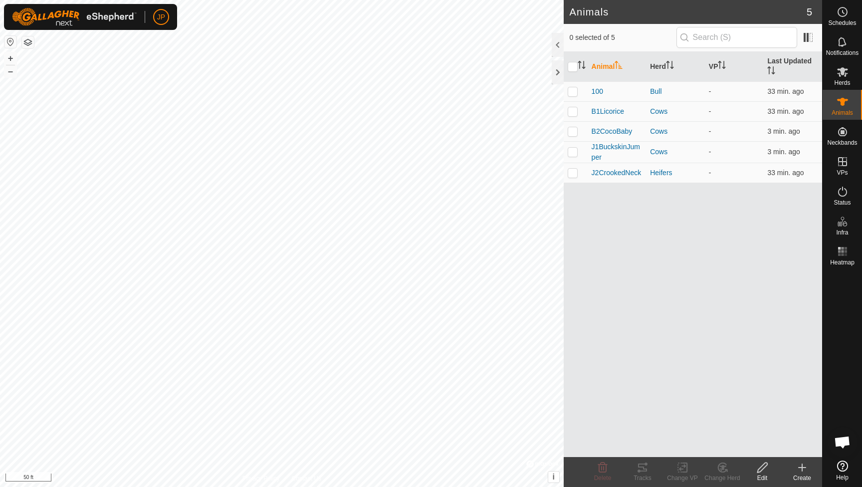
click at [802, 465] on icon at bounding box center [802, 467] width 0 height 7
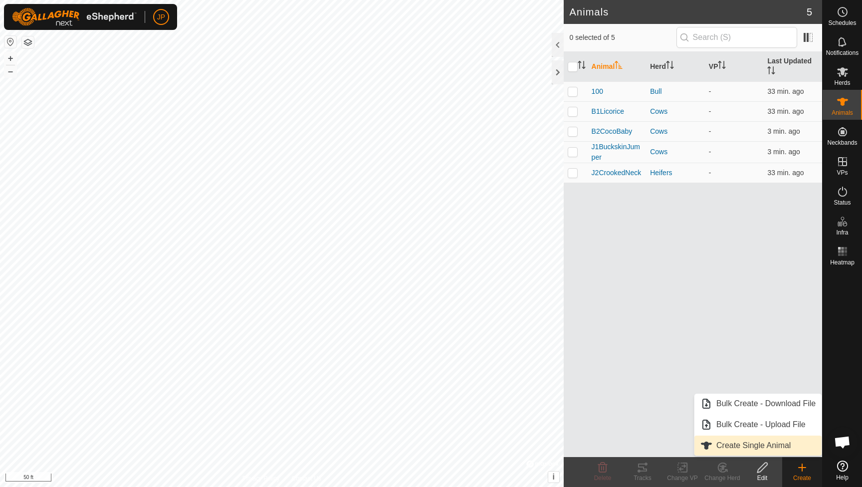
click at [747, 444] on link "Create Single Animal" at bounding box center [758, 446] width 127 height 20
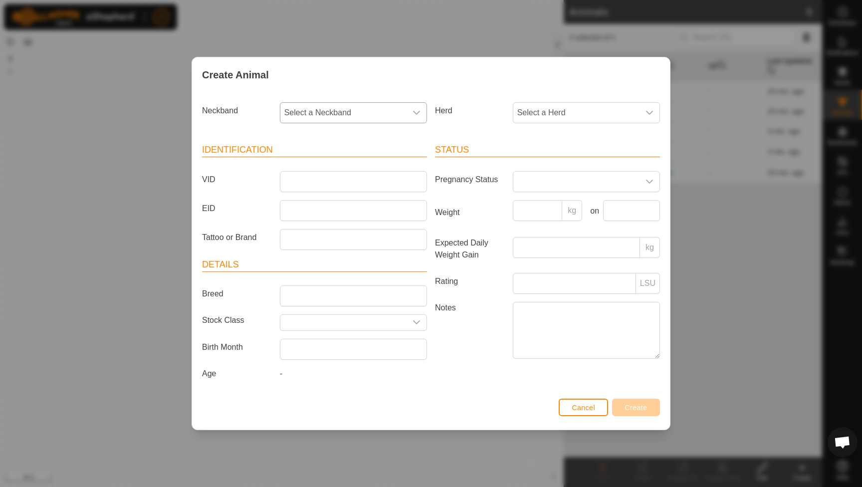
click at [404, 110] on span "Select a Neckband" at bounding box center [343, 113] width 126 height 20
click at [387, 159] on li "3662288779" at bounding box center [354, 164] width 146 height 20
click at [552, 113] on span "Select a Herd" at bounding box center [576, 113] width 126 height 20
click at [542, 218] on li "Cows" at bounding box center [587, 227] width 146 height 20
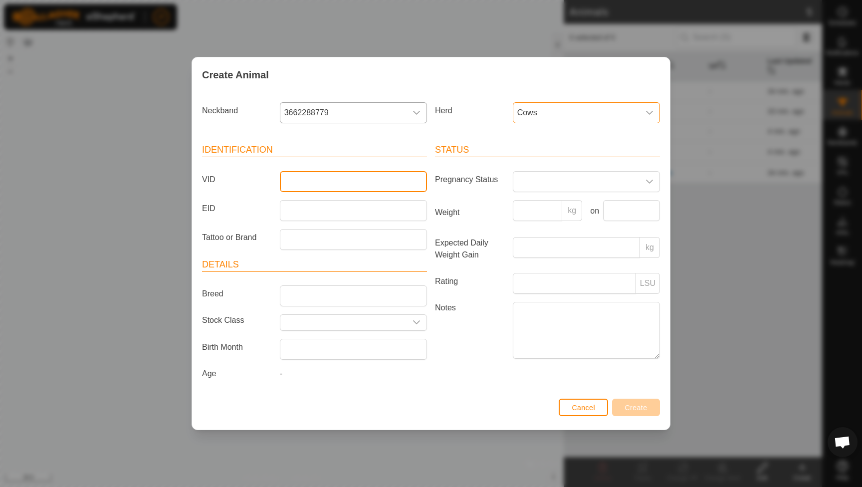
click at [385, 181] on input "VID" at bounding box center [353, 181] width 147 height 21
type input "B3BlackWhite"
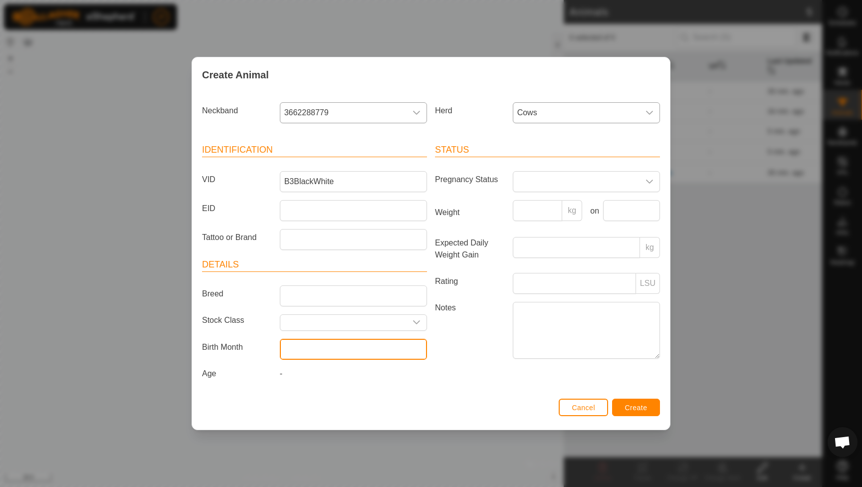
click at [386, 350] on input "text" at bounding box center [353, 349] width 147 height 21
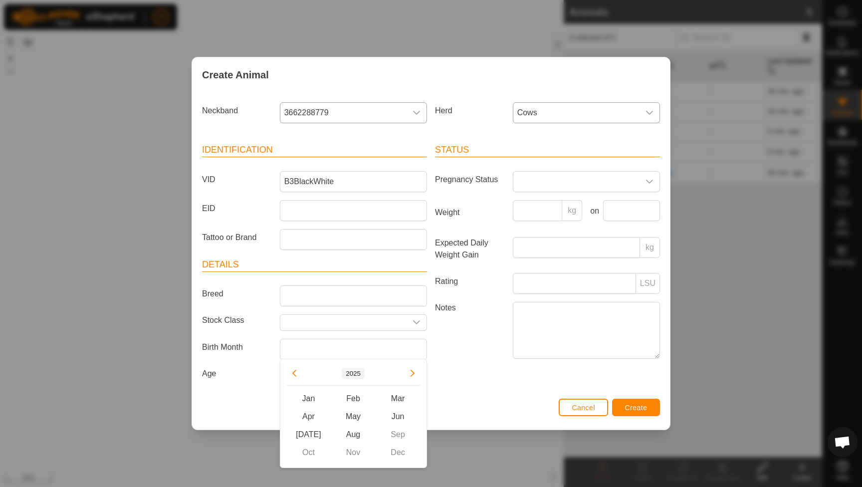
click at [358, 375] on button "2025" at bounding box center [353, 373] width 23 height 11
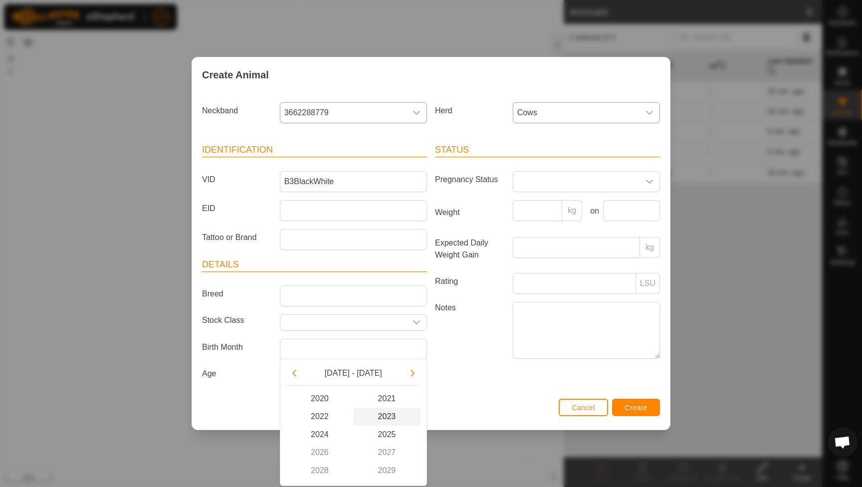
click at [393, 413] on span "2023" at bounding box center [386, 417] width 67 height 18
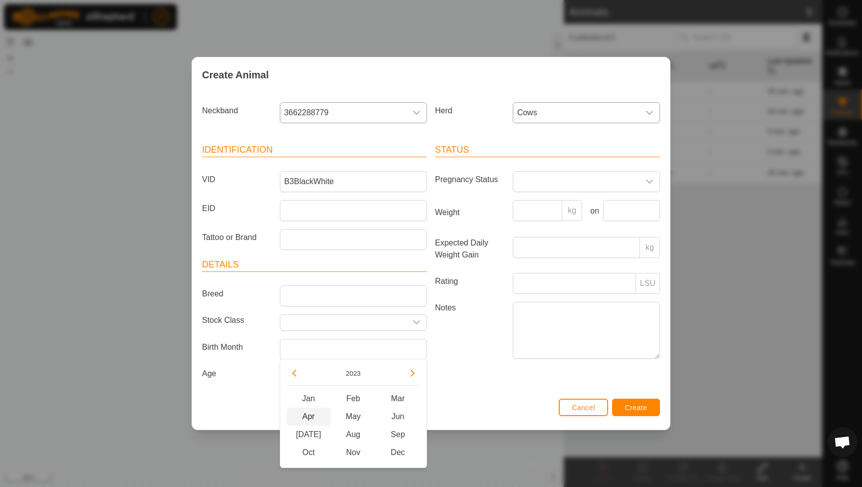
click at [313, 416] on span "Apr" at bounding box center [308, 417] width 45 height 18
type input "[DATE]"
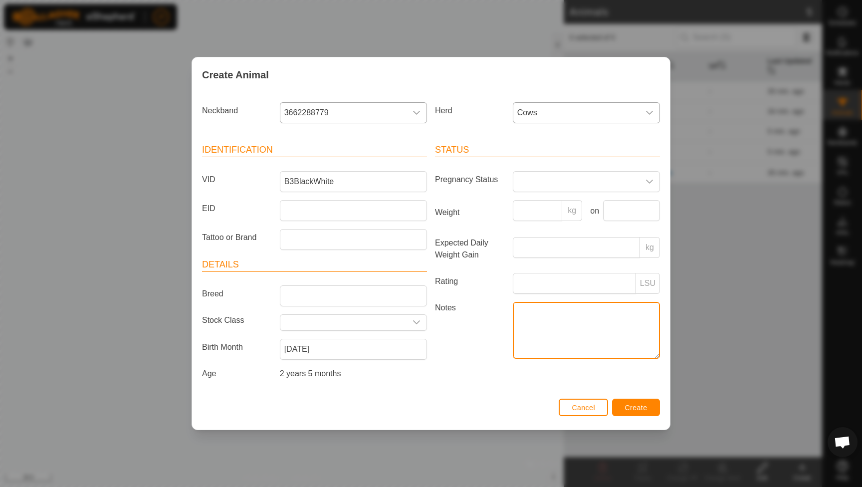
click at [541, 346] on textarea "Notes" at bounding box center [586, 330] width 147 height 57
drag, startPoint x: 508, startPoint y: 311, endPoint x: 502, endPoint y: 312, distance: 6.1
click at [502, 312] on div "Notes blackjack arena owner" at bounding box center [547, 332] width 233 height 60
click at [518, 328] on textarea "[PERSON_NAME] Prego with bull 100" at bounding box center [586, 330] width 147 height 57
type textarea "[PERSON_NAME] Prego with bull 100"
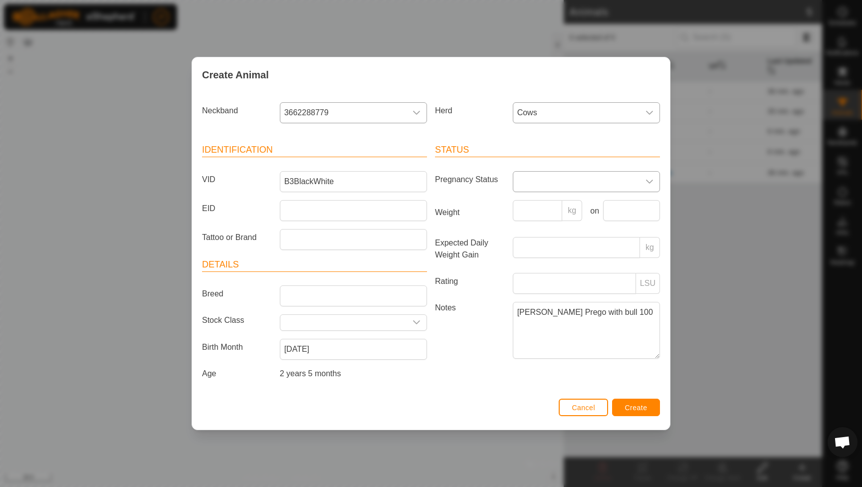
click at [569, 177] on span at bounding box center [576, 182] width 126 height 20
click at [556, 271] on li "Pregnant" at bounding box center [587, 267] width 146 height 20
click at [635, 403] on button "Create" at bounding box center [636, 407] width 48 height 17
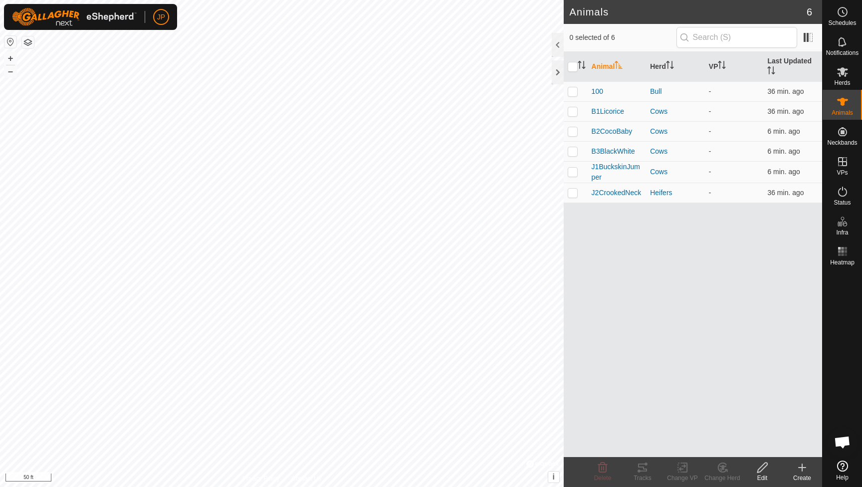
click at [804, 471] on icon at bounding box center [802, 468] width 12 height 12
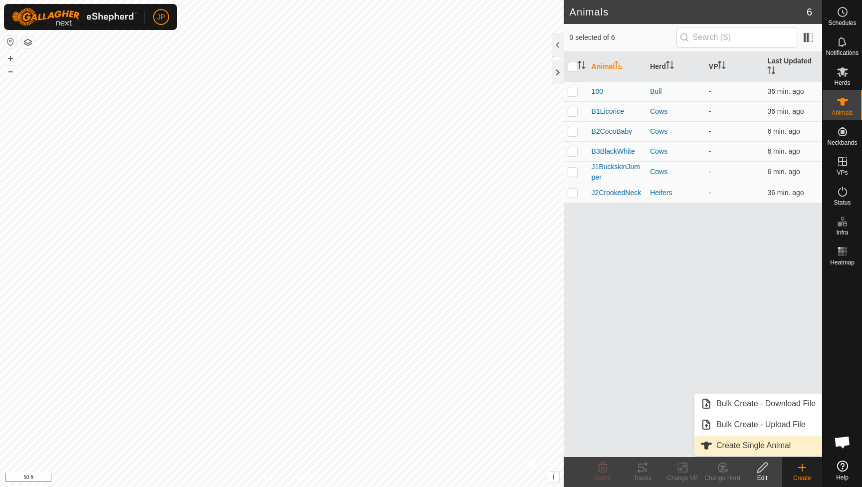
click at [733, 442] on link "Create Single Animal" at bounding box center [758, 446] width 127 height 20
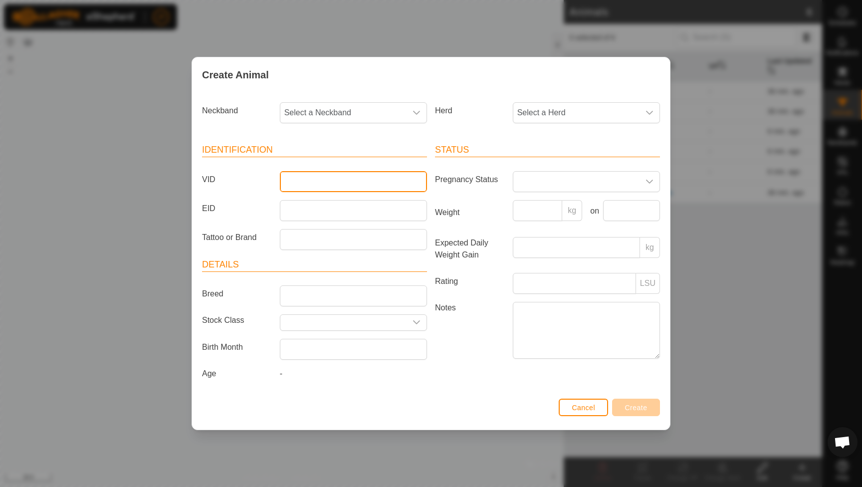
click at [373, 175] on input "VID" at bounding box center [353, 181] width 147 height 21
click at [595, 401] on button "Cancel" at bounding box center [583, 407] width 49 height 17
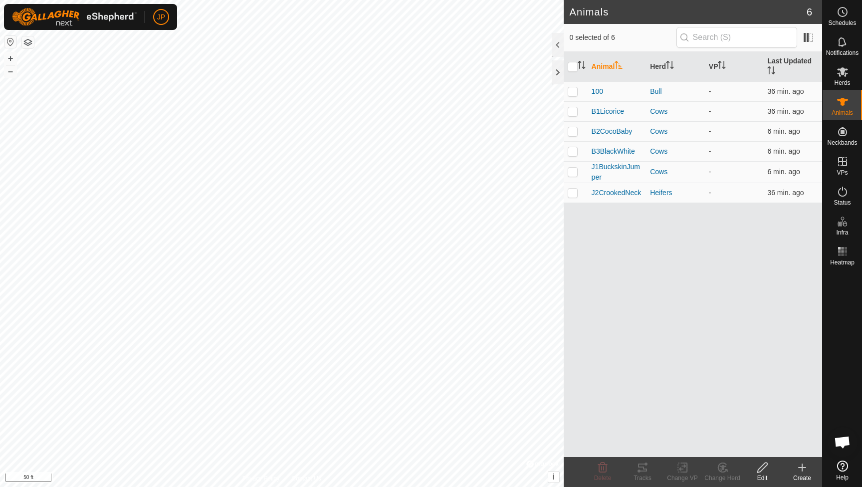
click at [806, 475] on div "Create" at bounding box center [802, 478] width 40 height 9
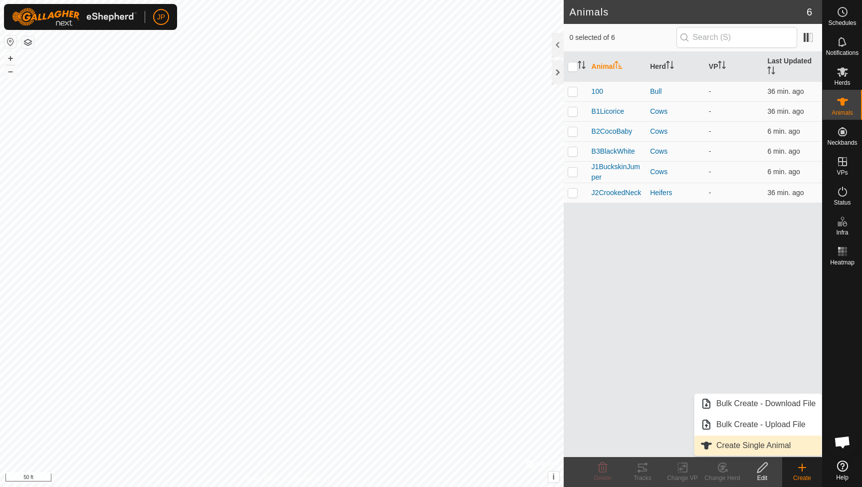
click at [764, 439] on link "Create Single Animal" at bounding box center [758, 446] width 127 height 20
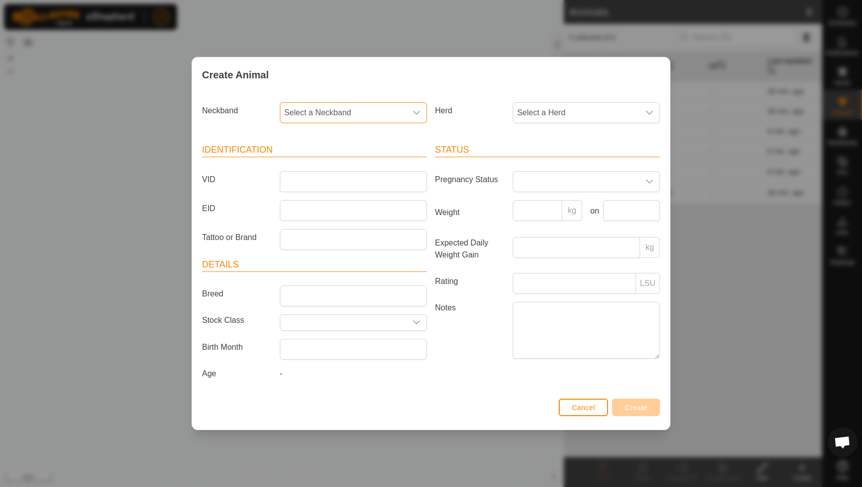
click at [405, 118] on span "Select a Neckband" at bounding box center [343, 113] width 126 height 20
click at [346, 197] on li "2386328075" at bounding box center [354, 202] width 146 height 20
click at [532, 114] on span "Select a Herd" at bounding box center [576, 113] width 126 height 20
click at [534, 219] on li "Cows" at bounding box center [587, 227] width 146 height 20
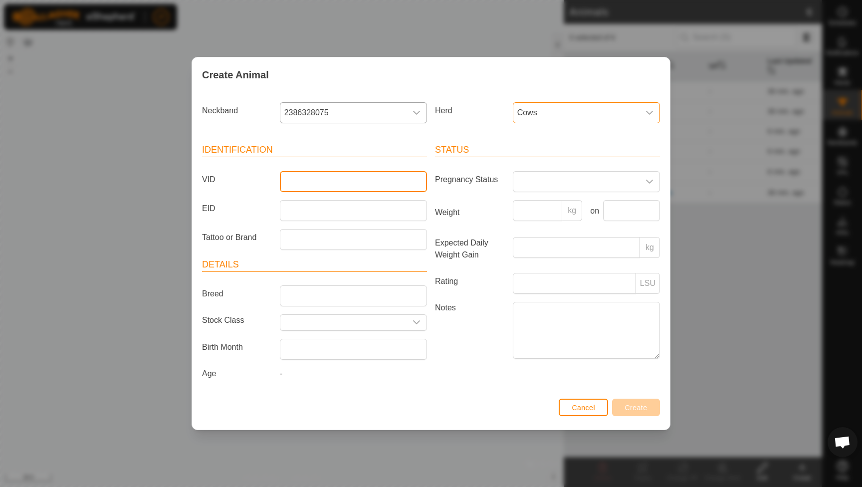
click at [400, 182] on input "VID" at bounding box center [353, 181] width 147 height 21
type input "B4Brown"
click at [531, 181] on span at bounding box center [576, 182] width 126 height 20
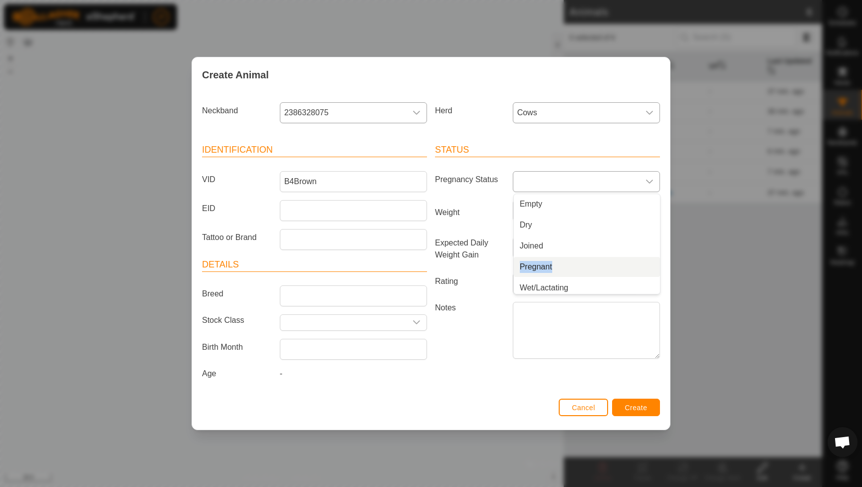
click at [534, 257] on li "Pregnant" at bounding box center [587, 267] width 146 height 20
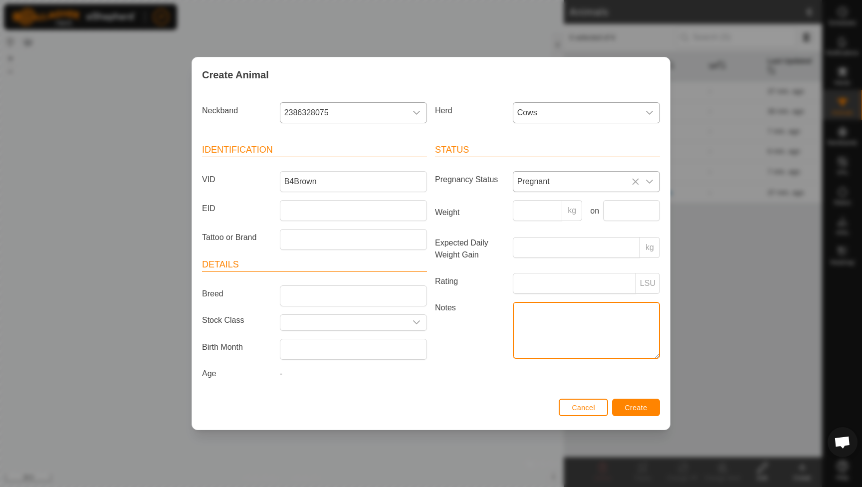
click at [539, 313] on textarea "Notes" at bounding box center [586, 330] width 147 height 57
type textarea "prego with bull 100"
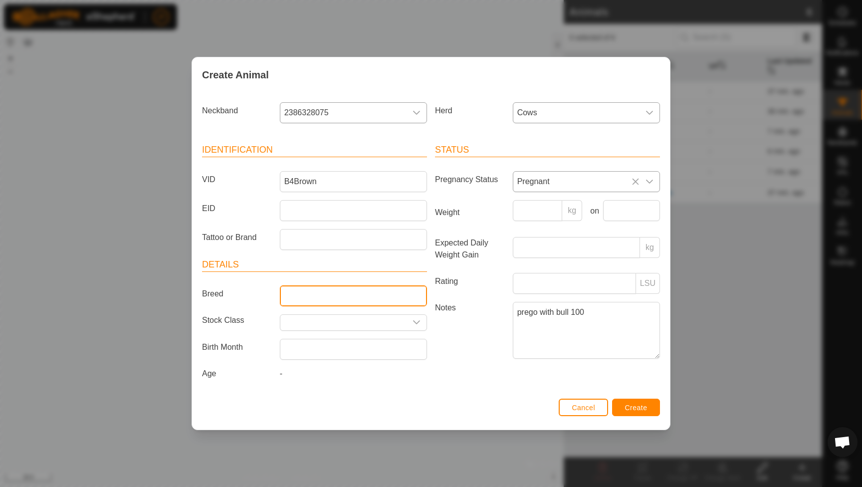
click at [322, 300] on input "Breed" at bounding box center [353, 295] width 147 height 21
type input "corriente"
click at [472, 368] on div "Status Pregnancy Status Pregnant Weight kg on Expected Daily Weight Gain kg Rat…" at bounding box center [547, 263] width 233 height 264
click at [631, 406] on span "Create" at bounding box center [636, 408] width 22 height 8
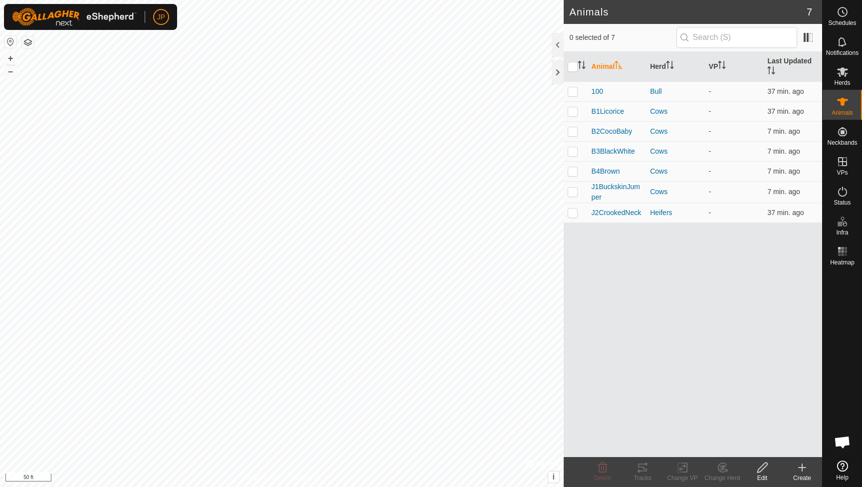
click at [801, 470] on icon at bounding box center [802, 468] width 12 height 12
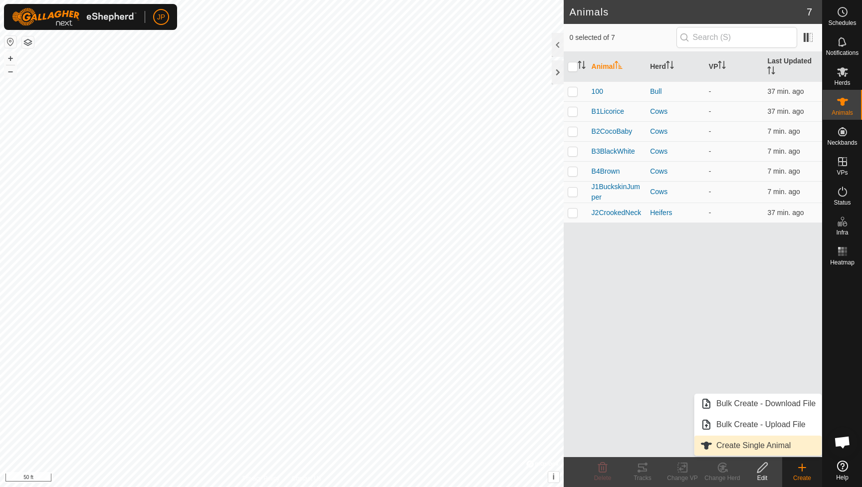
click at [786, 444] on link "Create Single Animal" at bounding box center [758, 446] width 127 height 20
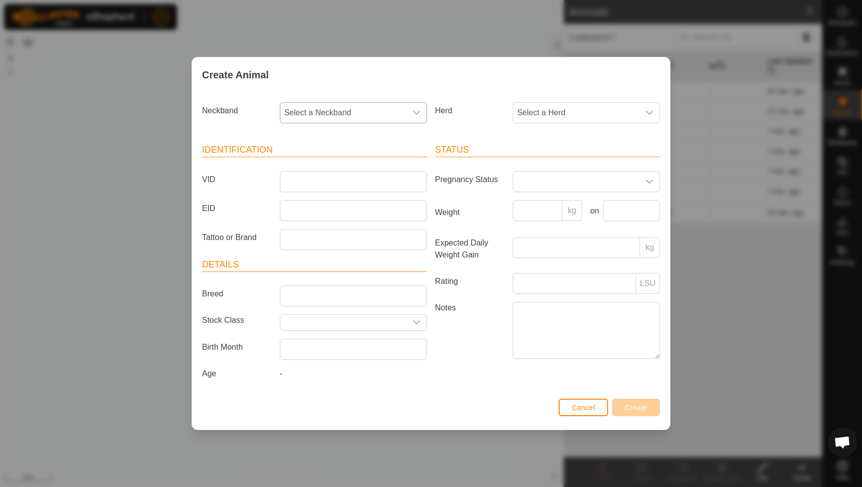
click at [413, 115] on div "dropdown trigger" at bounding box center [417, 113] width 20 height 20
click at [363, 190] on li "0710040689" at bounding box center [354, 185] width 146 height 20
click at [366, 118] on span "0710040689" at bounding box center [343, 113] width 126 height 20
click at [326, 193] on ul "- 0710040689 1628923131 1245441298" at bounding box center [354, 195] width 146 height 83
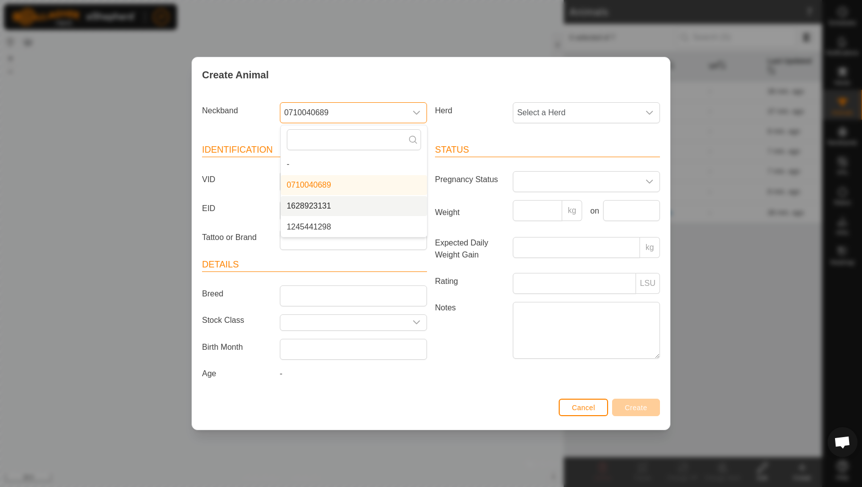
click at [325, 208] on li "1628923131" at bounding box center [354, 206] width 146 height 20
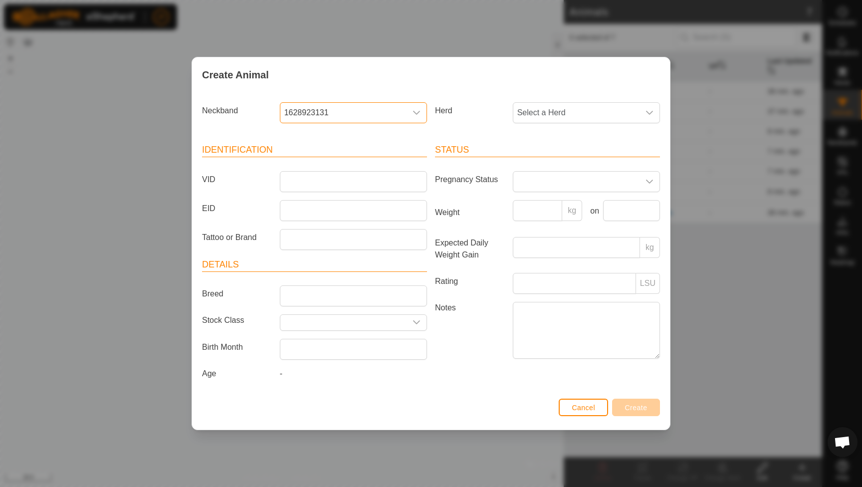
click at [391, 111] on span "1628923131" at bounding box center [343, 113] width 126 height 20
click at [370, 201] on li "1628923131" at bounding box center [354, 206] width 146 height 20
click at [342, 177] on input "VID" at bounding box center [353, 181] width 147 height 21
click at [702, 360] on div "Create Animal Neckband 1628923131 Herd Select a Herd Identification VID J EID T…" at bounding box center [431, 243] width 862 height 487
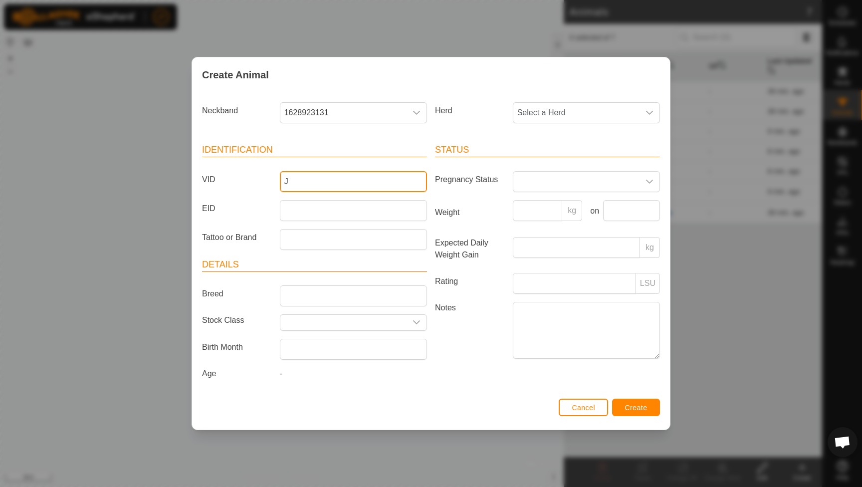
click at [292, 181] on input "J" at bounding box center [353, 181] width 147 height 21
type input "J"
click at [293, 181] on input "J" at bounding box center [353, 181] width 147 height 21
click at [698, 354] on div "Create Animal Neckband 1628923131 Herd Select a Herd Identification VID J EID T…" at bounding box center [431, 243] width 862 height 487
click at [587, 408] on span "Cancel" at bounding box center [583, 408] width 23 height 8
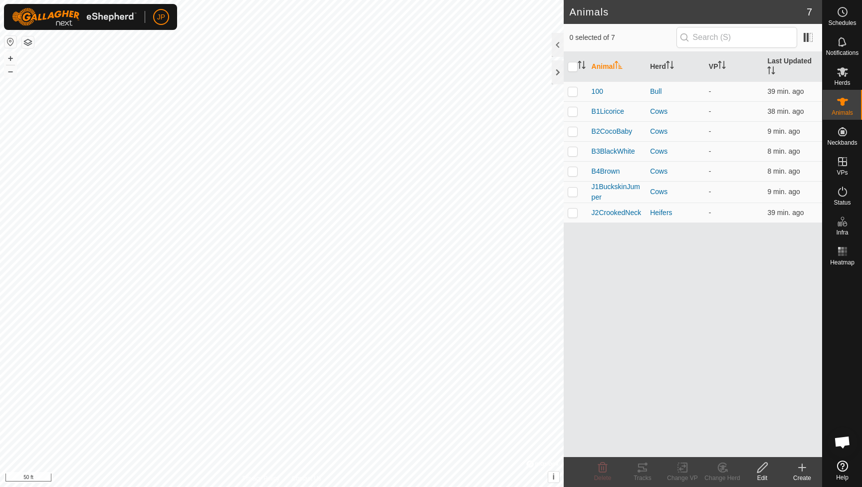
click at [597, 65] on th "Animal" at bounding box center [617, 67] width 59 height 30
click at [626, 305] on div "Animal Herd VP Last Updated 100 Bull - 39 min. ago B1Licorice Cows - 38 min. ag…" at bounding box center [693, 254] width 258 height 405
click at [805, 469] on icon at bounding box center [802, 468] width 12 height 12
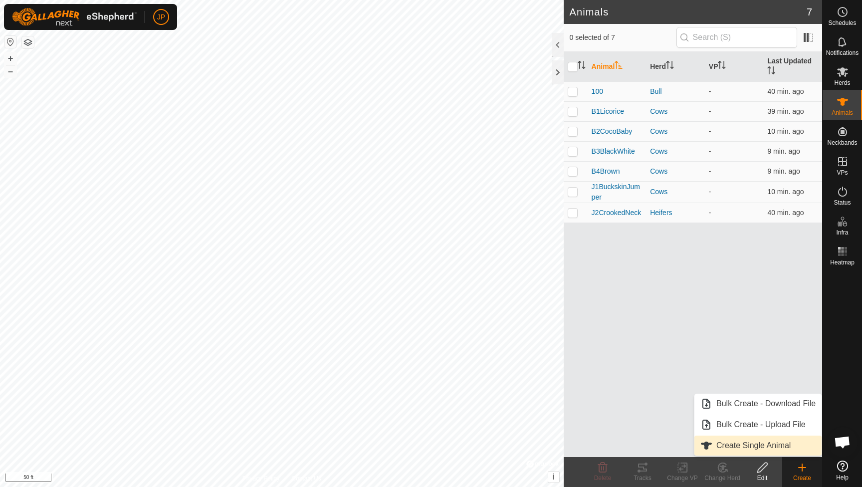
click at [783, 439] on link "Create Single Animal" at bounding box center [758, 446] width 127 height 20
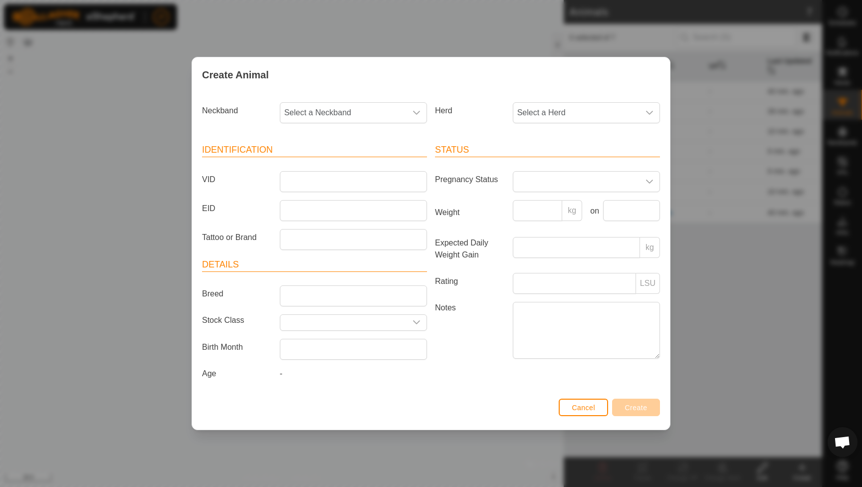
click at [588, 410] on span "Cancel" at bounding box center [583, 408] width 23 height 8
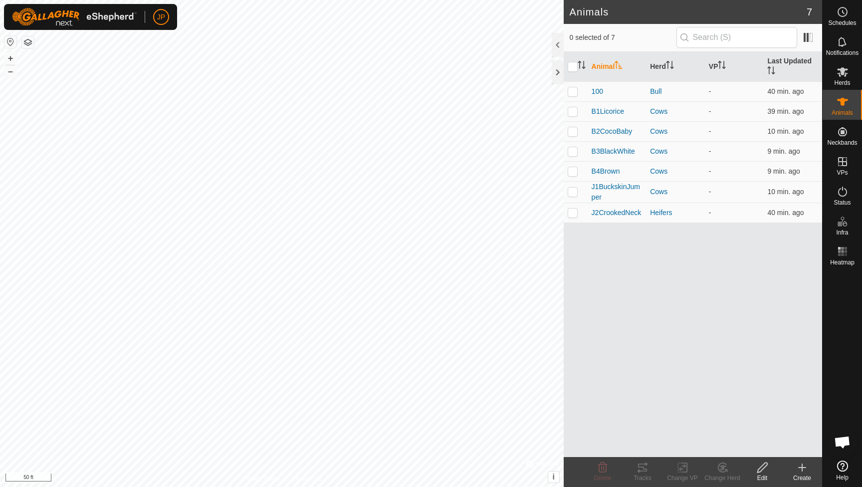
click at [805, 475] on div "Create" at bounding box center [802, 478] width 40 height 9
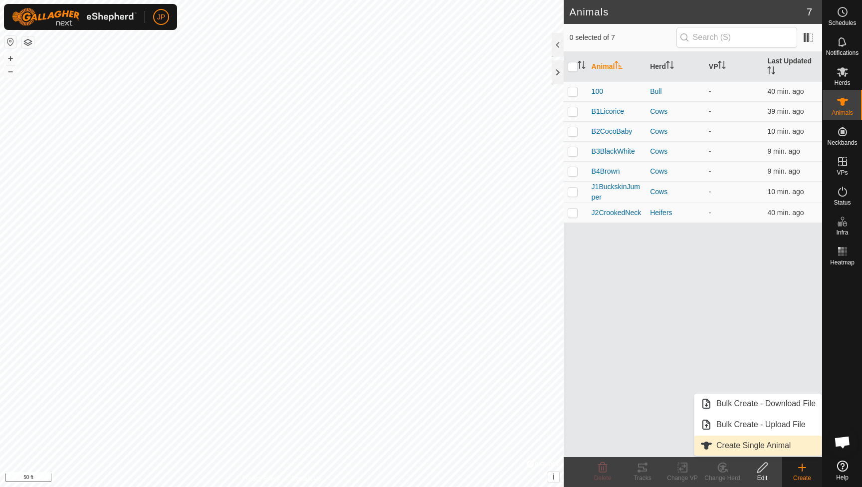
click at [719, 443] on link "Create Single Animal" at bounding box center [758, 446] width 127 height 20
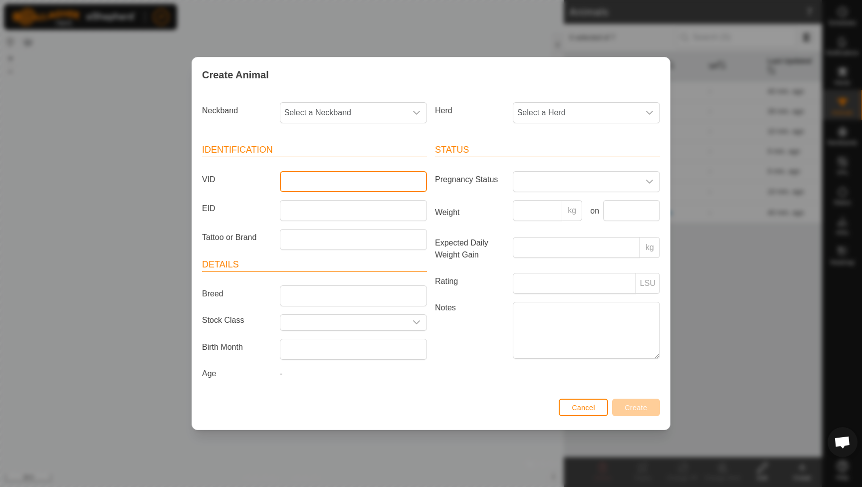
click at [381, 182] on input "VID" at bounding box center [353, 181] width 147 height 21
click at [363, 111] on span "Select a Neckband" at bounding box center [343, 113] width 126 height 20
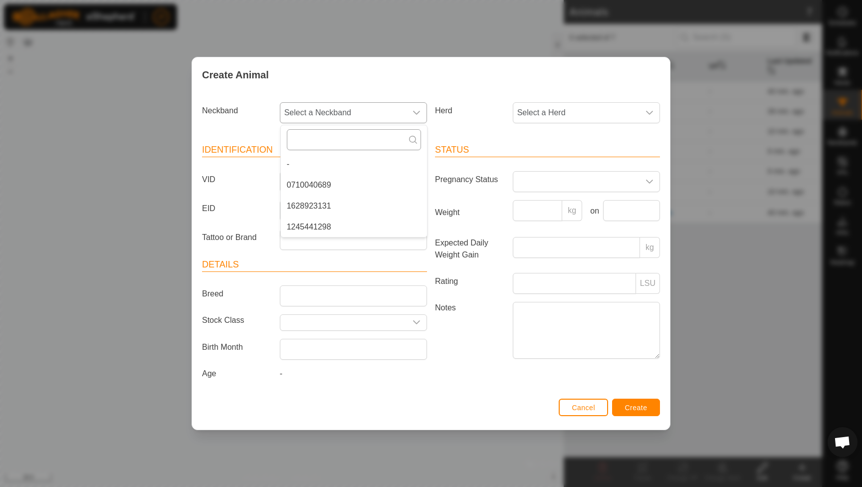
click at [352, 135] on input "text" at bounding box center [354, 139] width 134 height 21
click at [364, 109] on span "Select a Neckband" at bounding box center [343, 113] width 126 height 20
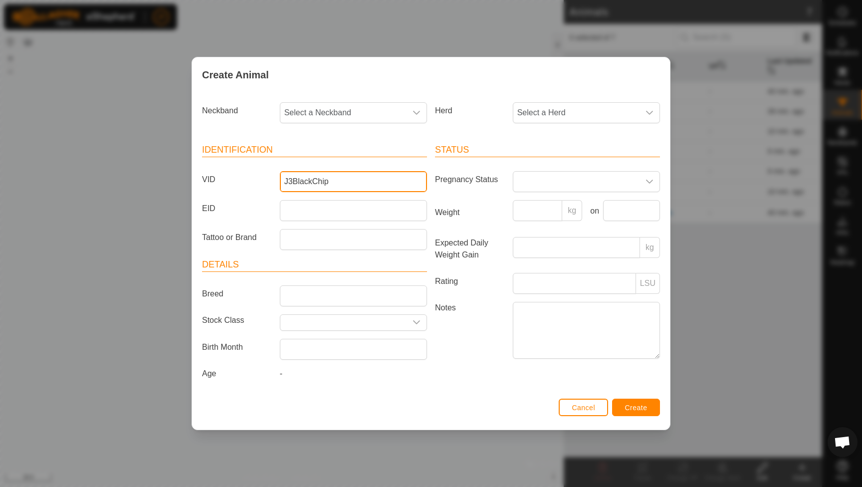
drag, startPoint x: 333, startPoint y: 178, endPoint x: 313, endPoint y: 177, distance: 20.5
click at [313, 177] on input "J3BlackChip" at bounding box center [353, 181] width 147 height 21
type input "J3BlackOreo"
click at [374, 117] on span "Select a Neckband" at bounding box center [343, 113] width 126 height 20
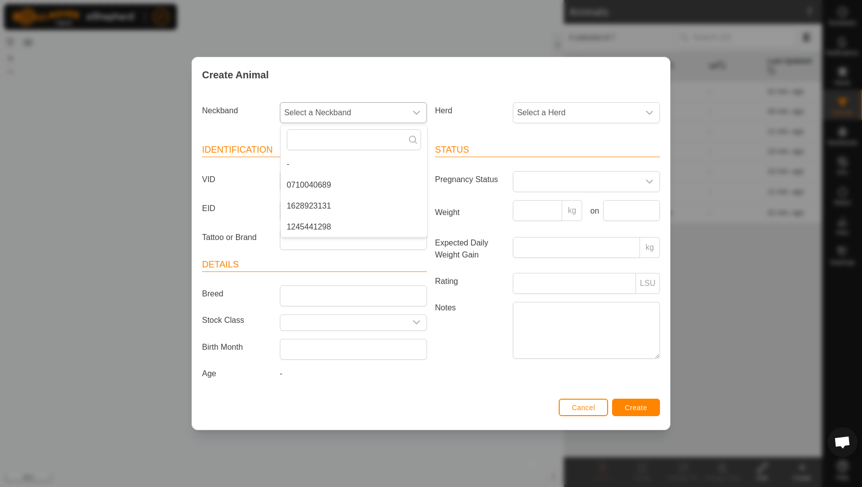
click at [341, 204] on li "1628923131" at bounding box center [354, 206] width 146 height 20
click at [556, 111] on span "Select a Herd" at bounding box center [576, 113] width 126 height 20
click at [536, 217] on li "Cows" at bounding box center [587, 227] width 146 height 20
click at [546, 176] on span at bounding box center [576, 182] width 126 height 20
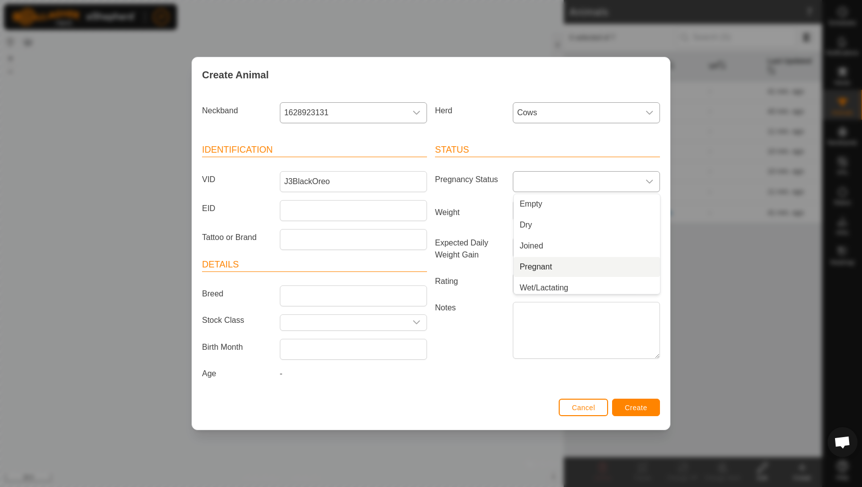
click at [548, 268] on li "Pregnant" at bounding box center [587, 267] width 146 height 20
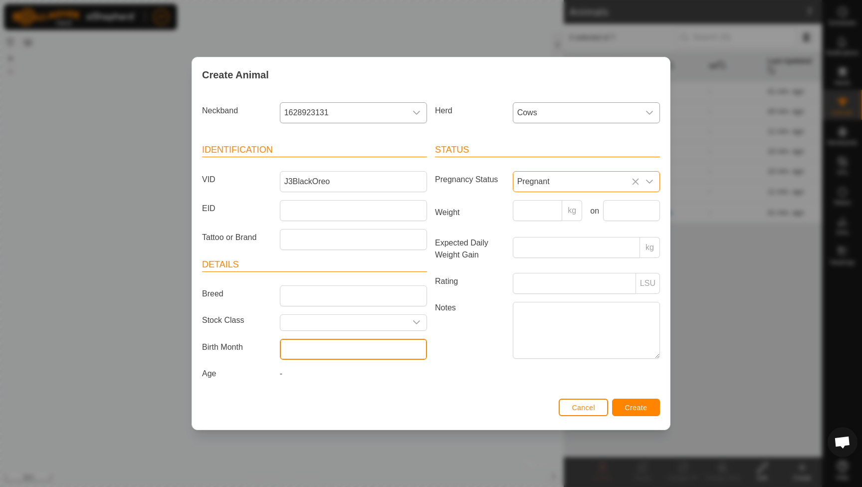
click at [373, 345] on input "text" at bounding box center [353, 349] width 147 height 21
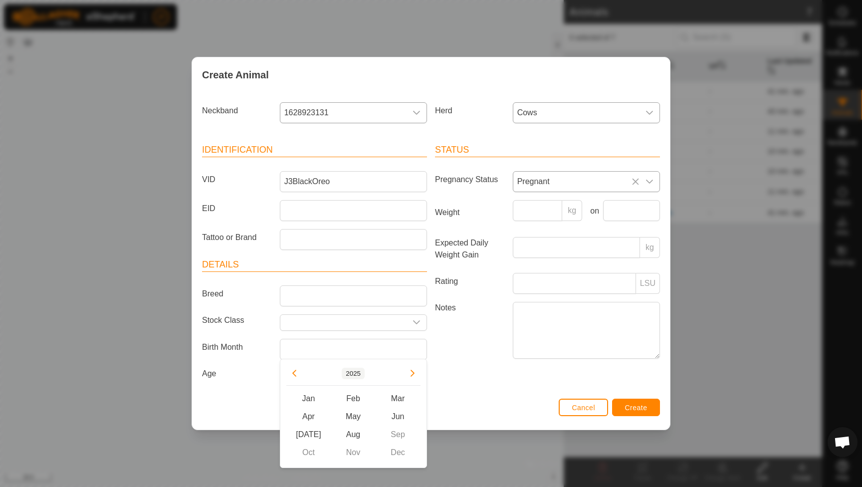
click at [356, 376] on button "2025" at bounding box center [353, 373] width 23 height 11
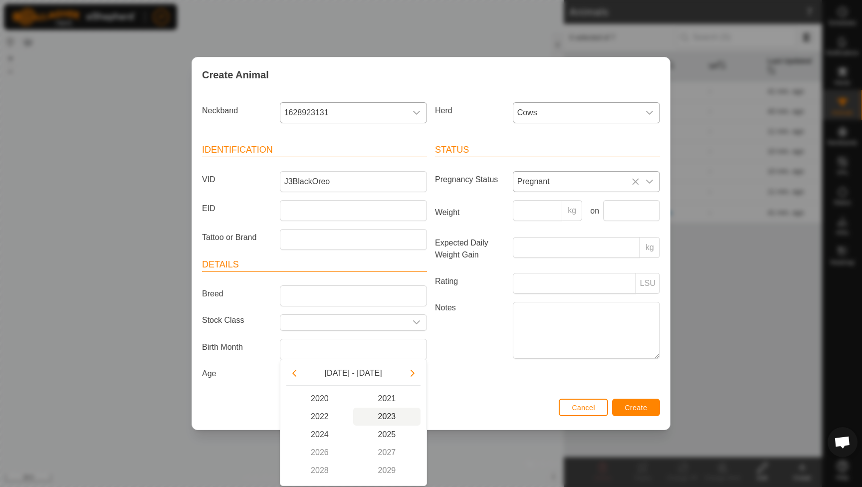
click at [384, 412] on span "2023" at bounding box center [386, 417] width 67 height 18
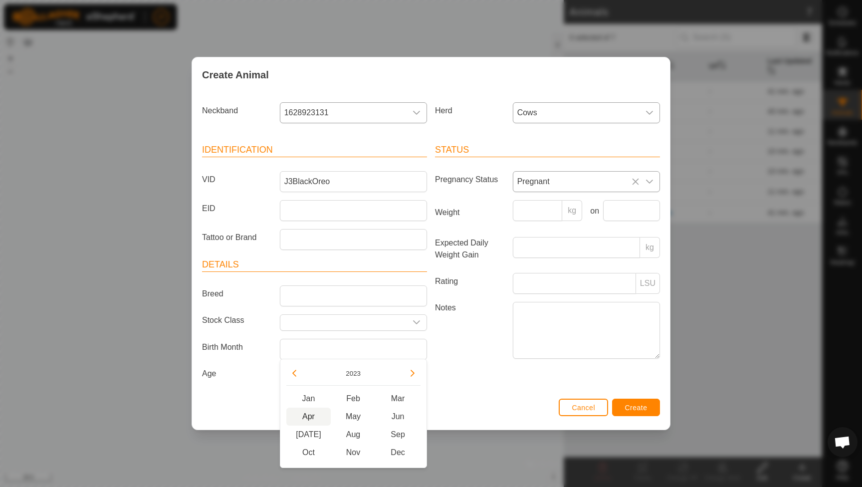
click at [308, 410] on span "Apr" at bounding box center [308, 417] width 45 height 18
type input "[DATE]"
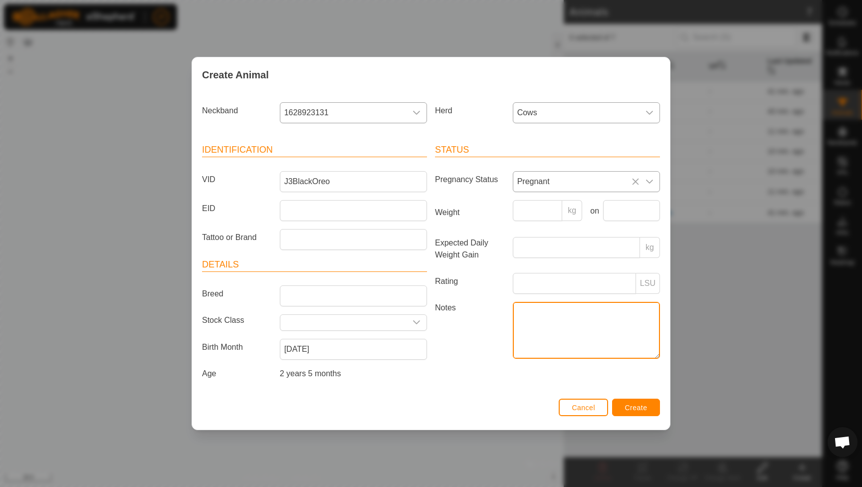
click at [606, 342] on textarea "Notes" at bounding box center [586, 330] width 147 height 57
type textarea "[PERSON_NAME] heifer"
click at [644, 409] on span "Create" at bounding box center [636, 408] width 22 height 8
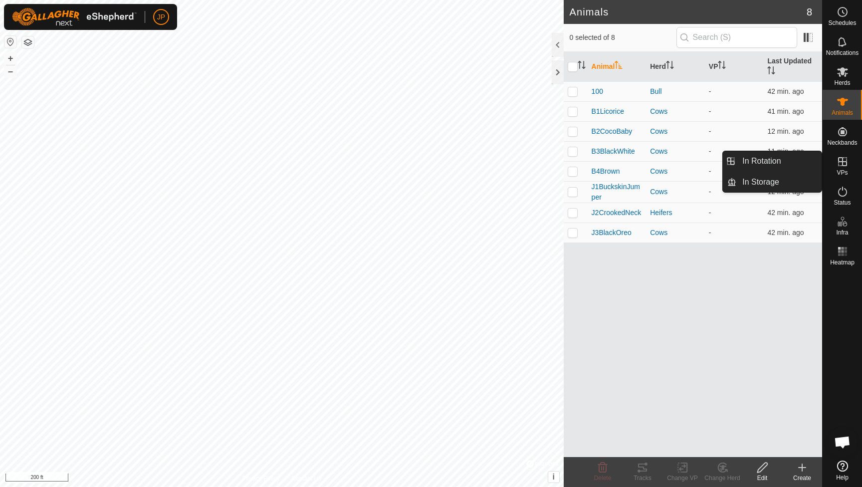
click at [843, 164] on icon at bounding box center [842, 161] width 9 height 9
click at [847, 163] on icon at bounding box center [843, 162] width 12 height 12
click at [845, 162] on icon at bounding box center [842, 161] width 9 height 9
click at [805, 159] on link "In Rotation" at bounding box center [778, 161] width 85 height 20
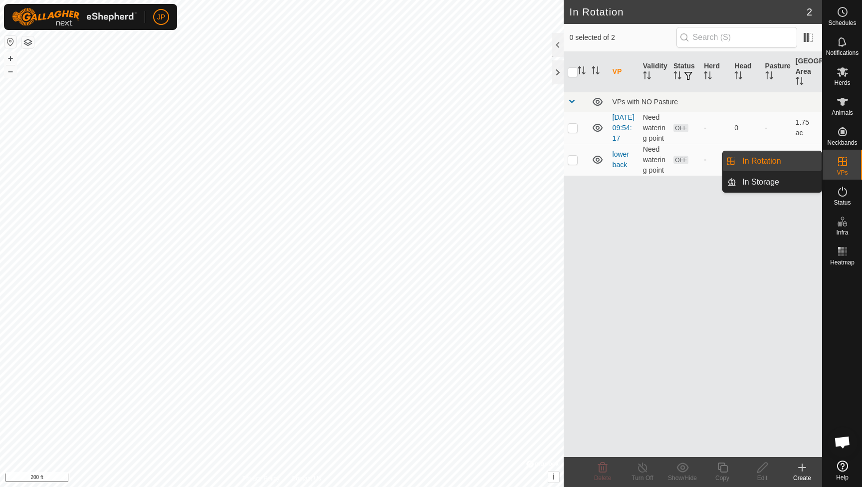
click at [848, 167] on icon at bounding box center [843, 162] width 12 height 12
click at [839, 168] on es-virtualpaddocks-svg-icon at bounding box center [843, 162] width 18 height 16
click at [562, 68] on div at bounding box center [558, 72] width 12 height 24
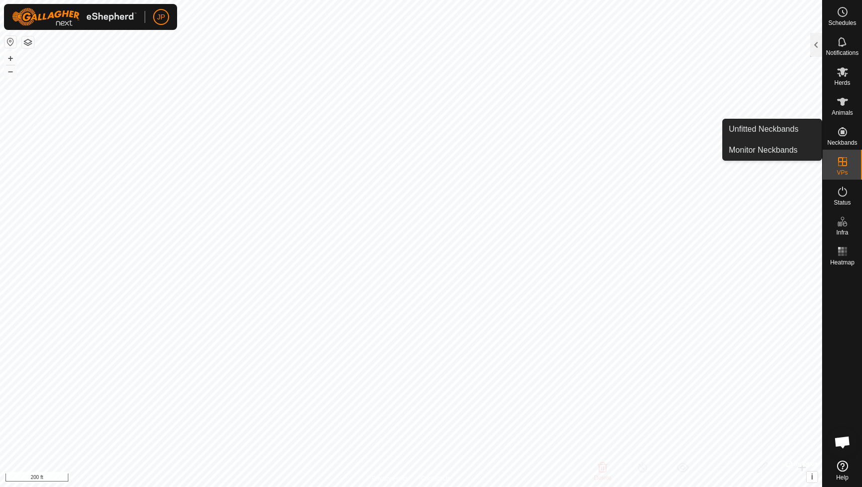
click at [841, 133] on icon at bounding box center [842, 131] width 9 height 9
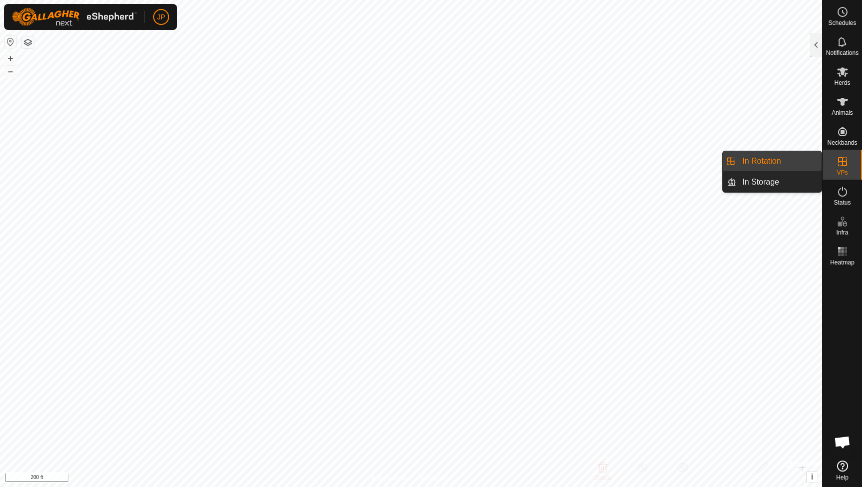
click at [844, 170] on span "VPs" at bounding box center [842, 173] width 11 height 6
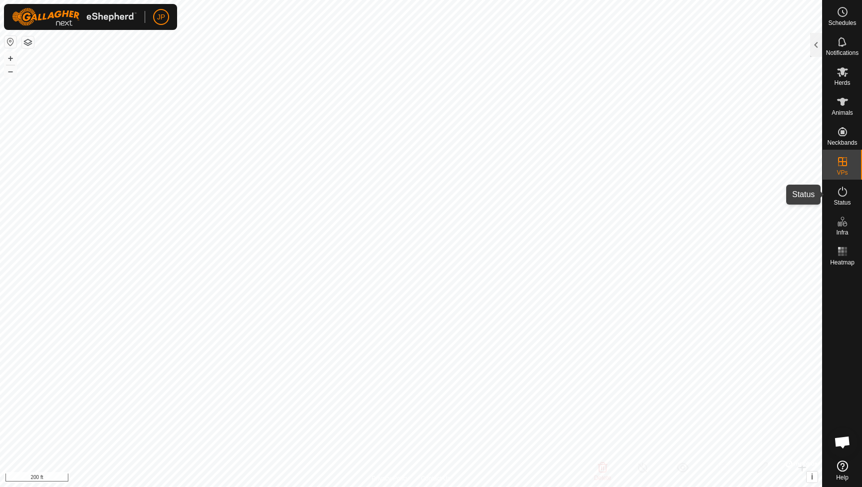
click at [844, 190] on icon at bounding box center [843, 192] width 12 height 12
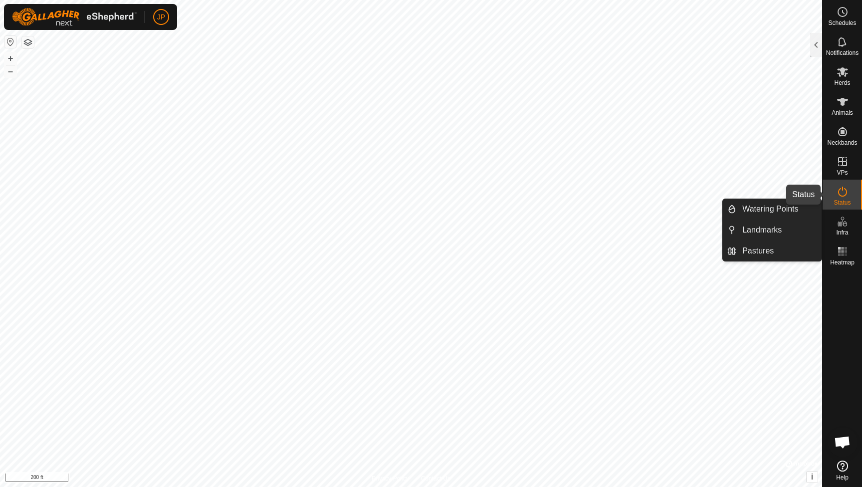
click at [839, 187] on icon at bounding box center [843, 192] width 12 height 12
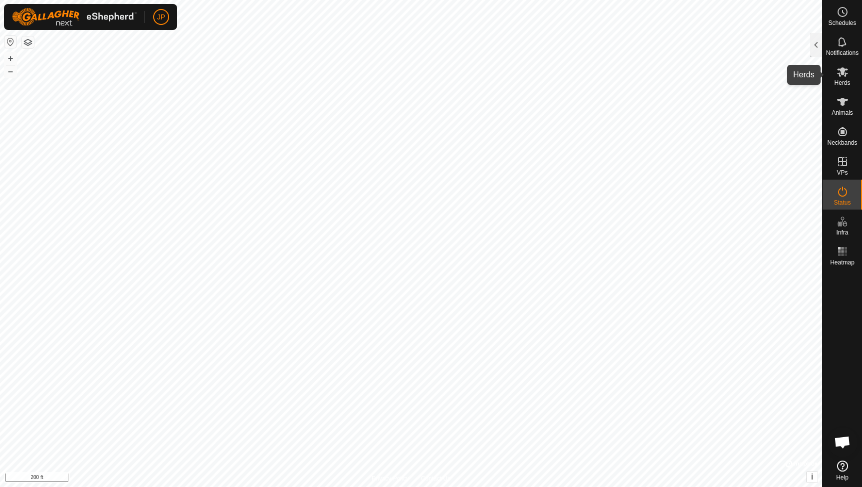
click at [843, 76] on icon at bounding box center [843, 72] width 12 height 12
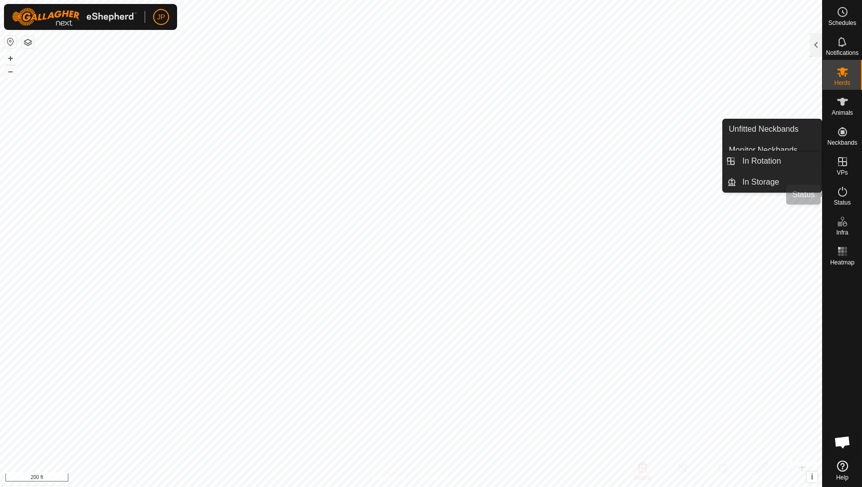
click at [841, 194] on icon at bounding box center [843, 192] width 12 height 12
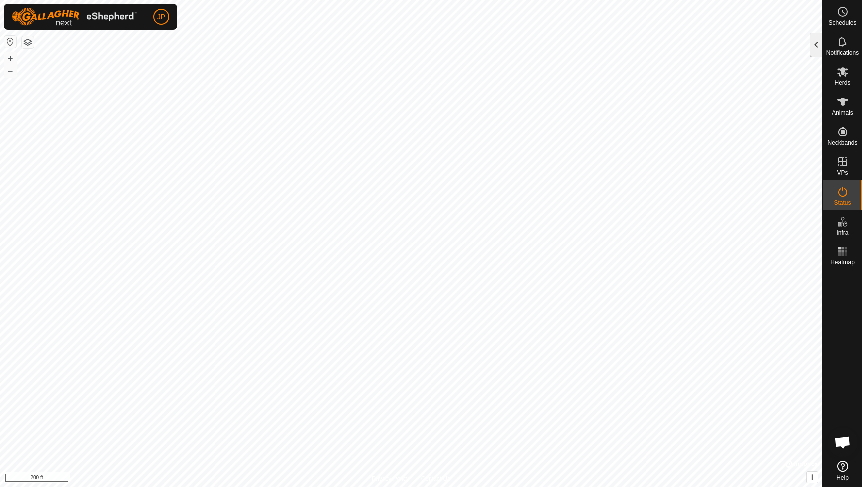
click at [815, 48] on div at bounding box center [816, 45] width 12 height 24
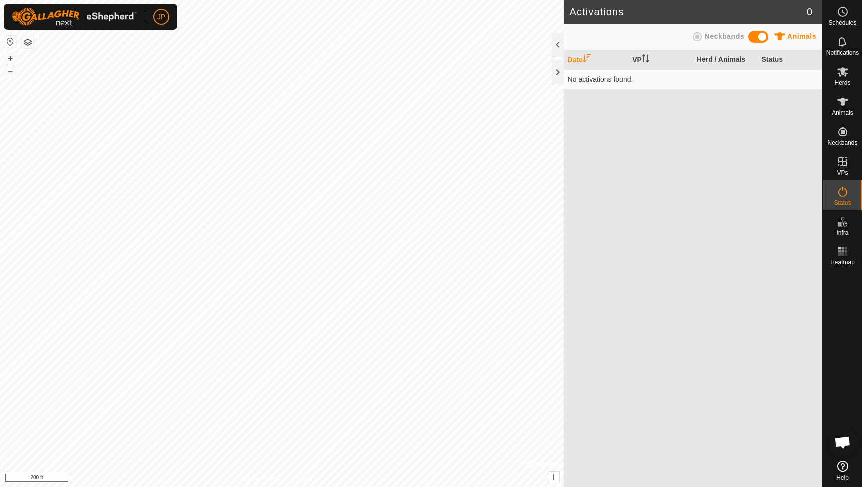
click at [766, 34] on span at bounding box center [758, 37] width 20 height 12
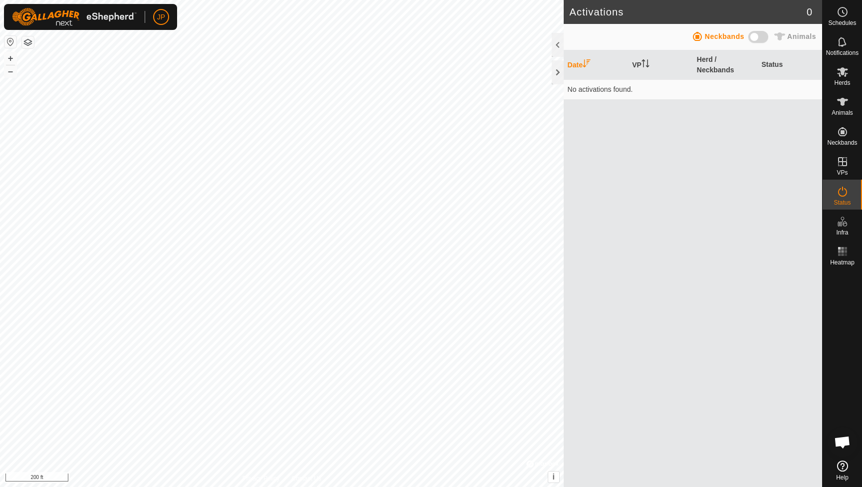
click at [762, 37] on span at bounding box center [758, 37] width 20 height 12
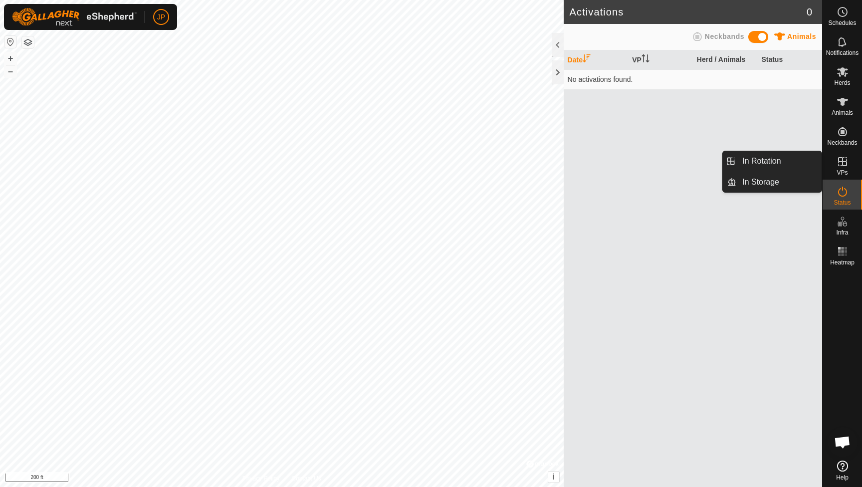
click at [846, 160] on icon at bounding box center [843, 162] width 12 height 12
click at [810, 164] on link "In Rotation" at bounding box center [778, 161] width 85 height 20
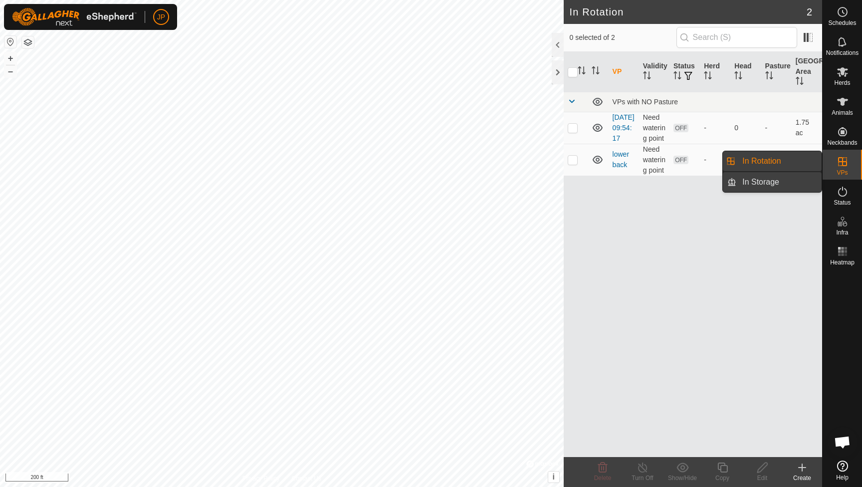
click at [809, 182] on link "In Storage" at bounding box center [778, 182] width 85 height 20
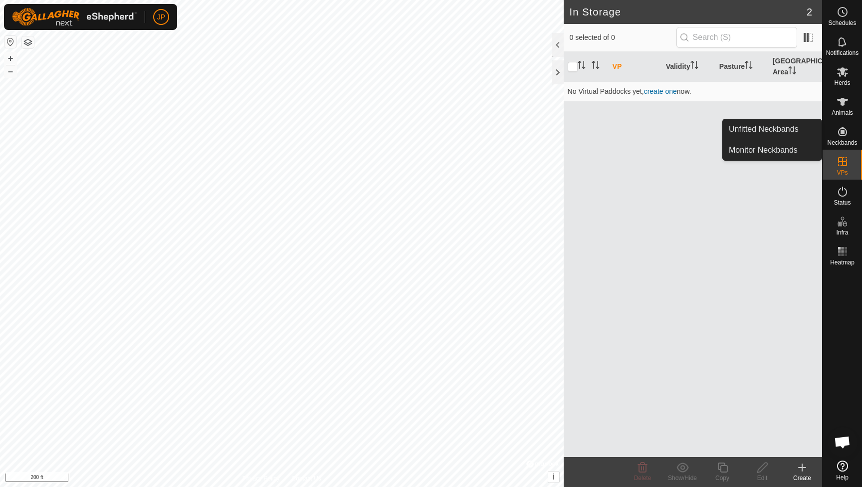
click at [843, 139] on es-neckbands-svg-icon at bounding box center [843, 132] width 18 height 16
click at [793, 146] on link "Monitor Neckbands" at bounding box center [772, 150] width 99 height 20
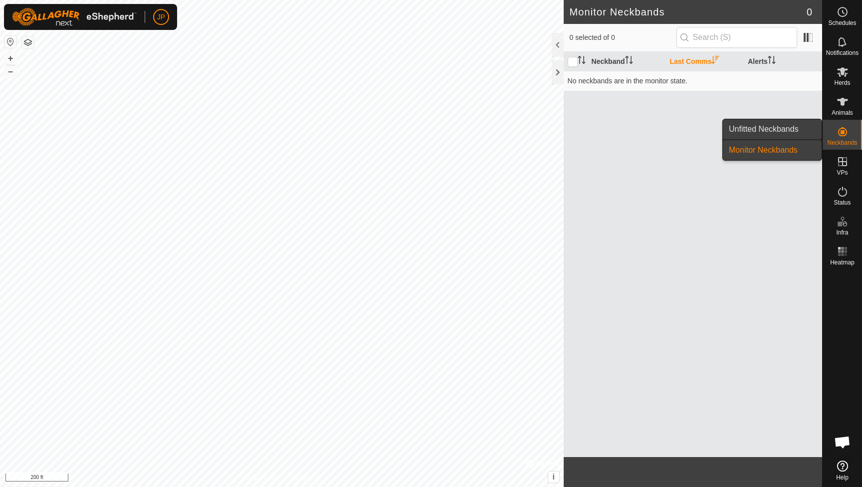
click at [797, 134] on link "Unfitted Neckbands" at bounding box center [772, 129] width 99 height 20
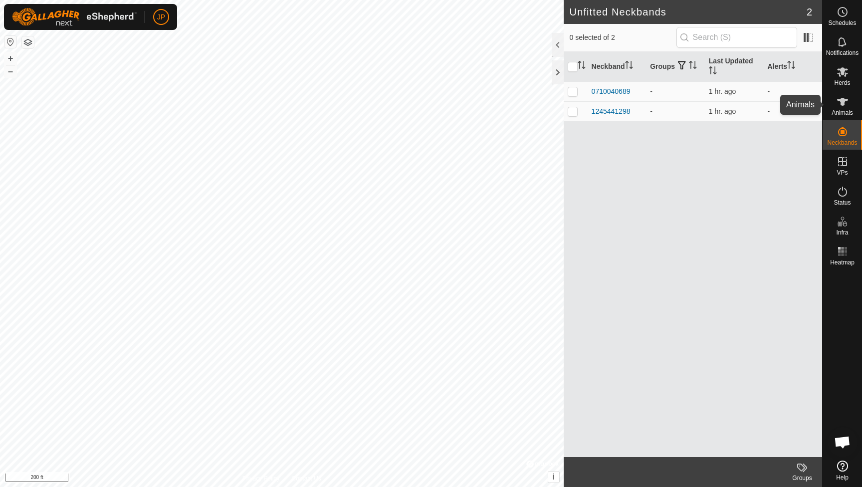
click at [847, 106] on icon at bounding box center [843, 102] width 12 height 12
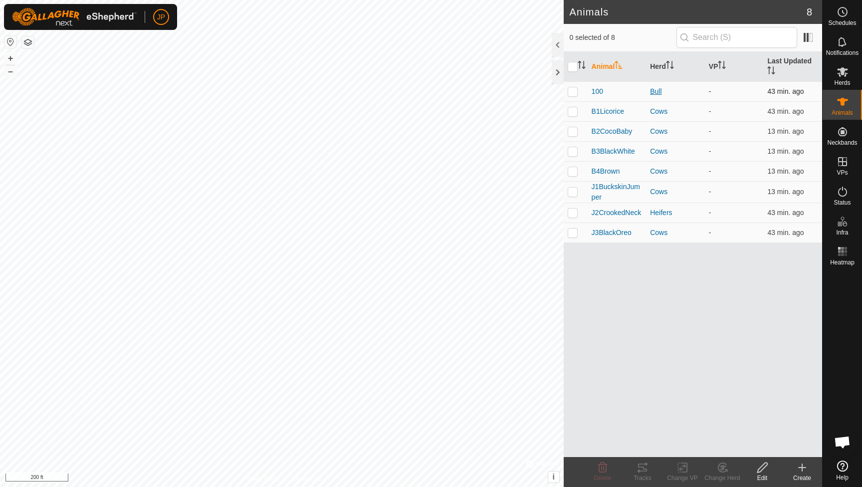
click at [655, 91] on div "Bull" at bounding box center [675, 91] width 51 height 10
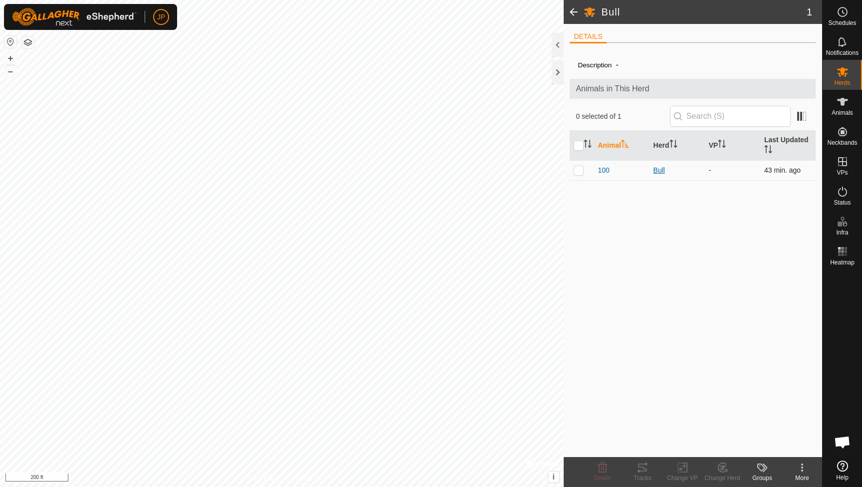
click at [658, 165] on div "Bull" at bounding box center [677, 170] width 47 height 10
click at [658, 170] on div "Bull" at bounding box center [677, 170] width 47 height 10
click at [606, 170] on span "100" at bounding box center [603, 170] width 11 height 10
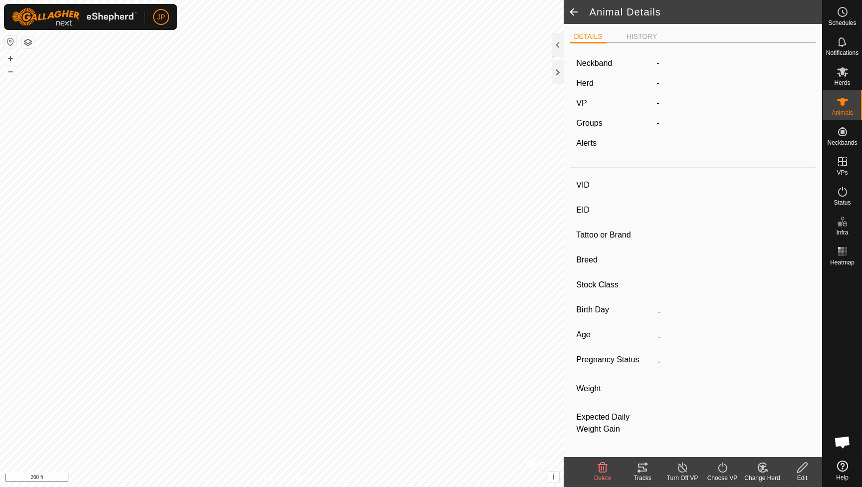
type input "100"
type input "-"
type input "Corriente"
type input "-"
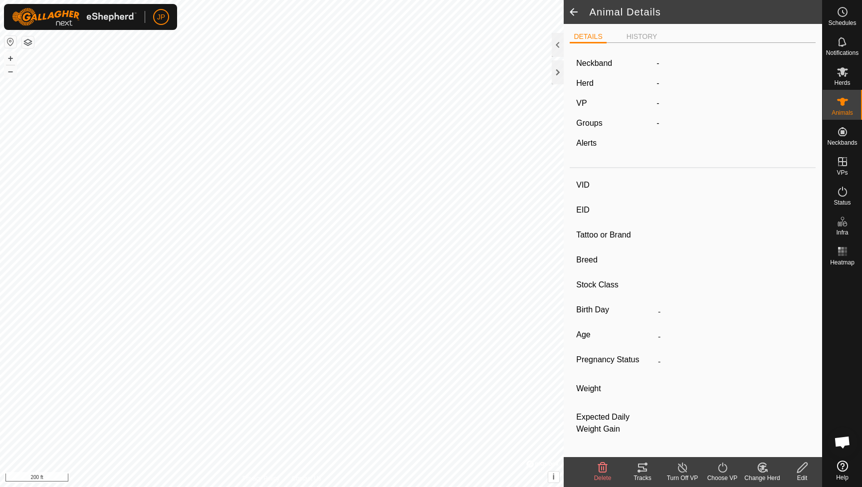
type input "04/2023"
type input "2 years 5 months"
type input "0 kg"
type input "-"
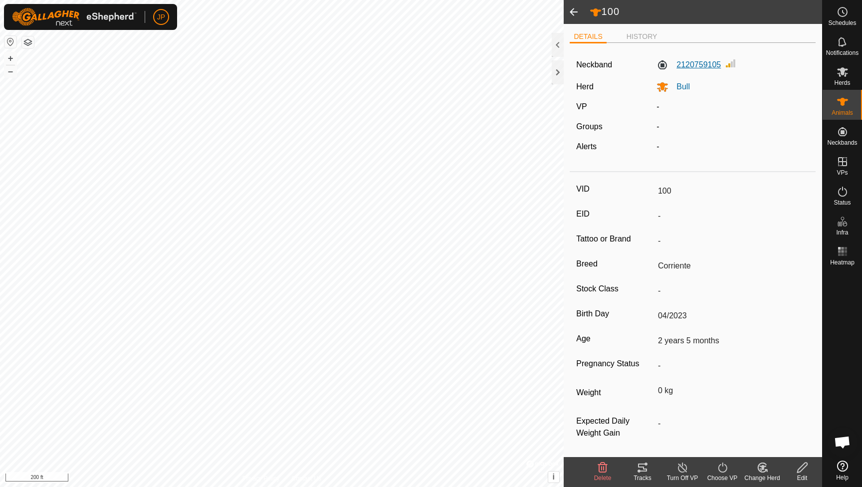
click at [679, 63] on label "2120759105" at bounding box center [689, 65] width 64 height 12
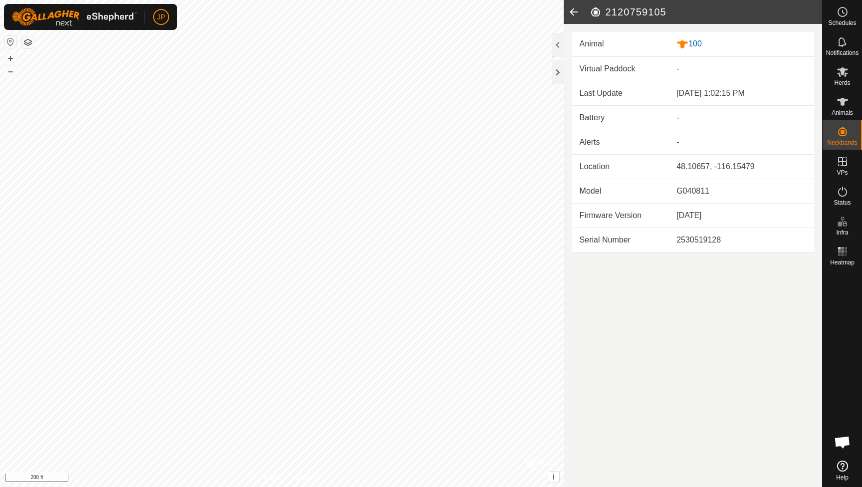
click at [841, 469] on icon at bounding box center [842, 466] width 11 height 11
click at [840, 446] on span "Open chat" at bounding box center [842, 443] width 16 height 14
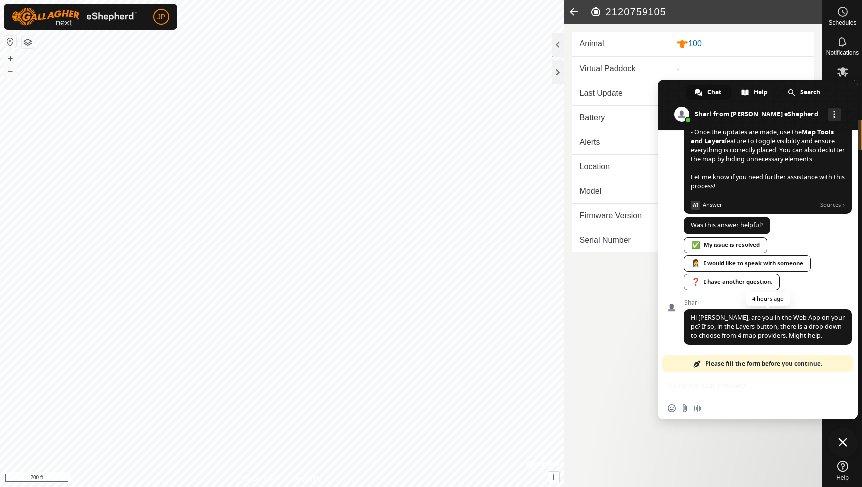
scroll to position [495, 0]
click at [26, 44] on button "button" at bounding box center [28, 42] width 12 height 12
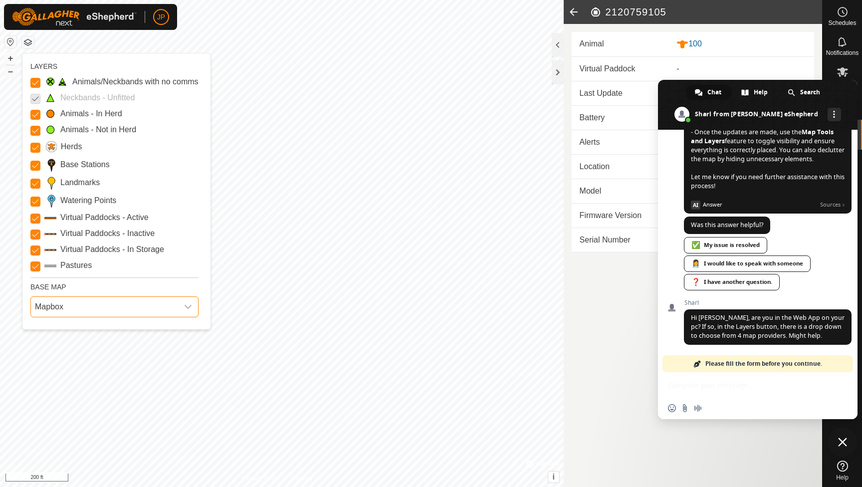
click at [128, 313] on span "Mapbox" at bounding box center [104, 307] width 147 height 20
click at [129, 326] on li "Azure" at bounding box center [114, 329] width 167 height 20
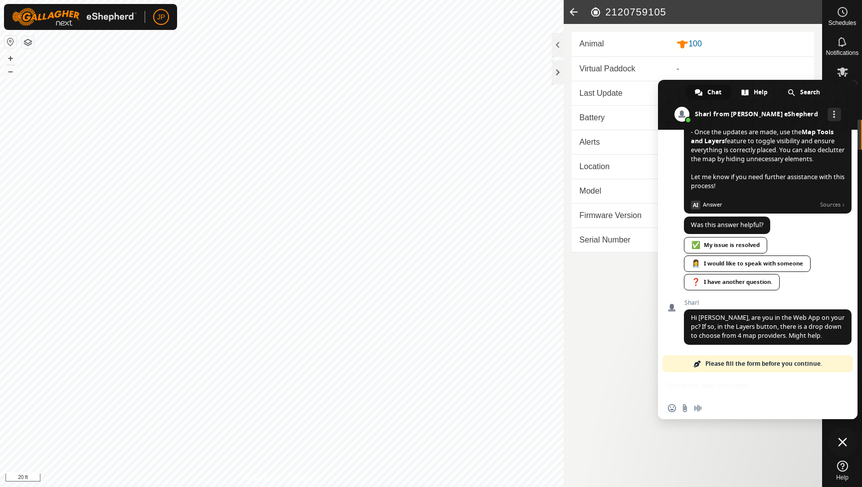
click at [715, 392] on div "Network offline. Reconnecting... No messages can be received or sent for now. S…" at bounding box center [758, 274] width 200 height 289
click at [715, 385] on div "Network offline. Reconnecting... No messages can be received or sent for now. S…" at bounding box center [758, 274] width 200 height 289
click at [732, 245] on link "✅ My issue is resolved" at bounding box center [725, 245] width 83 height 16
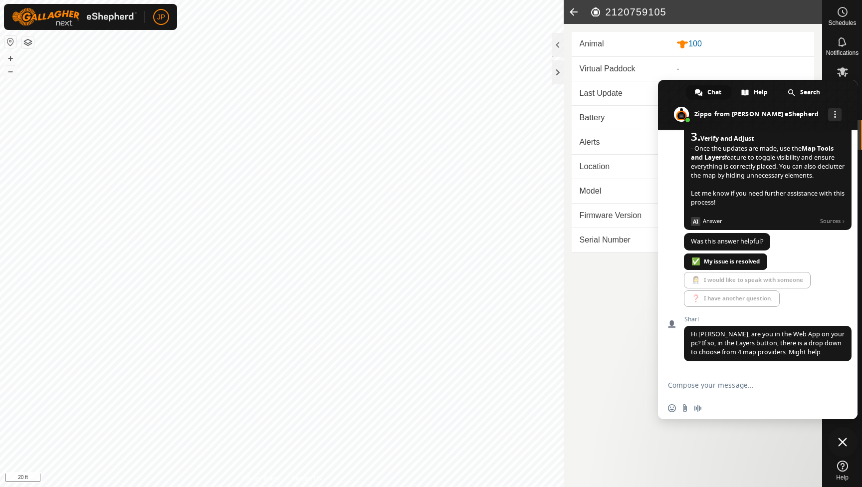
scroll to position [478, 0]
click at [729, 379] on textarea "Compose your message..." at bounding box center [748, 384] width 160 height 25
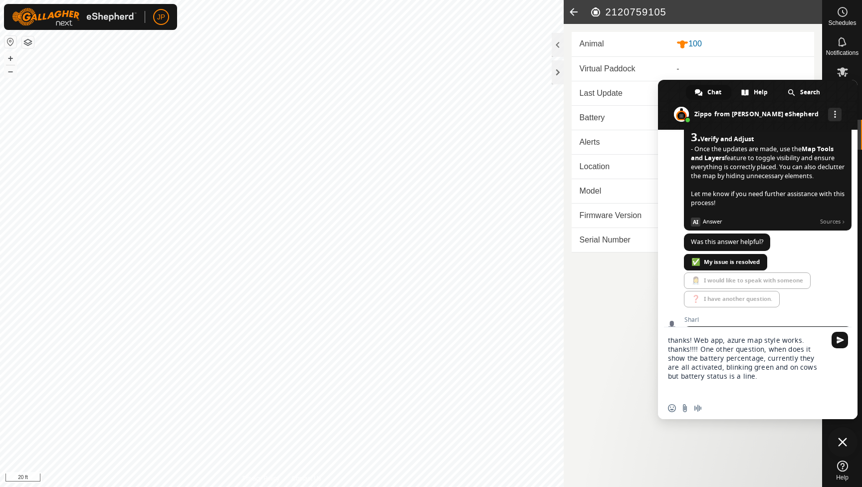
type textarea "thanks! Web app, azure map style works. thanks!!!! One other question, when doe…"
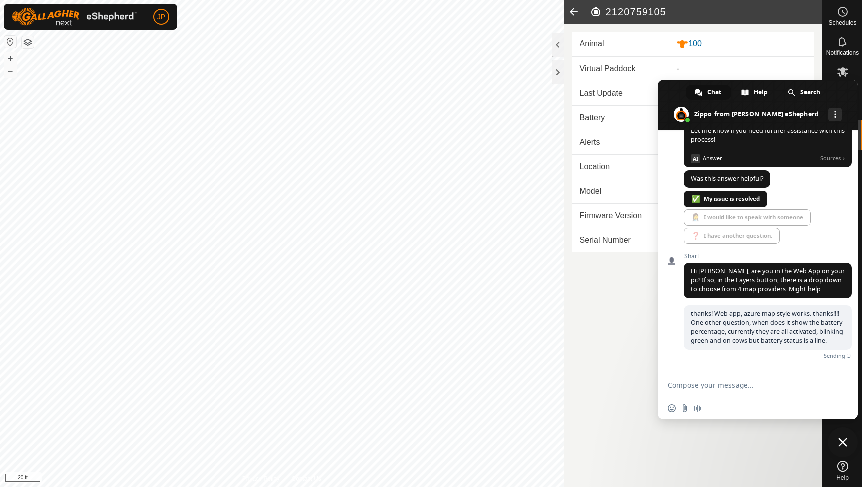
click at [623, 269] on article "2120759105 Animal 100 Virtual Paddock - Last Update [DATE] 1:02:15 PM Battery -…" at bounding box center [693, 243] width 258 height 487
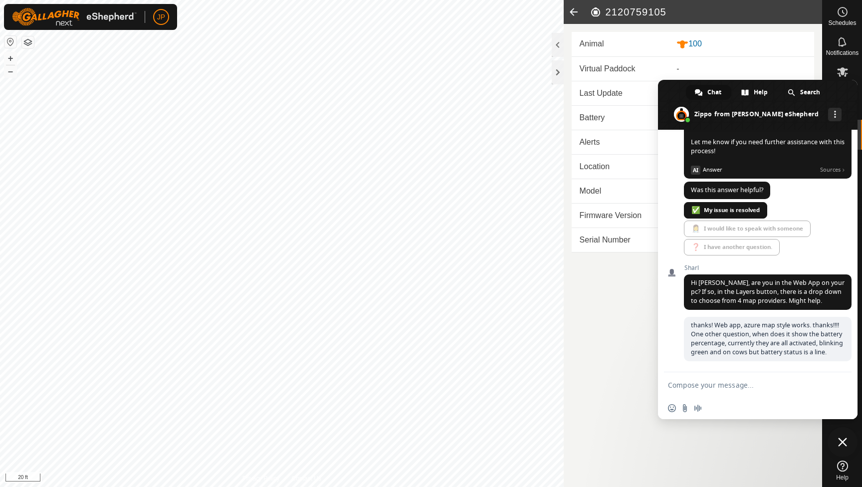
scroll to position [538, 0]
click at [843, 438] on span "Close chat" at bounding box center [843, 442] width 30 height 30
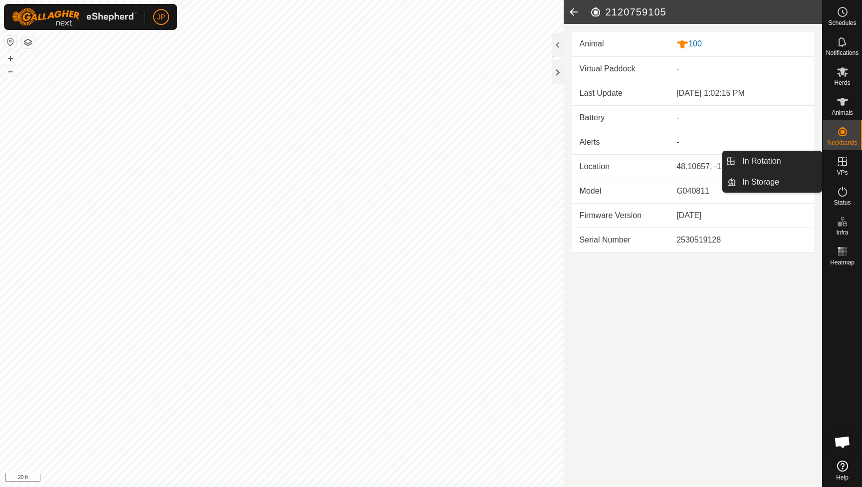
click at [841, 168] on es-virtualpaddocks-svg-icon at bounding box center [843, 162] width 18 height 16
click at [846, 154] on es-virtualpaddocks-svg-icon at bounding box center [843, 162] width 18 height 16
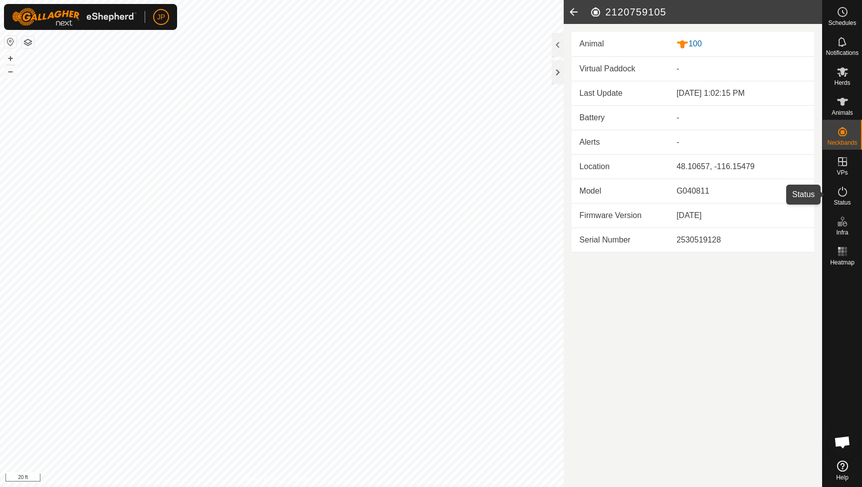
click at [845, 195] on icon at bounding box center [843, 192] width 12 height 12
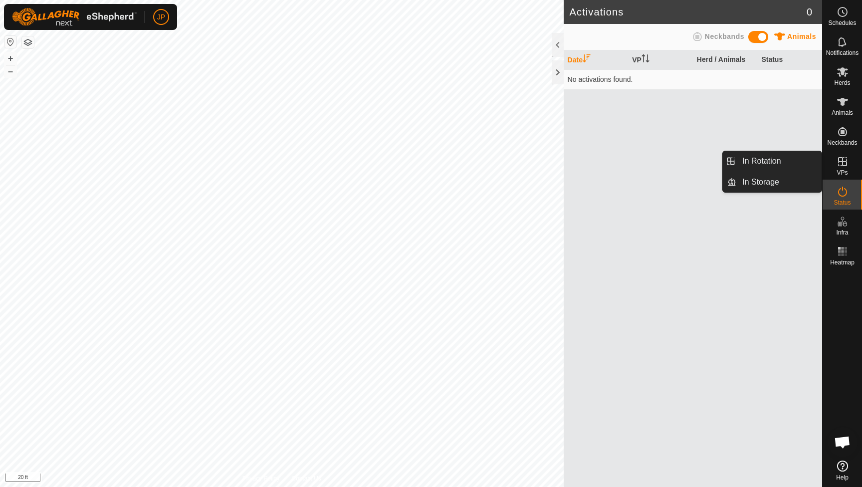
click at [843, 165] on icon at bounding box center [842, 161] width 9 height 9
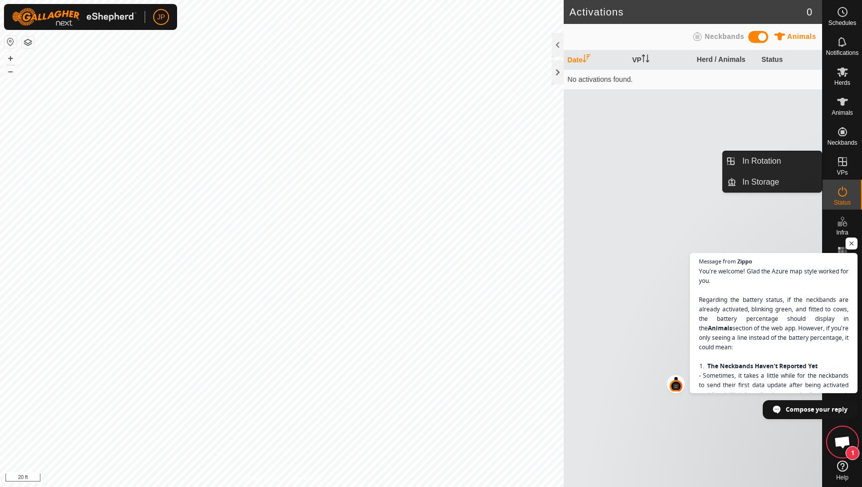
scroll to position [534, 0]
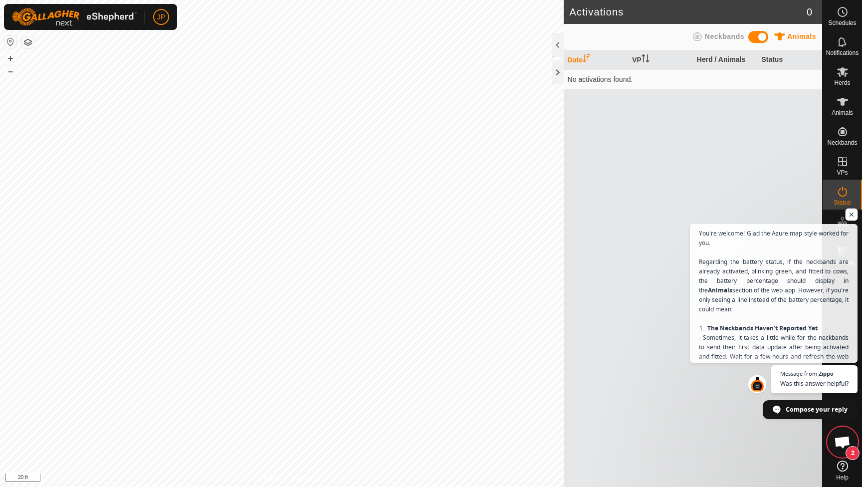
click at [853, 216] on span "Open chat" at bounding box center [852, 215] width 12 height 12
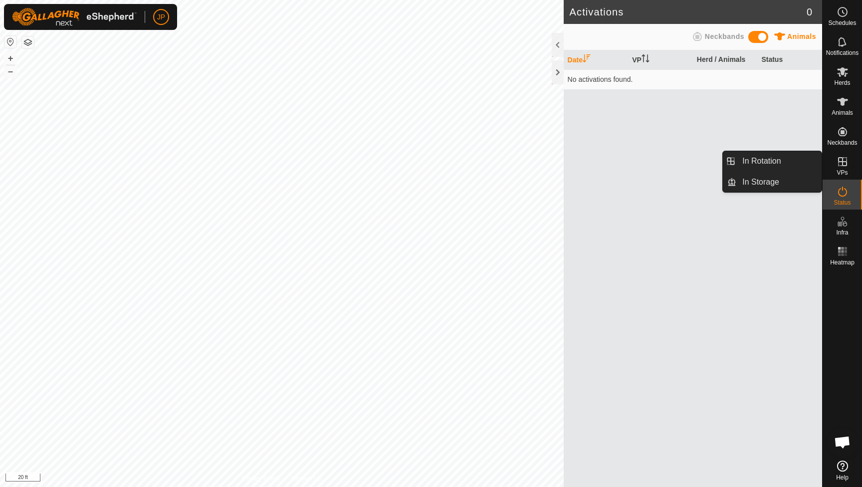
click at [841, 165] on icon at bounding box center [843, 162] width 12 height 12
click at [844, 162] on icon at bounding box center [842, 161] width 9 height 9
click at [777, 164] on link "In Rotation" at bounding box center [778, 161] width 85 height 20
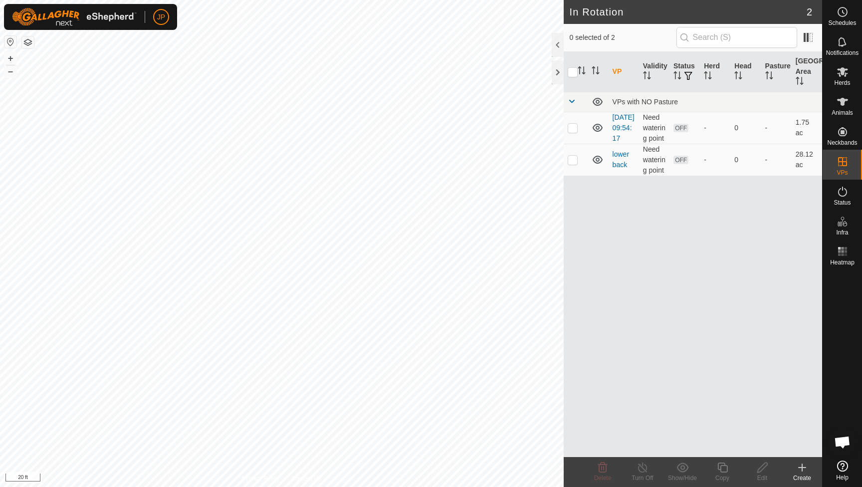
click at [802, 478] on div "Create" at bounding box center [802, 478] width 40 height 9
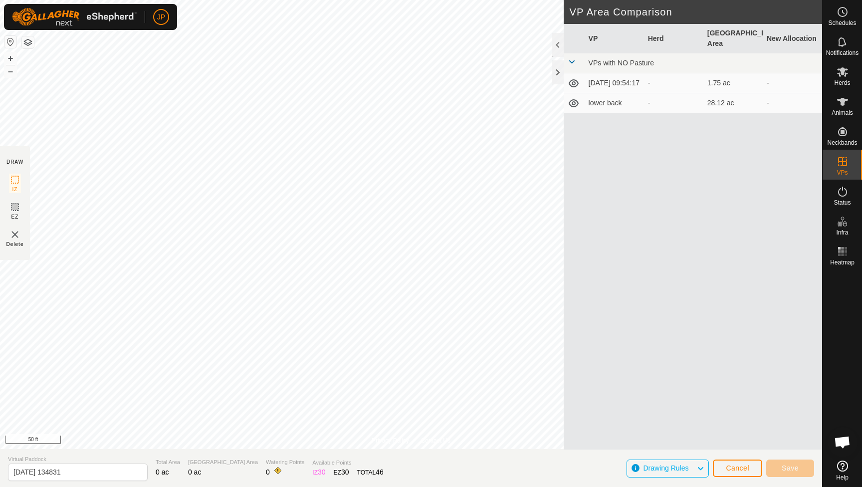
click at [731, 469] on span "Cancel" at bounding box center [737, 468] width 23 height 8
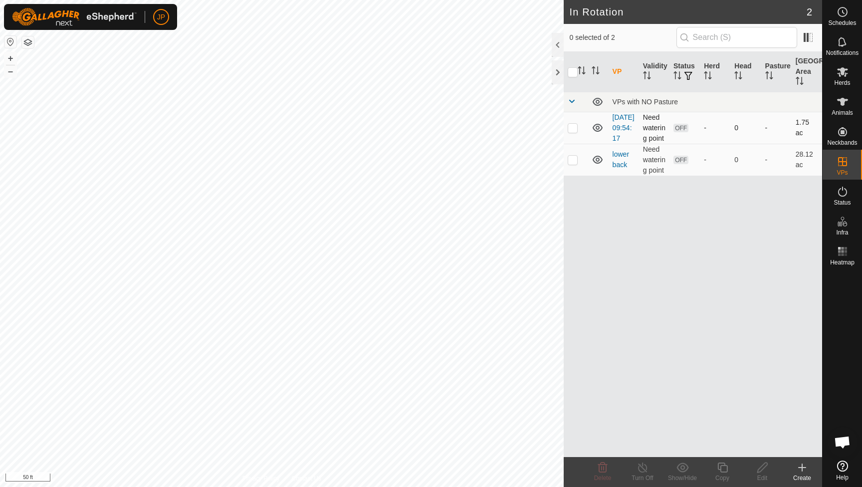
click at [574, 132] on p-checkbox at bounding box center [573, 128] width 10 height 8
click at [574, 130] on p-checkbox at bounding box center [573, 128] width 10 height 8
click at [601, 467] on icon at bounding box center [602, 468] width 9 height 10
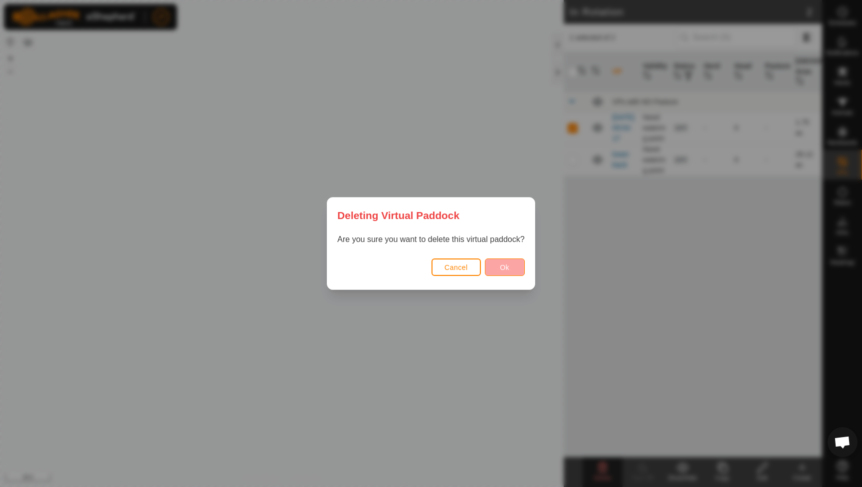
click at [508, 269] on span "Ok" at bounding box center [504, 267] width 9 height 8
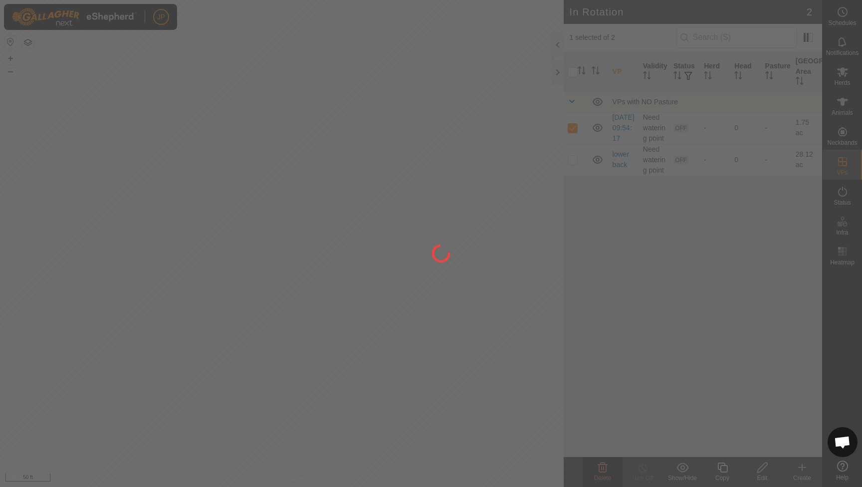
checkbox input "false"
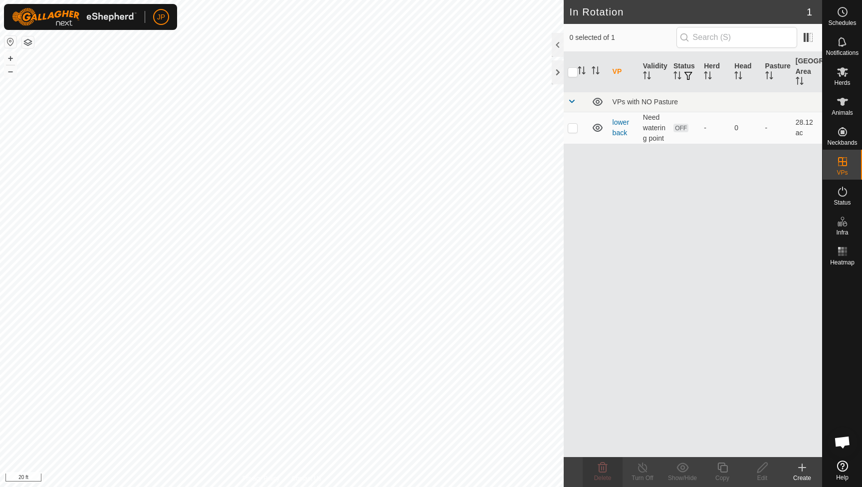
click at [799, 469] on icon at bounding box center [802, 468] width 12 height 12
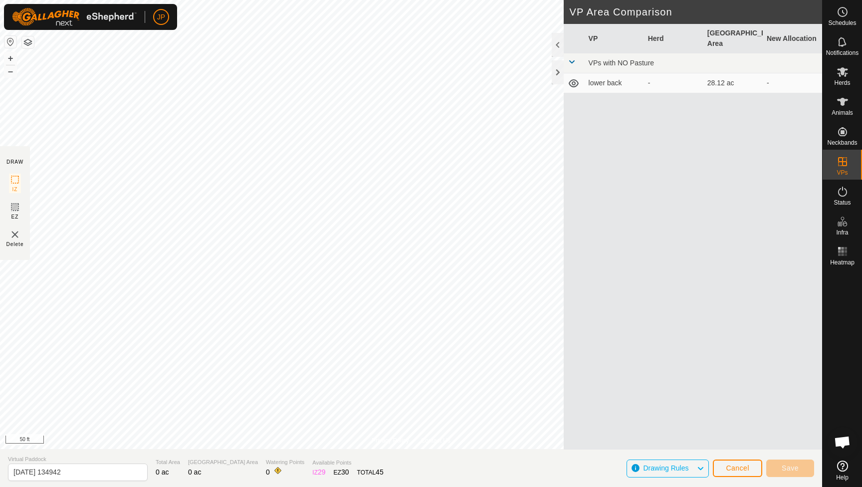
click at [15, 233] on img at bounding box center [15, 235] width 12 height 12
click at [14, 237] on img at bounding box center [15, 235] width 12 height 12
click at [149, 235] on div "Privacy Policy Contact Us B2CocoBaby 2570265932 Cows - + – ⇧ i 50 ft DRAW IZ EZ…" at bounding box center [411, 243] width 822 height 487
drag, startPoint x: 14, startPoint y: 234, endPoint x: 745, endPoint y: 469, distance: 768.0
click at [745, 469] on div "Privacy Policy Contact Us B2CocoBaby 2570265932 Cows - + – ⇧ i 50 ft DRAW IZ EZ…" at bounding box center [411, 243] width 822 height 487
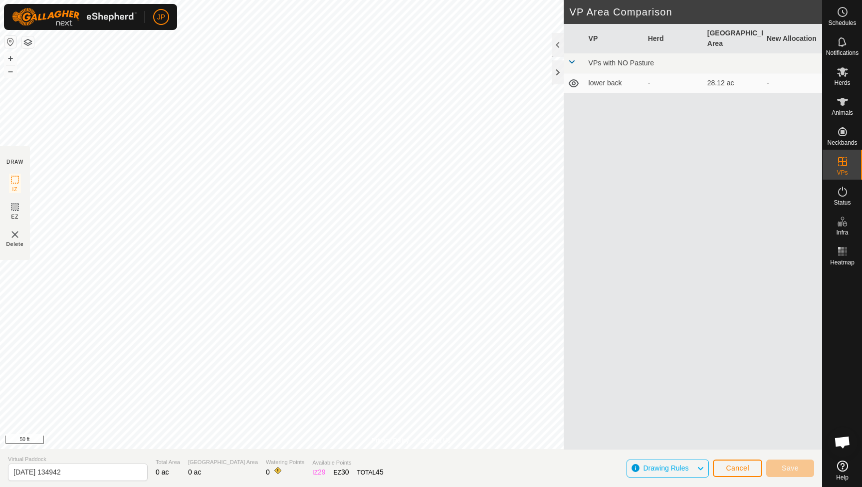
click at [738, 467] on span "Cancel" at bounding box center [737, 468] width 23 height 8
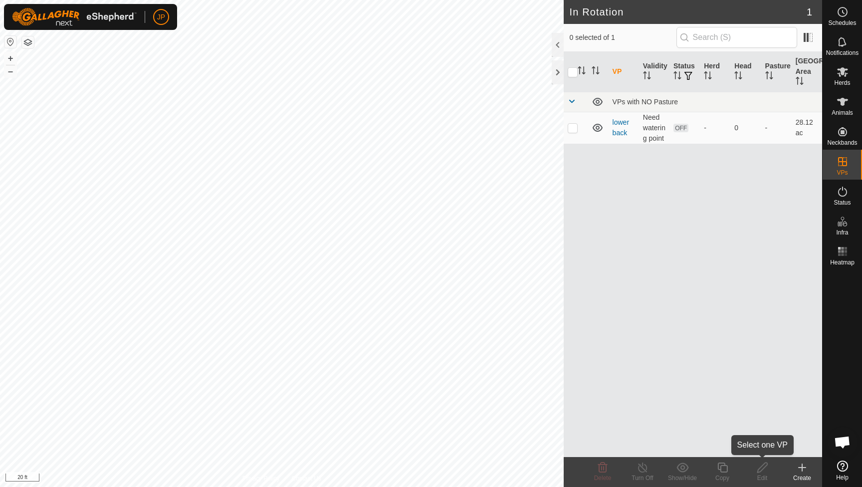
drag, startPoint x: 777, startPoint y: 460, endPoint x: 31, endPoint y: 45, distance: 853.4
click at [31, 45] on button "button" at bounding box center [28, 42] width 12 height 12
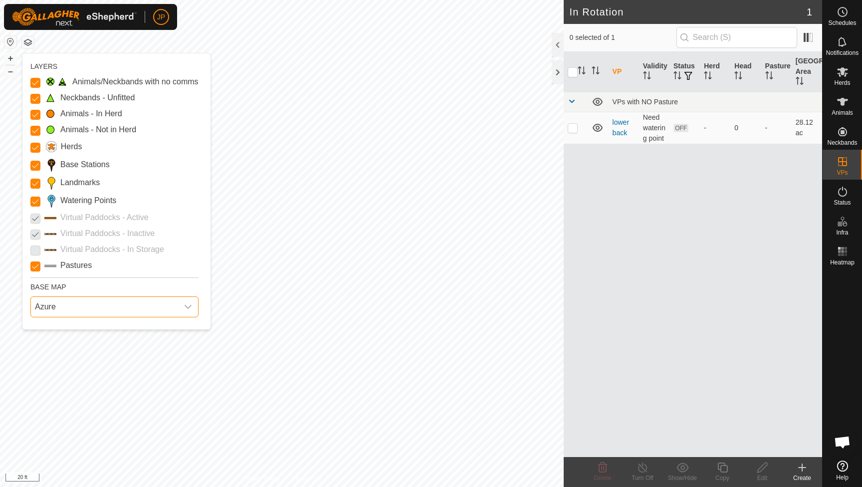
click at [133, 303] on span "Azure" at bounding box center [104, 307] width 147 height 20
click at [122, 347] on li "HERE" at bounding box center [114, 350] width 167 height 20
